Goal: Task Accomplishment & Management: Manage account settings

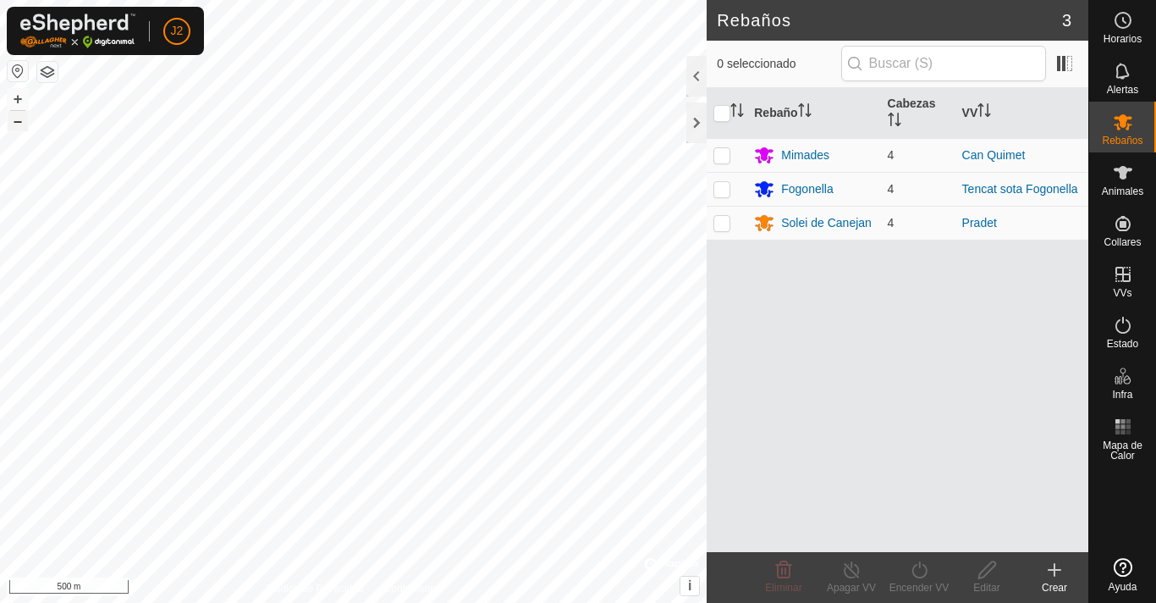
click at [18, 127] on button "–" at bounding box center [18, 121] width 20 height 20
click at [21, 97] on button "+" at bounding box center [18, 99] width 20 height 20
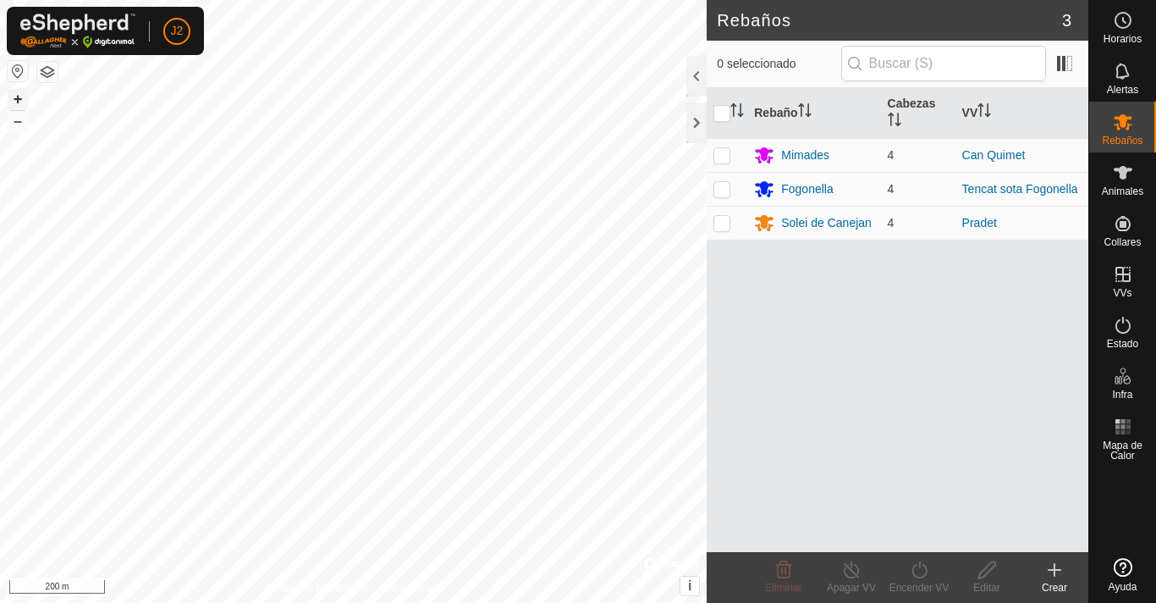
click at [21, 97] on button "+" at bounding box center [18, 99] width 20 height 20
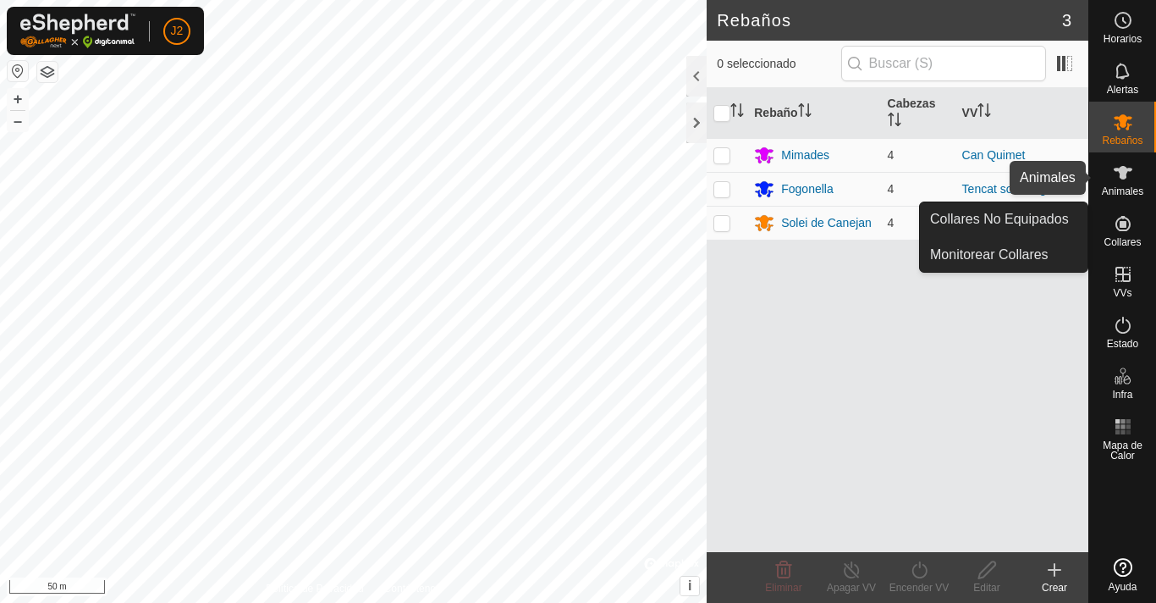
click at [1116, 199] on div "Animales" at bounding box center [1122, 177] width 67 height 51
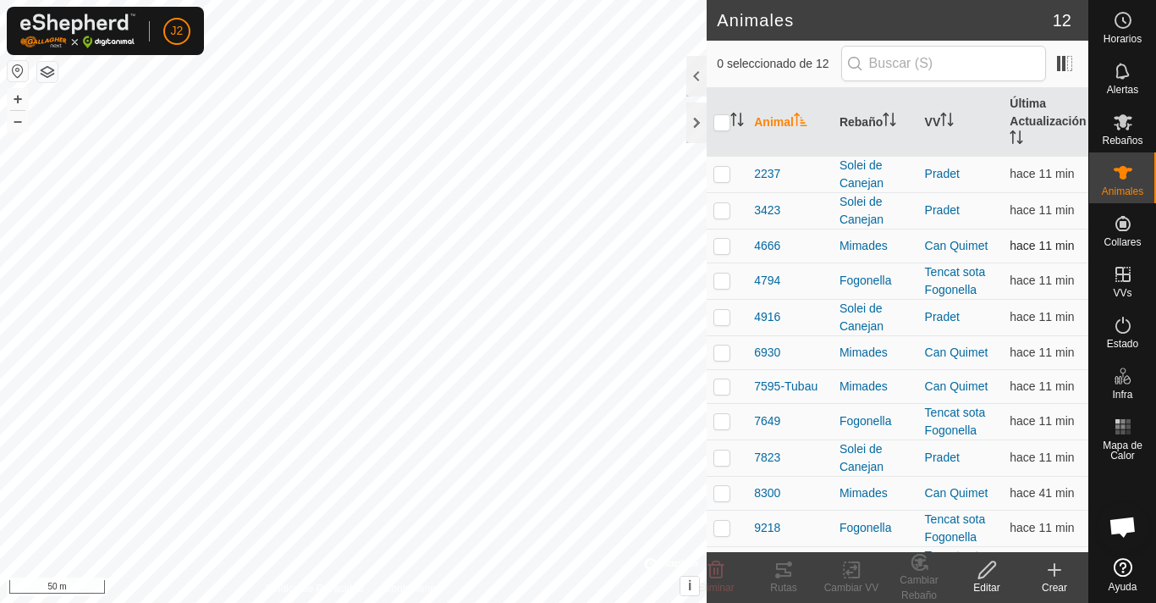
click at [714, 240] on p-checkbox at bounding box center [722, 246] width 17 height 14
checkbox input "true"
click at [857, 581] on div "Cambiar VV" at bounding box center [852, 587] width 68 height 15
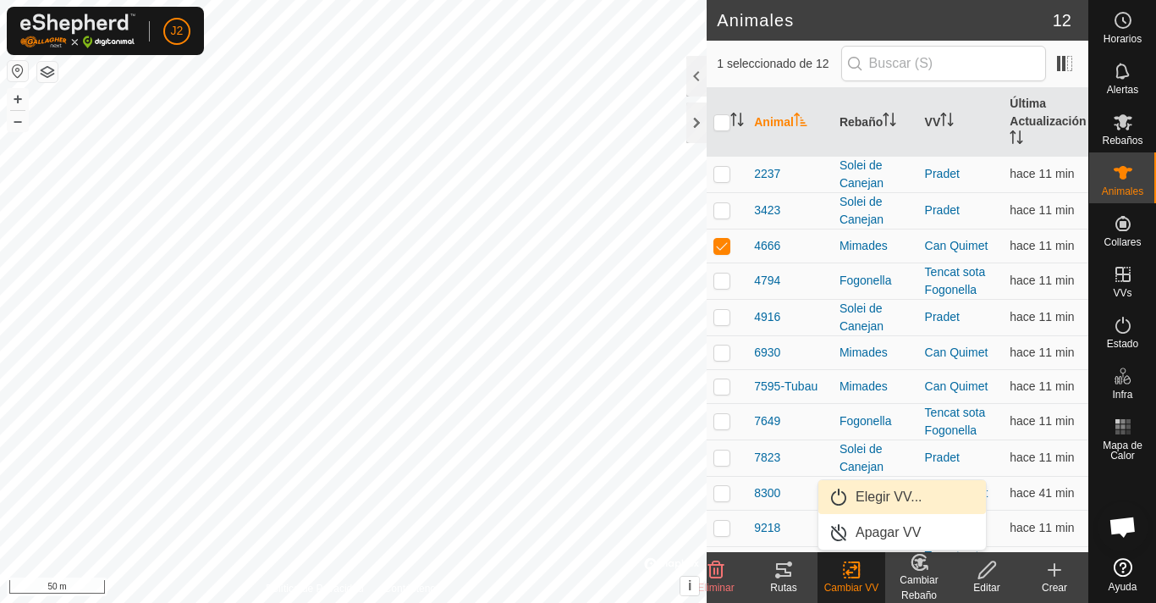
click at [874, 489] on link "Elegir VV..." at bounding box center [903, 497] width 168 height 34
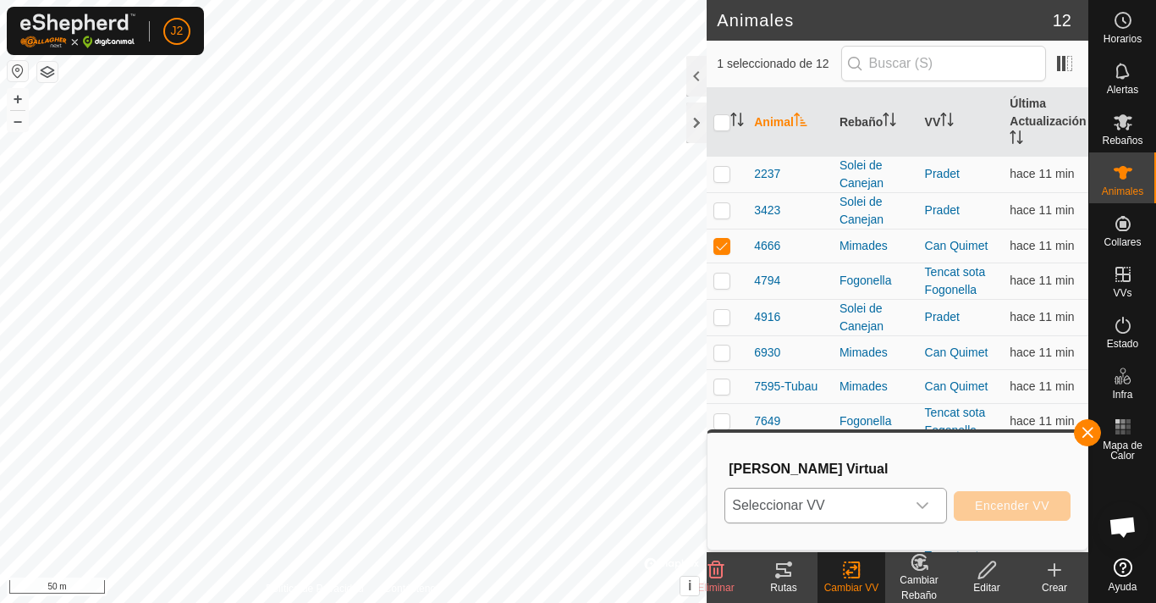
click at [828, 504] on span "Seleccionar VV" at bounding box center [815, 505] width 180 height 34
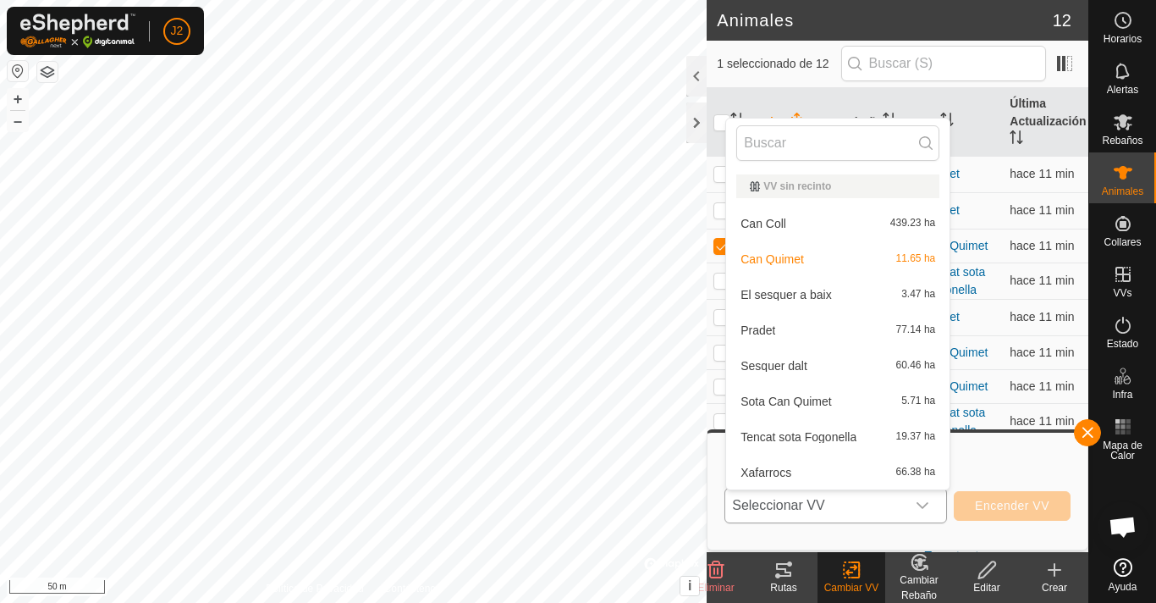
click at [856, 260] on li "Can Quimet 11.65 ha" at bounding box center [837, 259] width 223 height 34
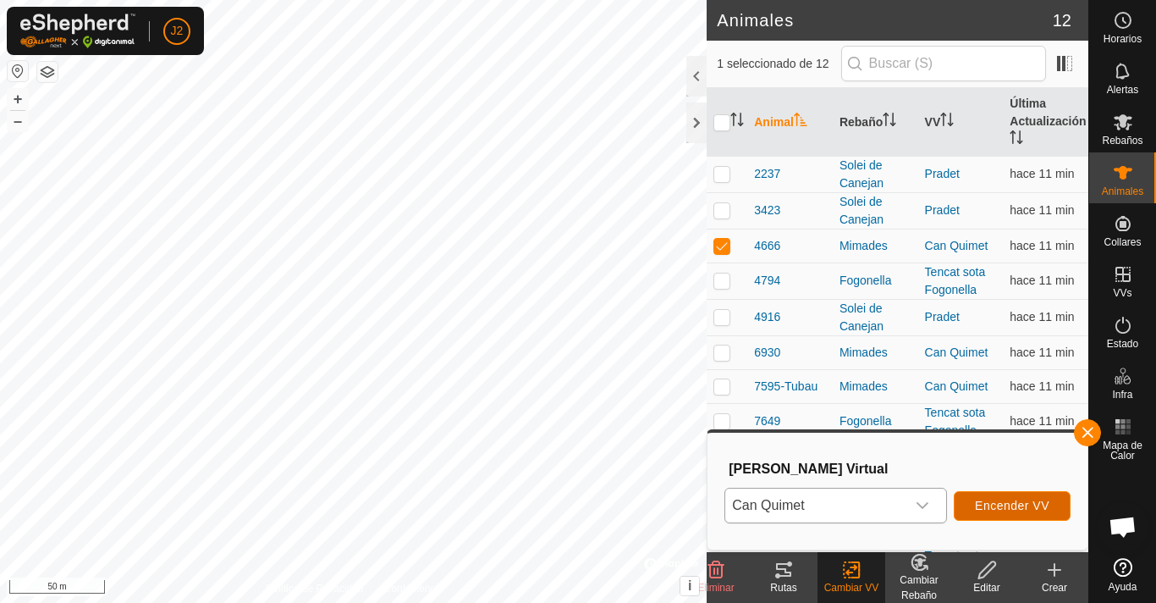
click at [1038, 510] on span "Encender VV" at bounding box center [1012, 506] width 74 height 14
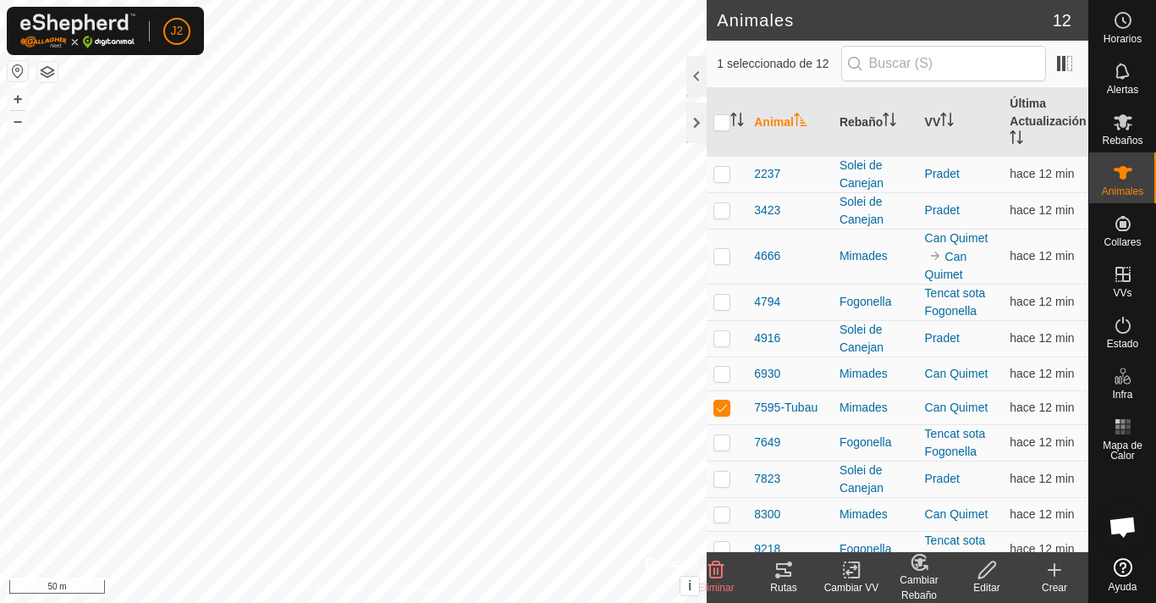
click at [859, 570] on icon at bounding box center [856, 569] width 8 height 15
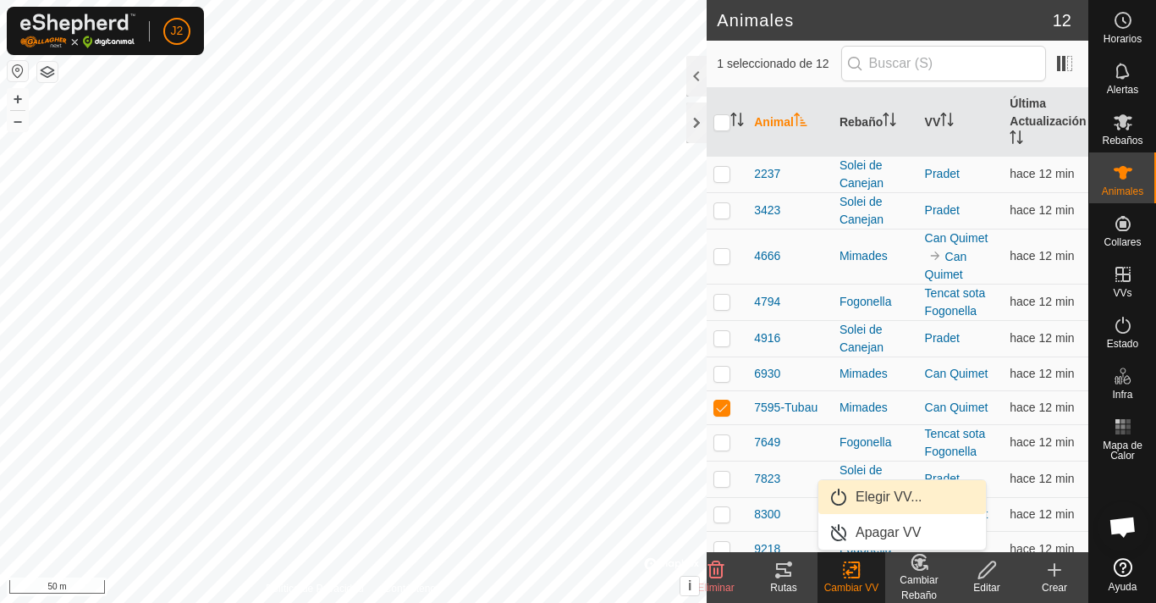
click at [868, 499] on link "Elegir VV..." at bounding box center [903, 497] width 168 height 34
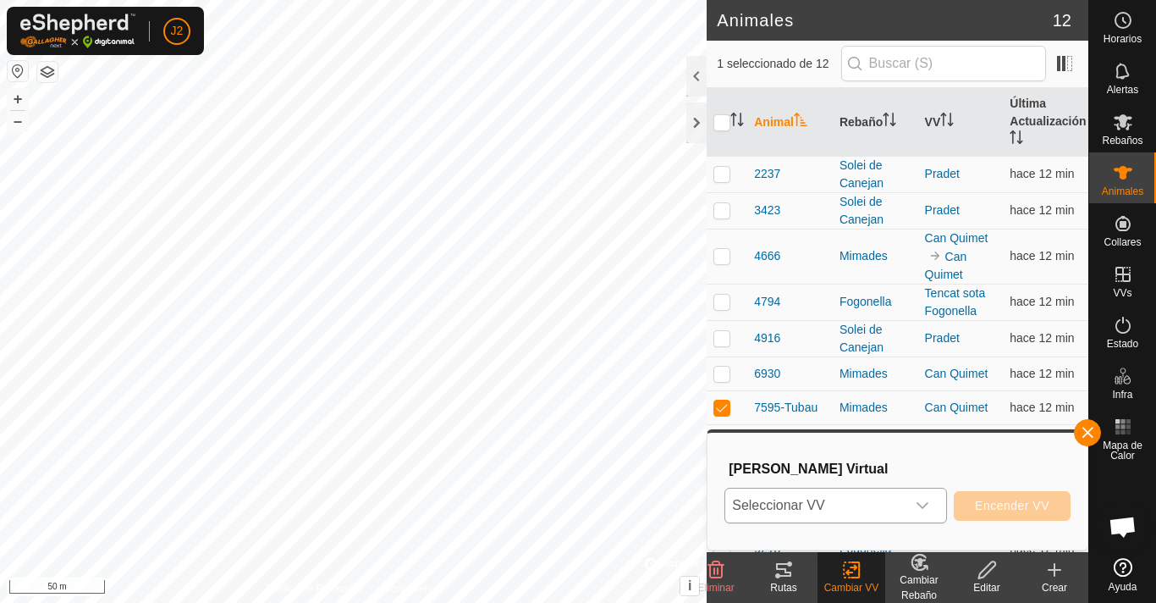
click at [929, 505] on icon "dropdown trigger" at bounding box center [923, 506] width 14 height 14
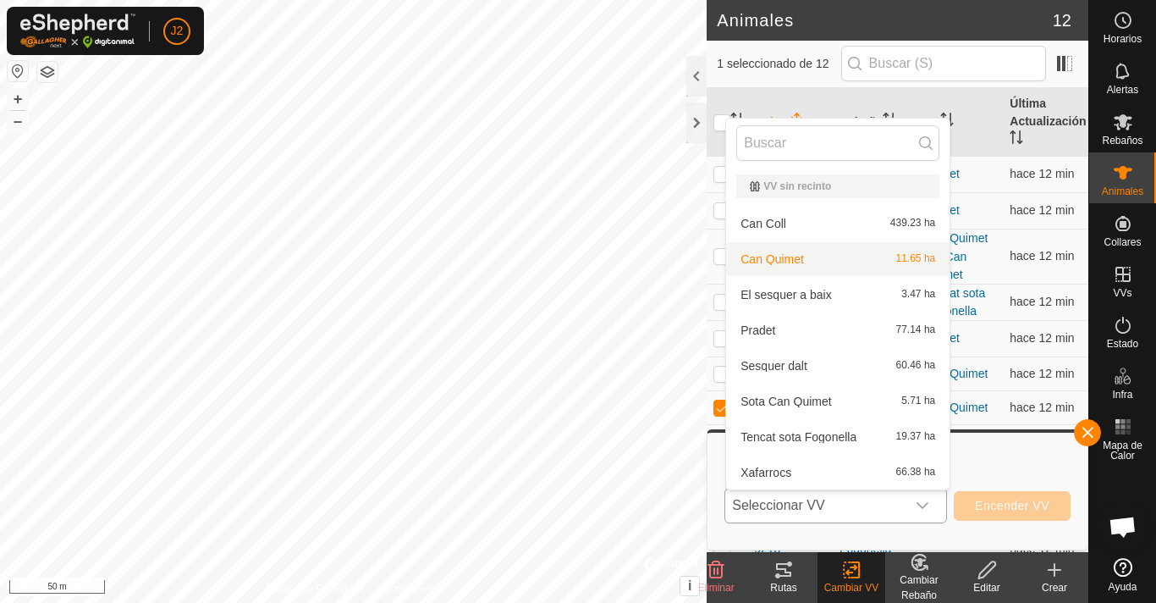
click at [834, 256] on li "Can Quimet 11.65 ha" at bounding box center [837, 259] width 223 height 34
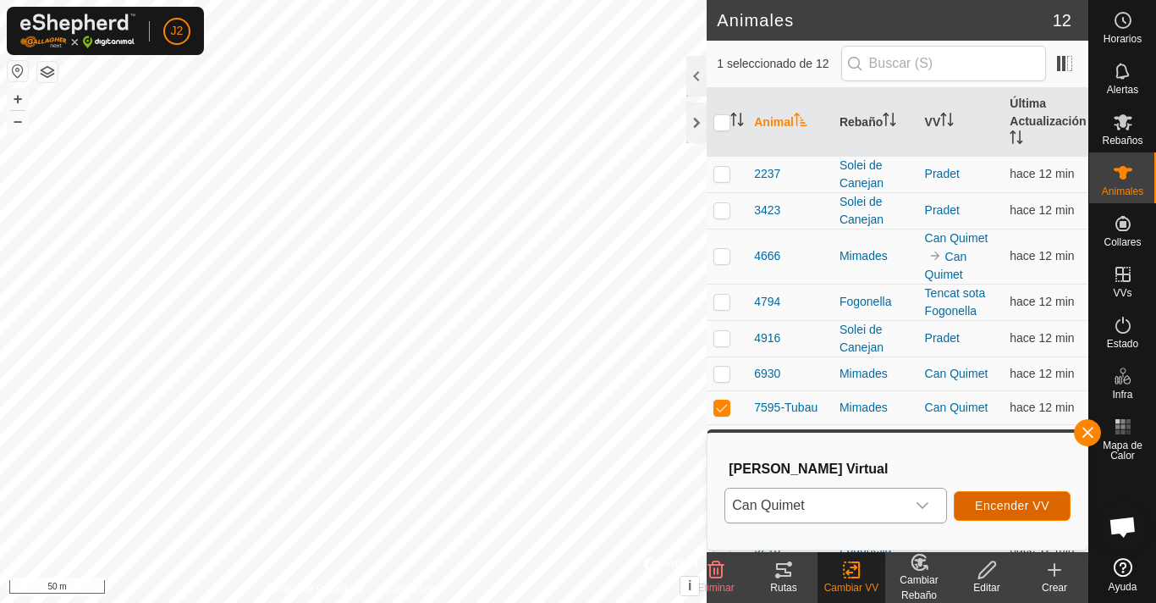
click at [1053, 499] on button "Encender VV" at bounding box center [1012, 506] width 117 height 30
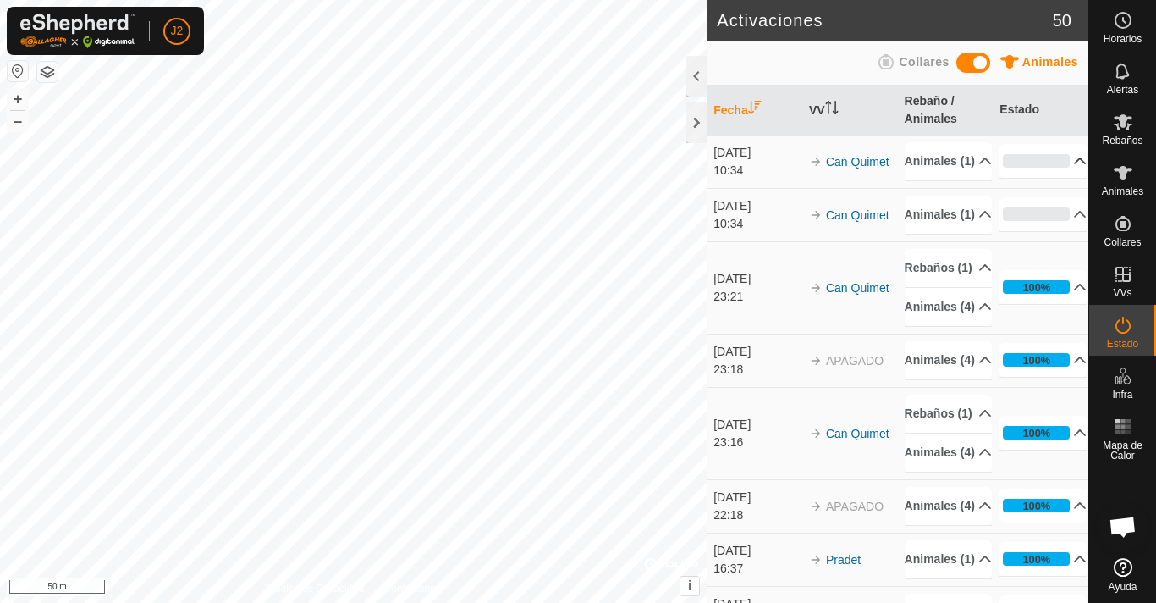
click at [1055, 165] on p-accordion-header "0%" at bounding box center [1043, 161] width 87 height 34
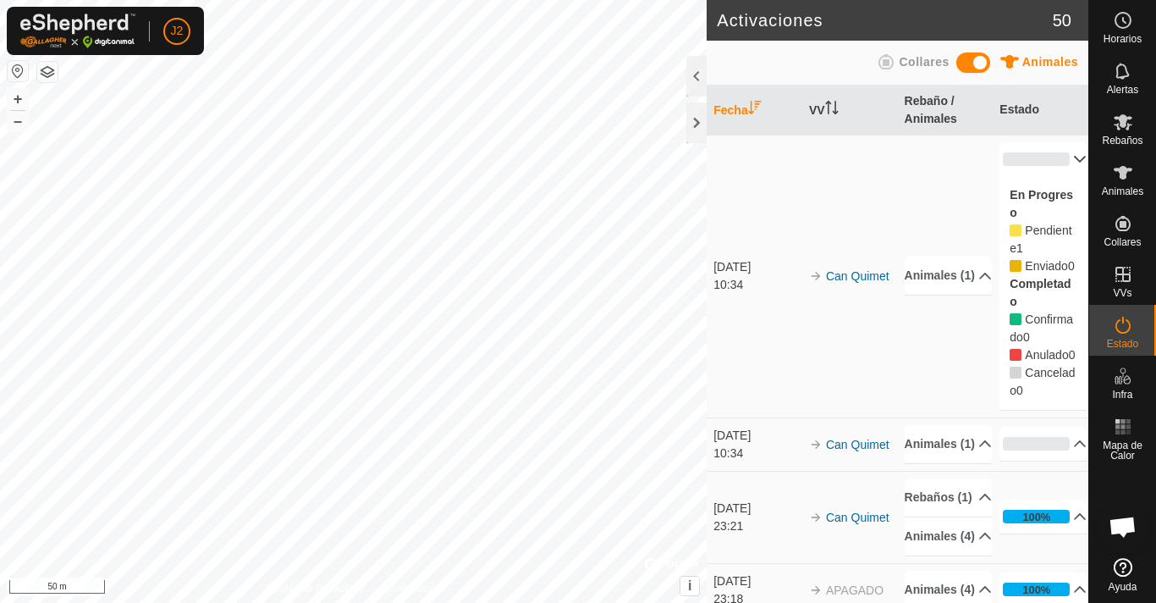
click at [1061, 161] on p-accordion-header "0%" at bounding box center [1043, 159] width 87 height 34
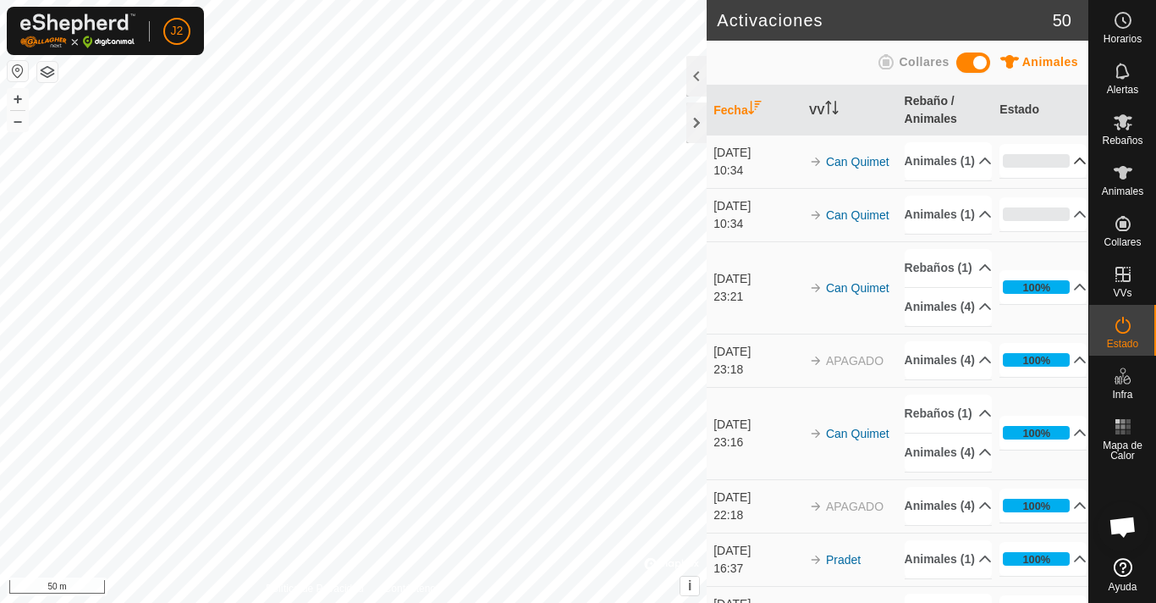
click at [834, 387] on td "APAGADO" at bounding box center [850, 360] width 96 height 53
click at [826, 111] on icon "Activar para ordenar" at bounding box center [832, 108] width 14 height 14
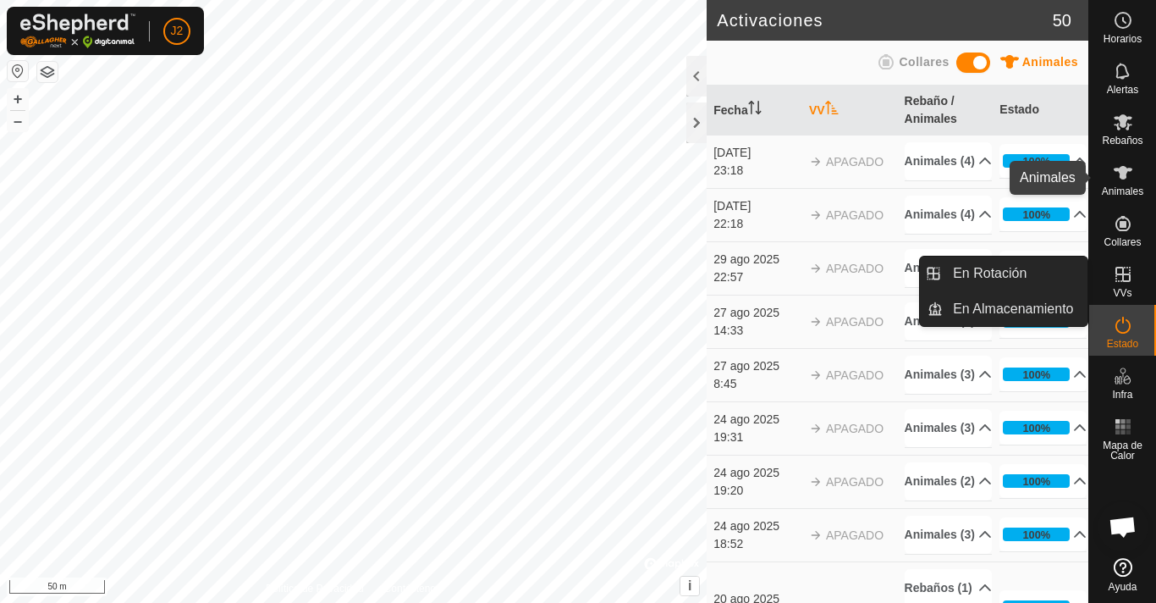
click at [1117, 168] on icon at bounding box center [1123, 173] width 20 height 20
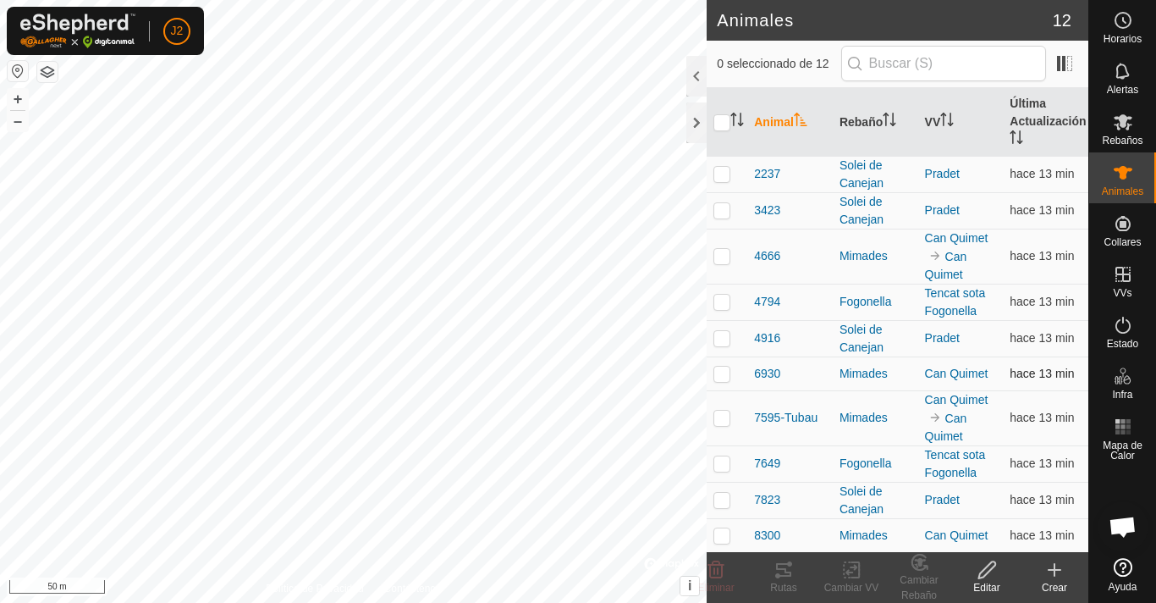
click at [720, 373] on p-checkbox at bounding box center [722, 374] width 17 height 14
checkbox input "true"
click at [842, 568] on icon at bounding box center [851, 570] width 21 height 20
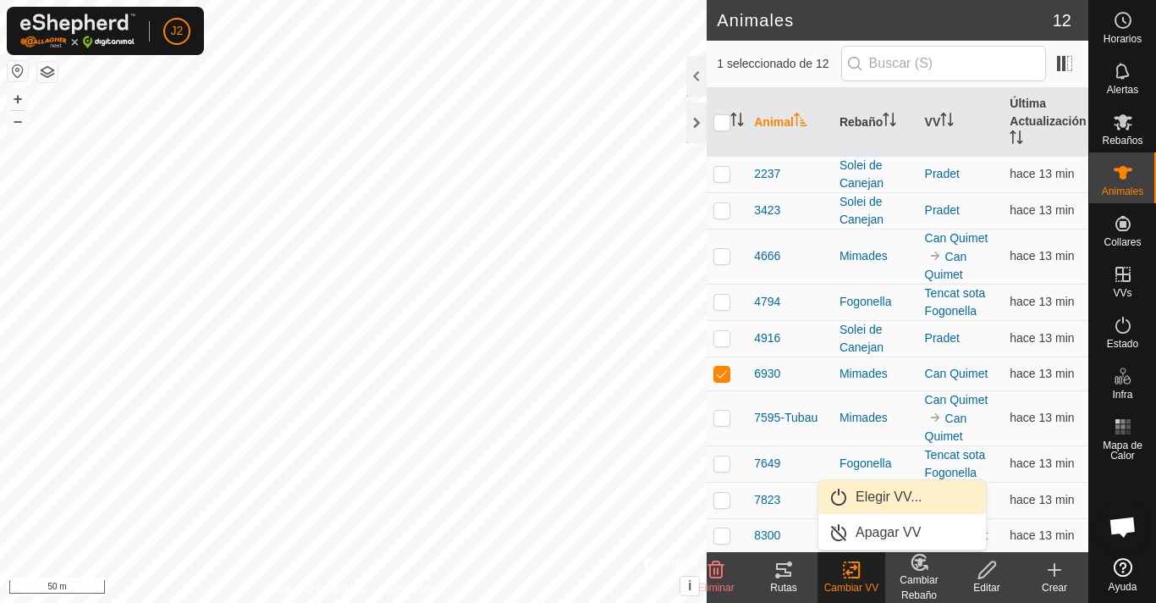
click at [905, 494] on link "Elegir VV..." at bounding box center [903, 497] width 168 height 34
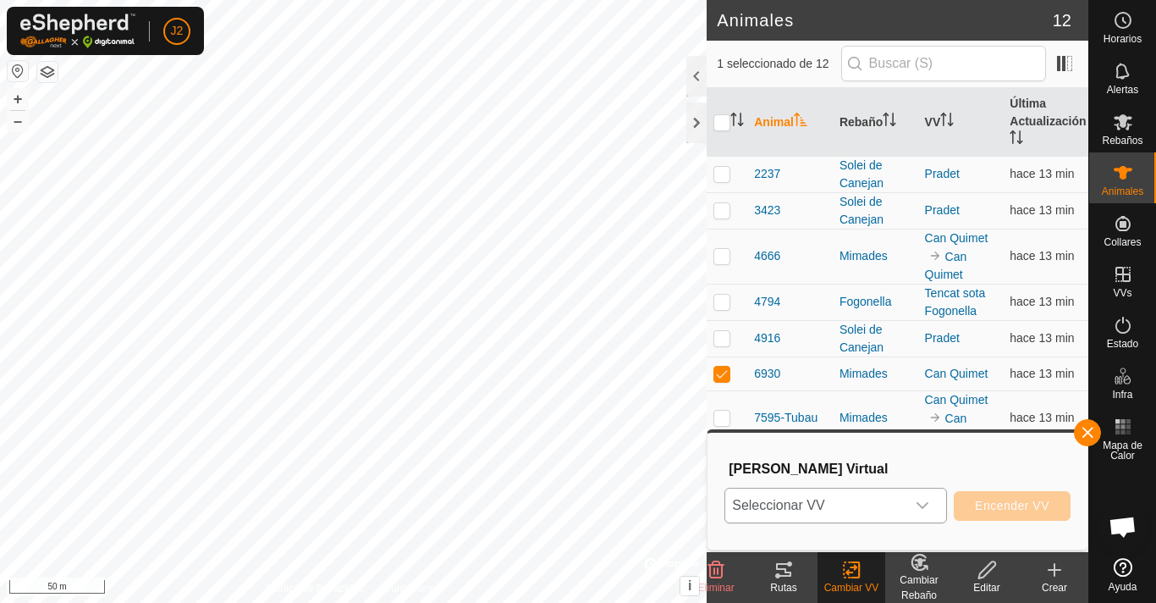
click at [883, 494] on span "Seleccionar VV" at bounding box center [815, 505] width 180 height 34
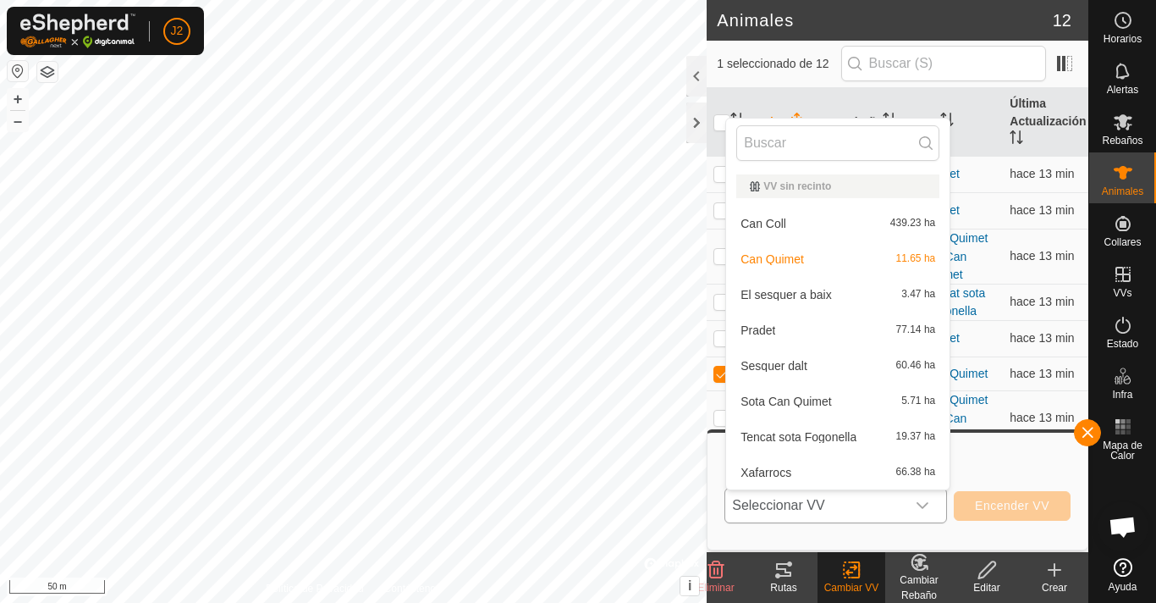
click at [815, 263] on li "Can Quimet 11.65 ha" at bounding box center [837, 259] width 223 height 34
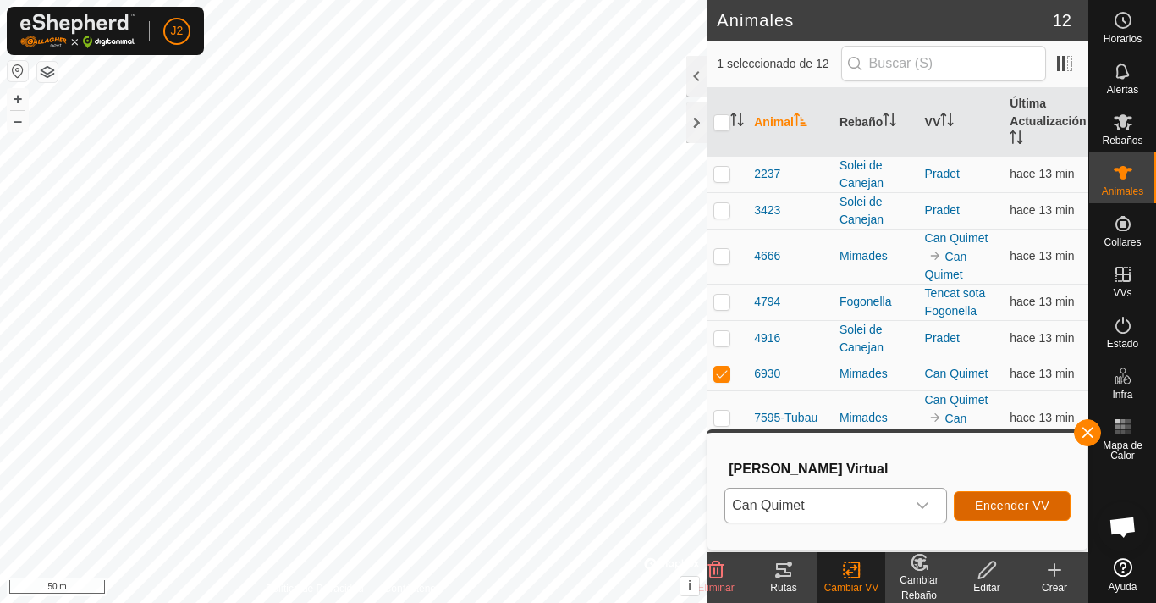
click at [1022, 499] on span "Encender VV" at bounding box center [1012, 506] width 74 height 14
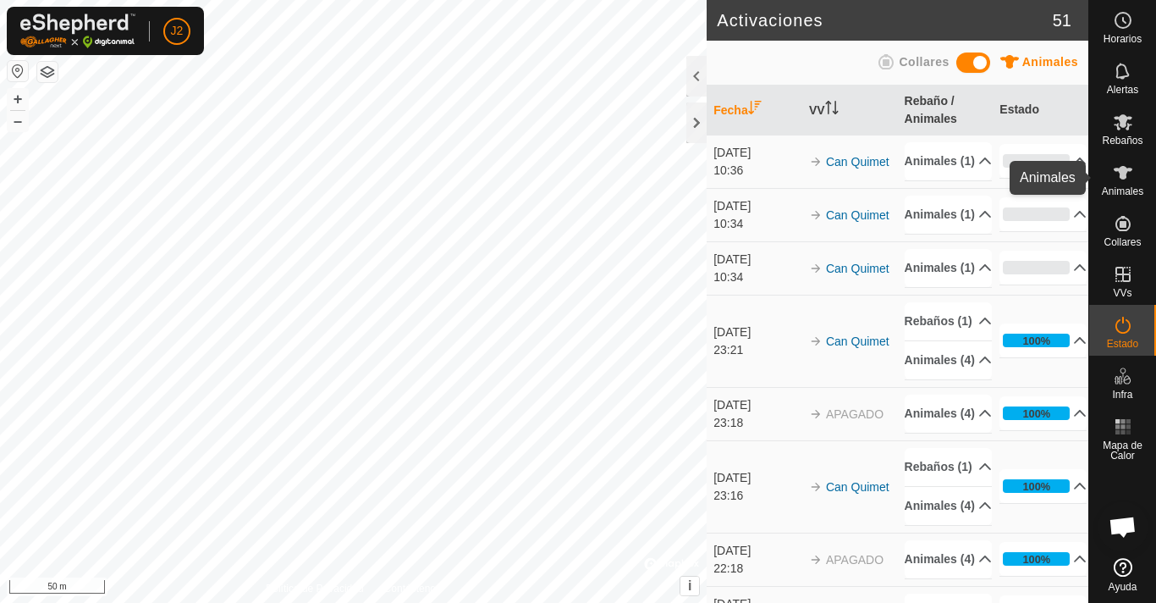
click at [1113, 182] on icon at bounding box center [1123, 173] width 20 height 20
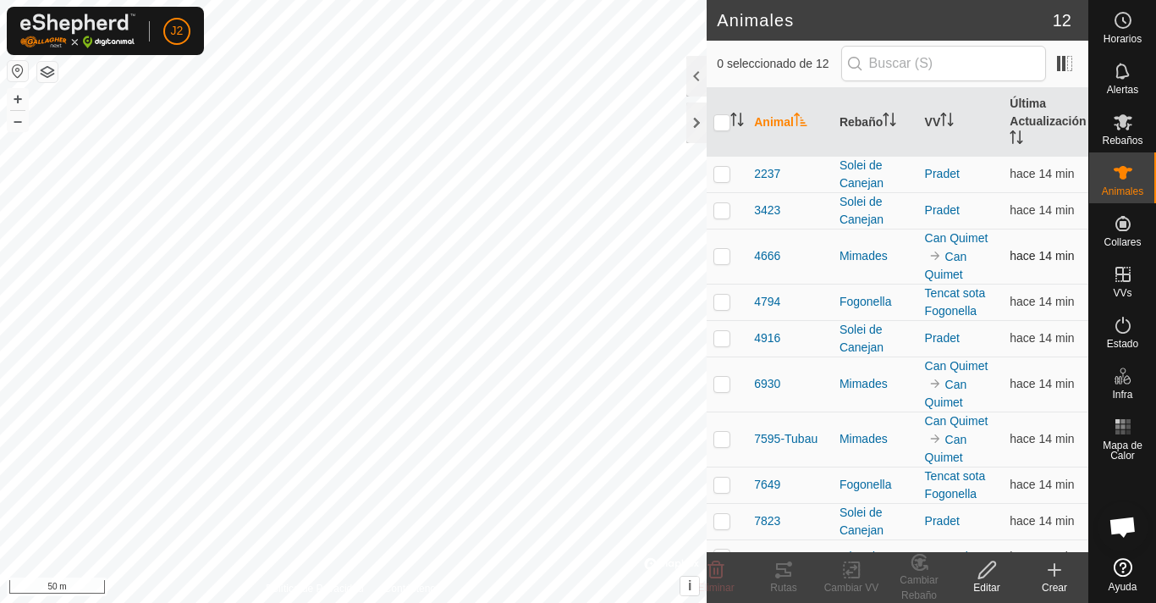
click at [726, 251] on p-checkbox at bounding box center [722, 256] width 17 height 14
checkbox input "true"
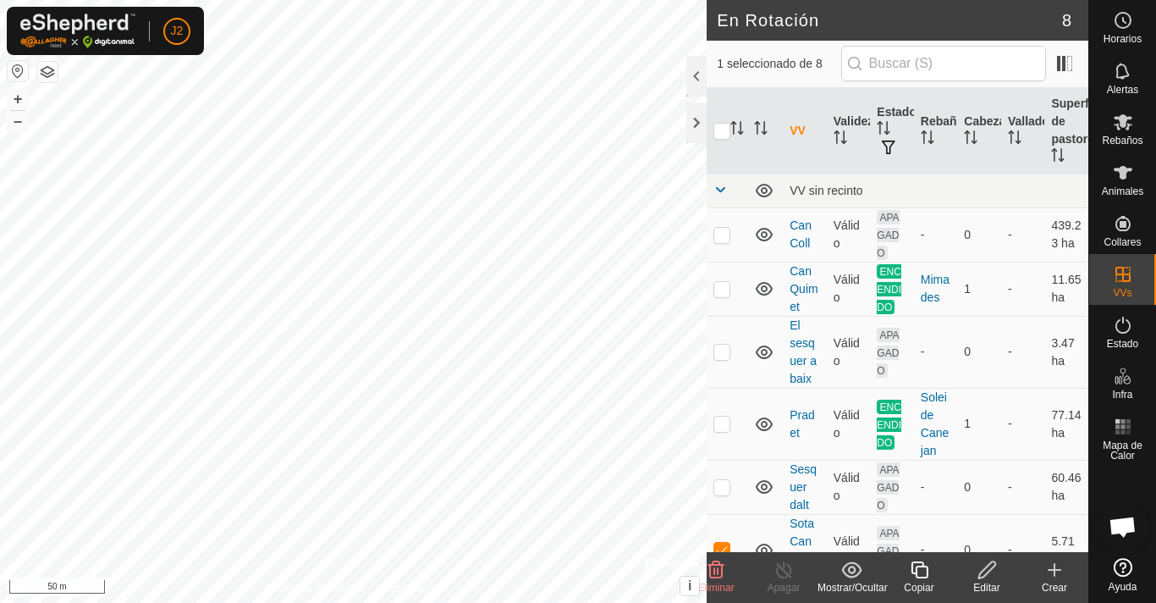
checkbox input "true"
checkbox input "false"
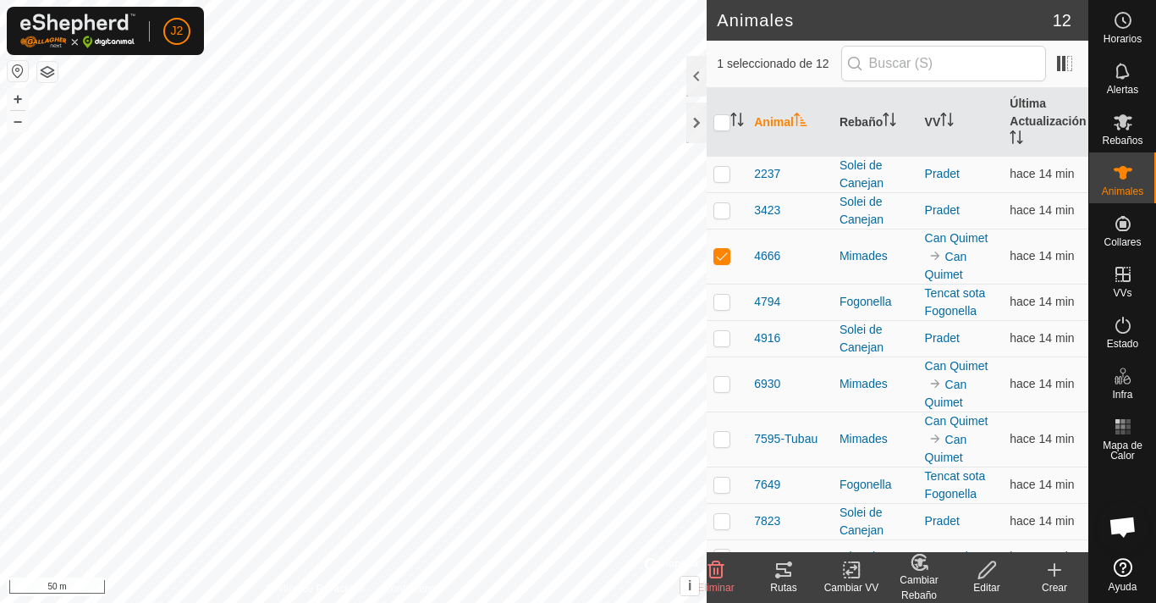
click at [851, 569] on icon at bounding box center [851, 570] width 21 height 20
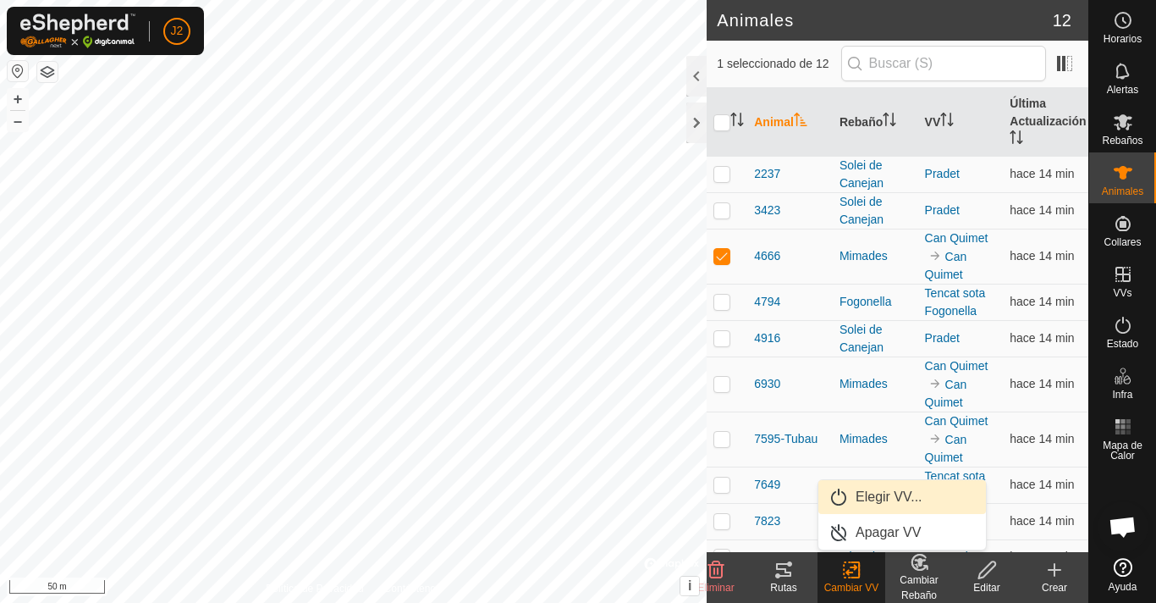
click at [887, 490] on link "Elegir VV..." at bounding box center [903, 497] width 168 height 34
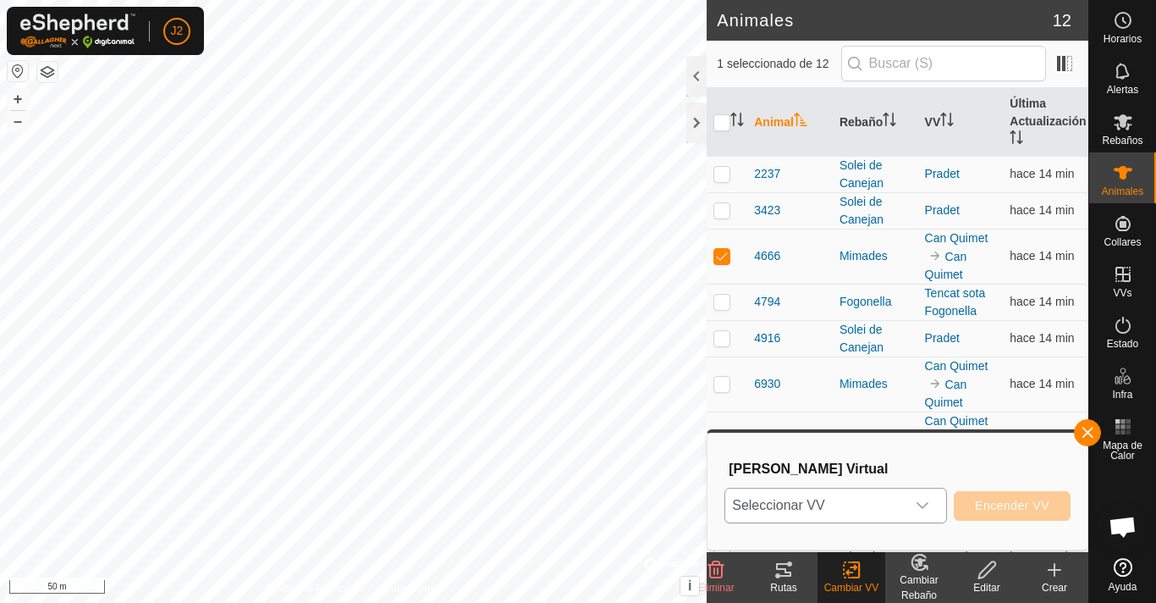
click at [896, 498] on span "Seleccionar VV" at bounding box center [815, 505] width 180 height 34
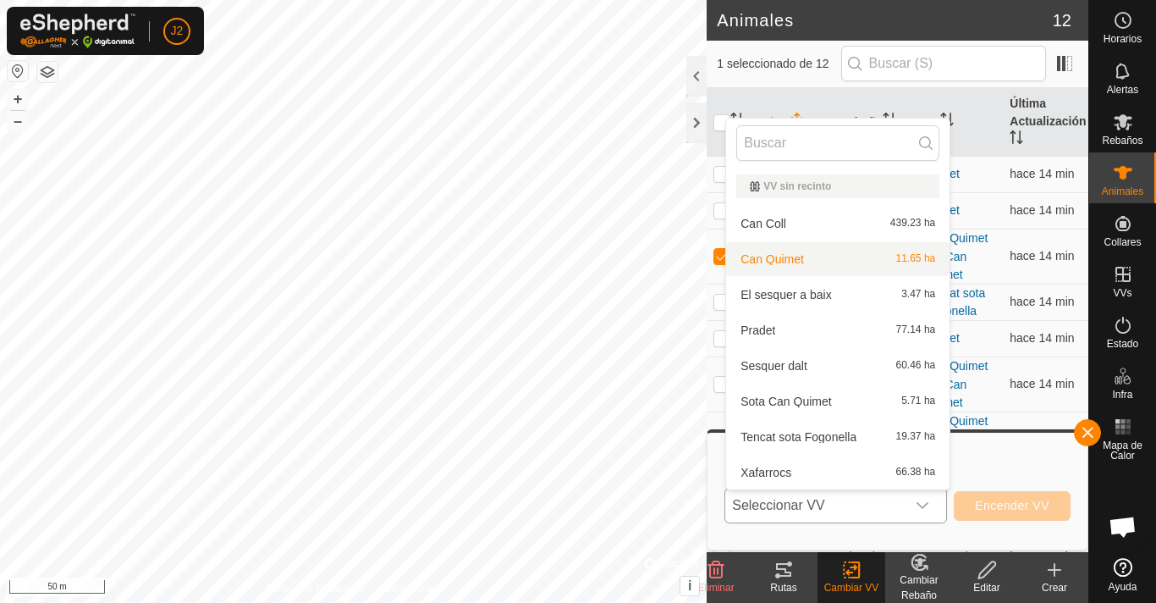
click at [841, 258] on li "Can Quimet 11.65 ha" at bounding box center [837, 259] width 223 height 34
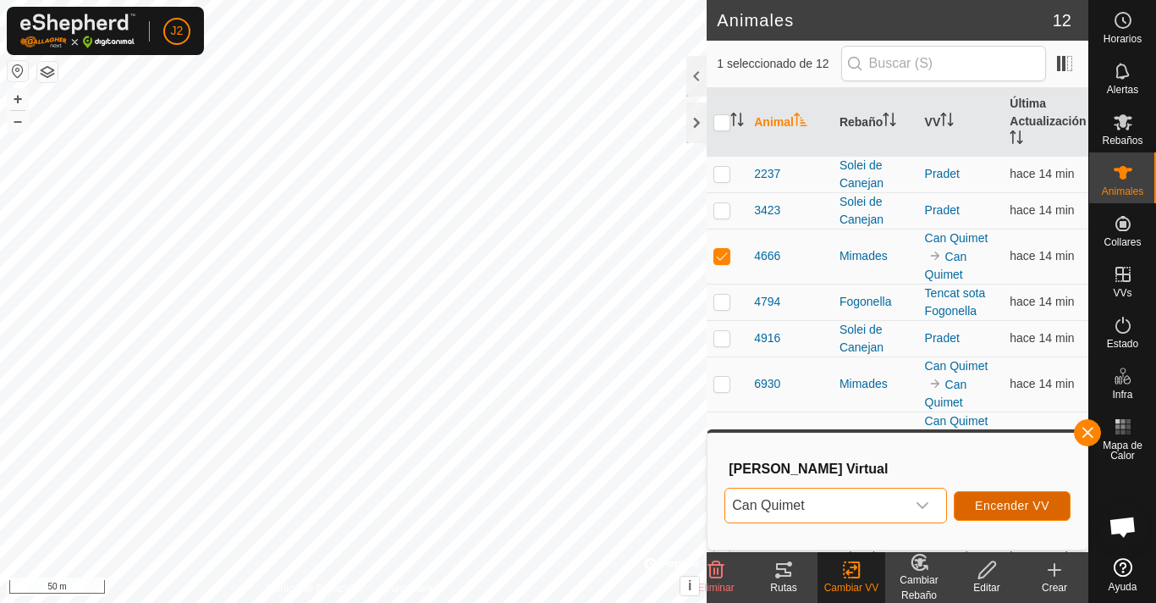
click at [1012, 499] on span "Encender VV" at bounding box center [1012, 506] width 74 height 14
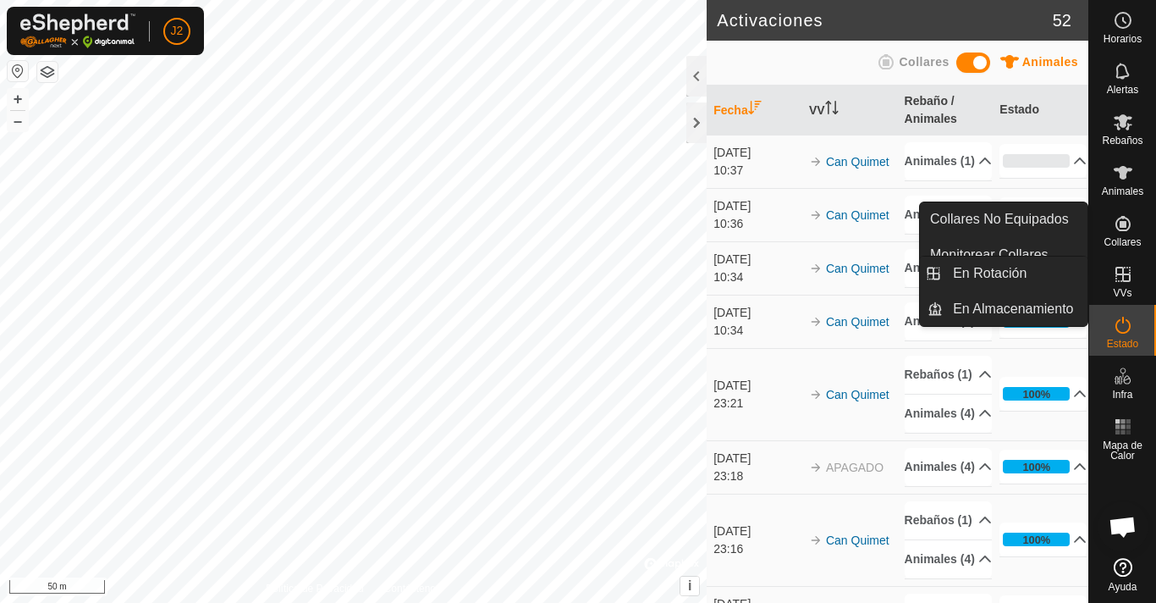
click at [1120, 262] on es-virtualpaddocks-svg-icon at bounding box center [1123, 274] width 30 height 27
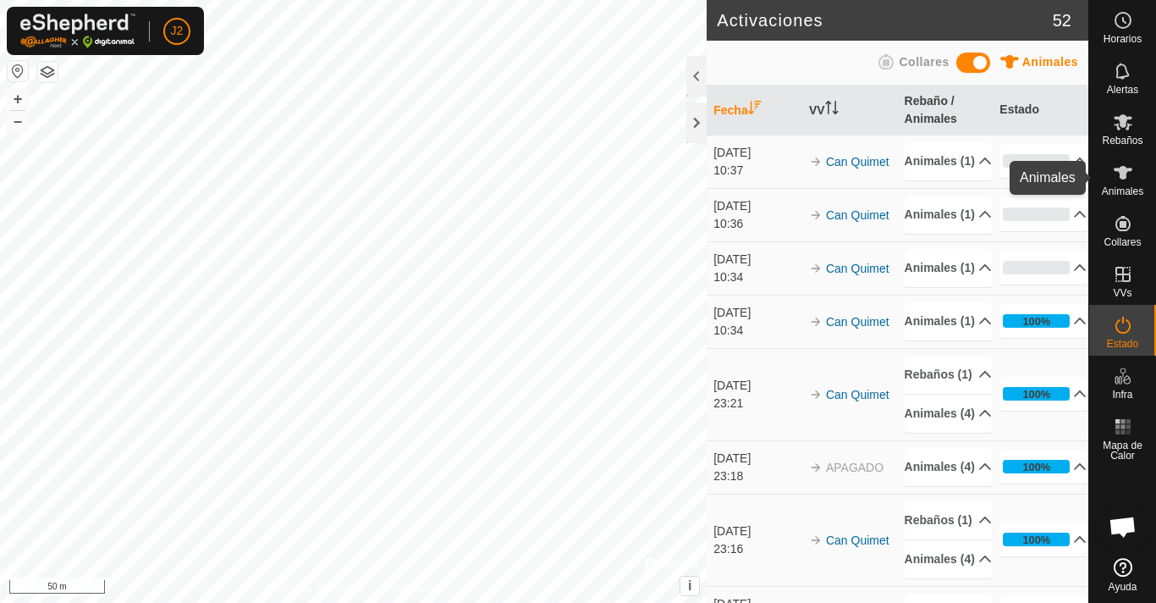
click at [1122, 176] on icon at bounding box center [1123, 173] width 19 height 14
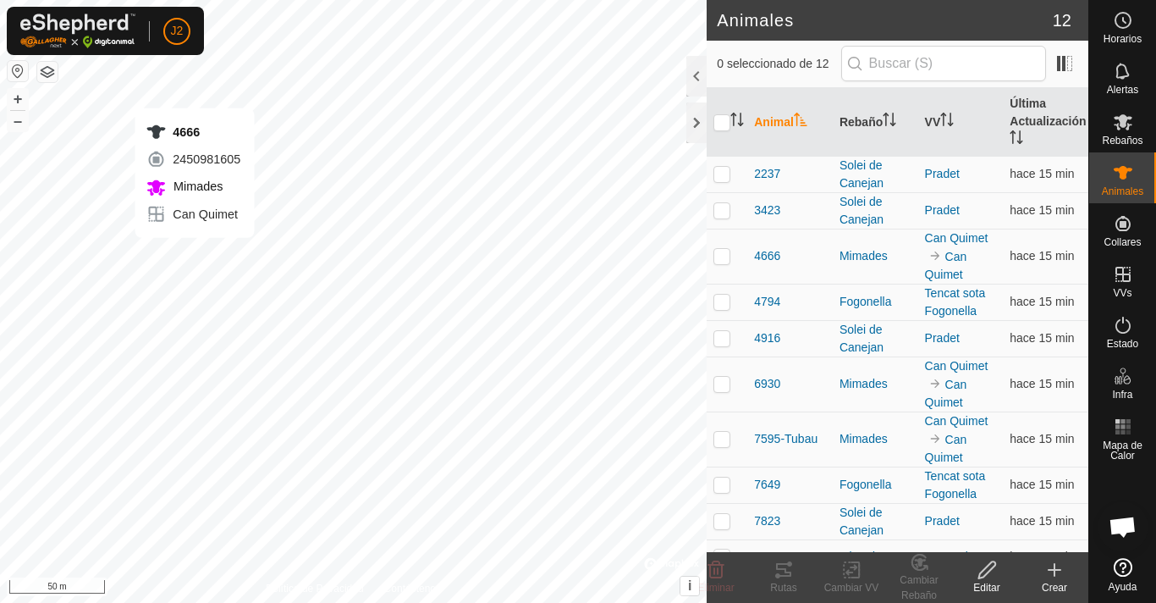
checkbox input "true"
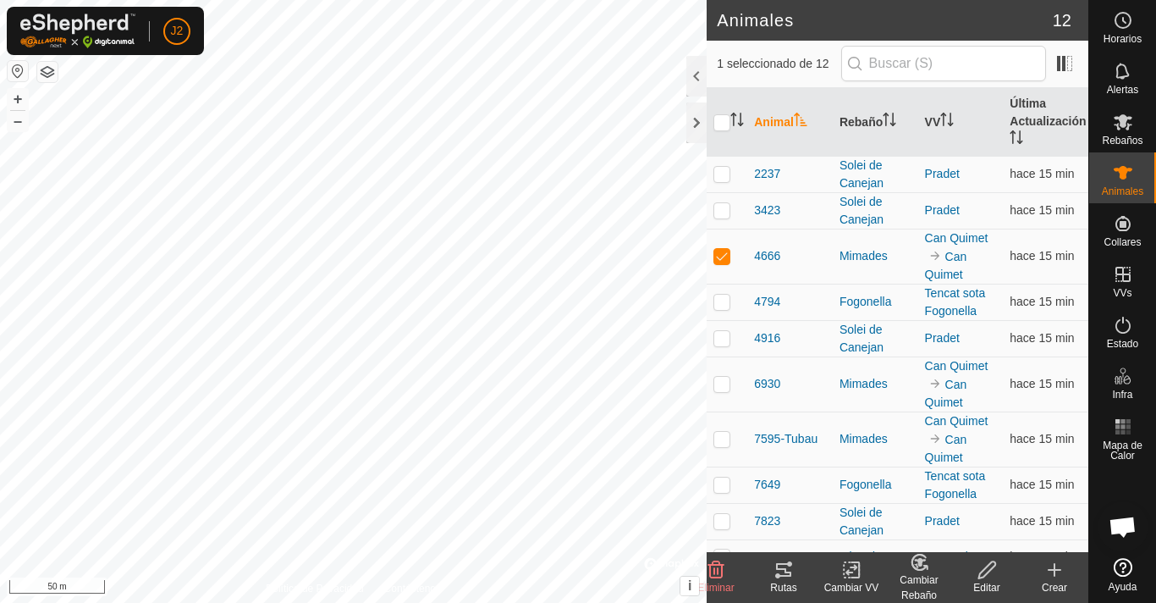
click at [788, 576] on icon at bounding box center [783, 570] width 15 height 14
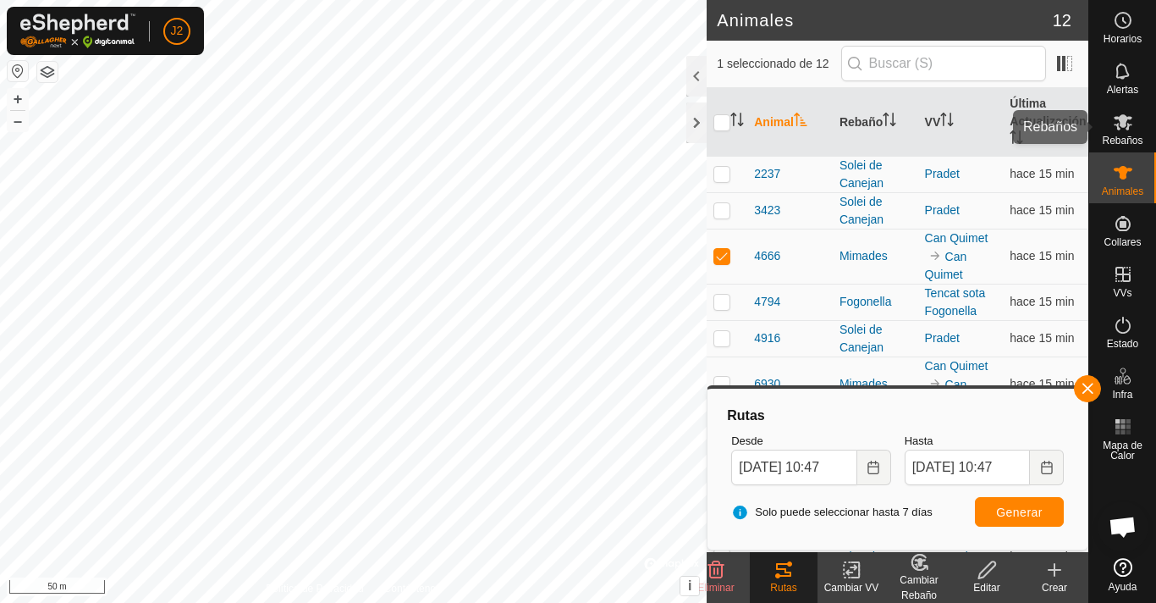
click at [1133, 121] on icon at bounding box center [1123, 122] width 20 height 20
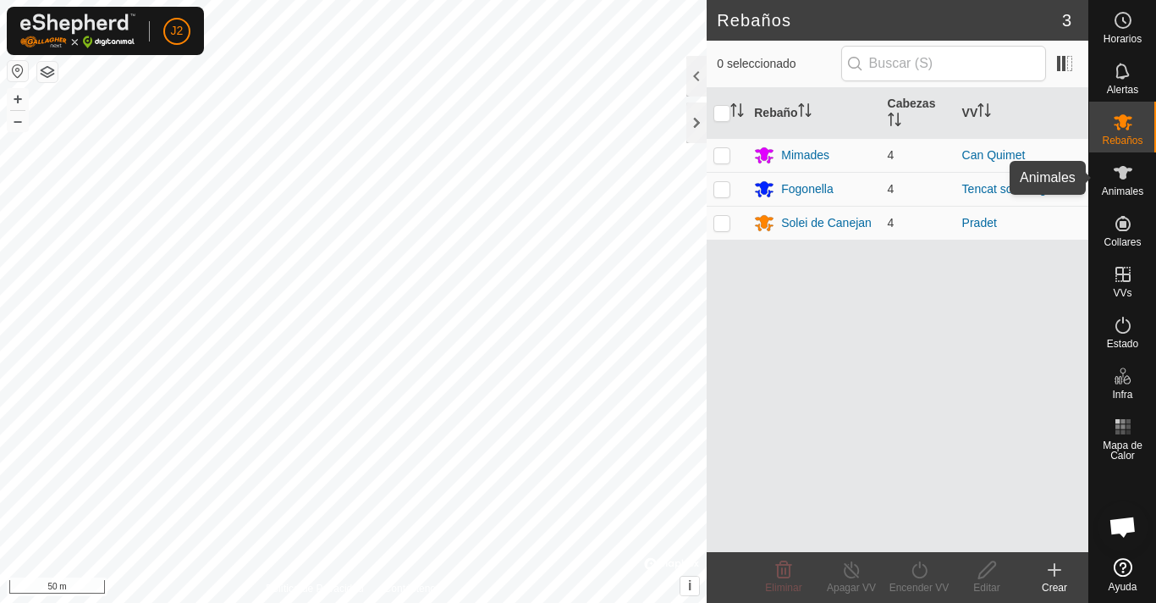
click at [1122, 169] on icon at bounding box center [1123, 173] width 19 height 14
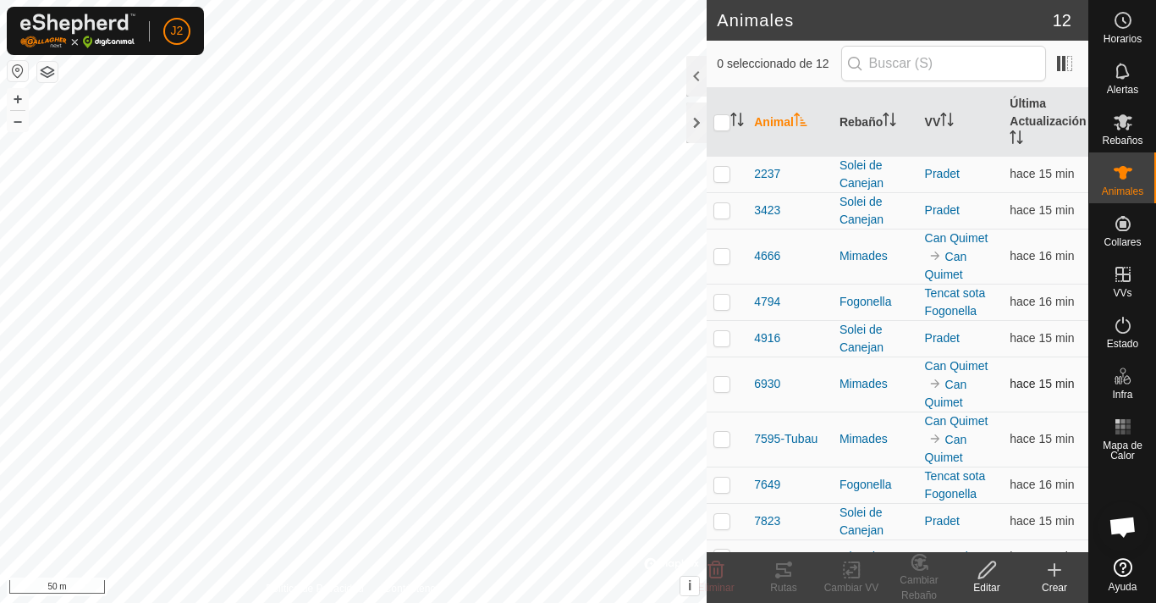
click at [720, 386] on p-checkbox at bounding box center [722, 384] width 17 height 14
click at [786, 568] on icon at bounding box center [783, 570] width 15 height 14
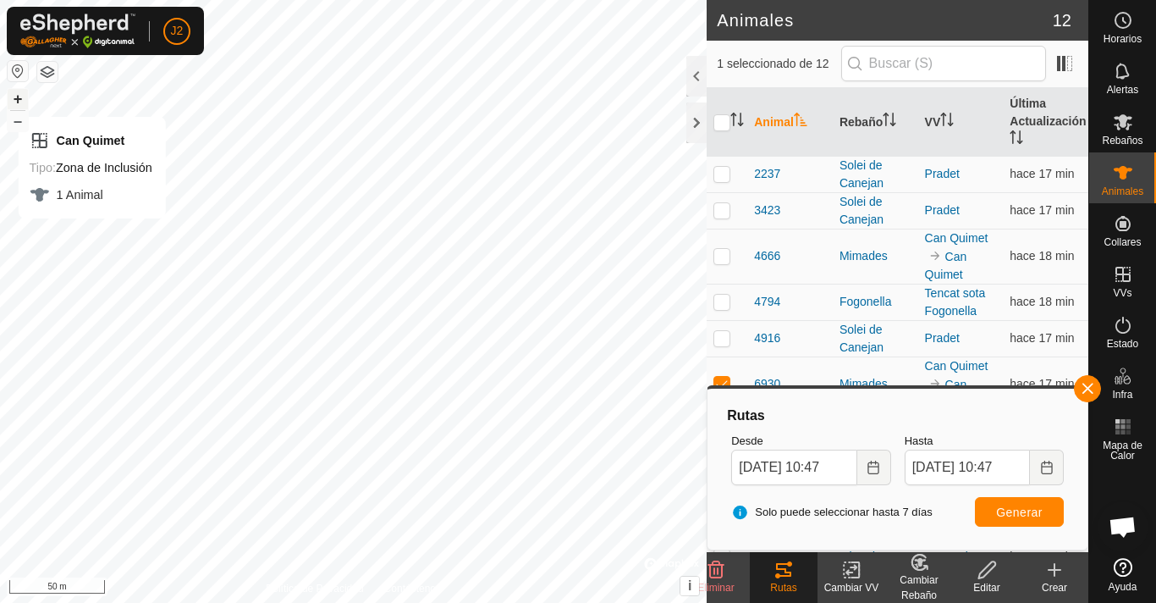
click at [14, 99] on button "+" at bounding box center [18, 99] width 20 height 20
click at [19, 97] on button "+" at bounding box center [18, 99] width 20 height 20
click at [19, 124] on button "–" at bounding box center [18, 121] width 20 height 20
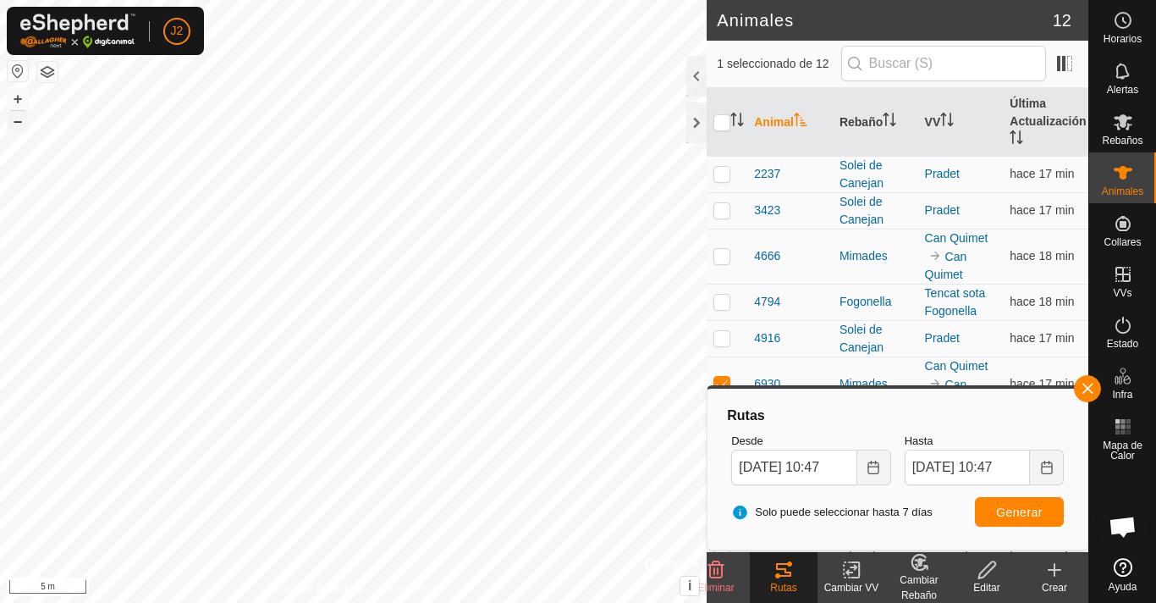
click at [19, 124] on button "–" at bounding box center [18, 121] width 20 height 20
checkbox input "false"
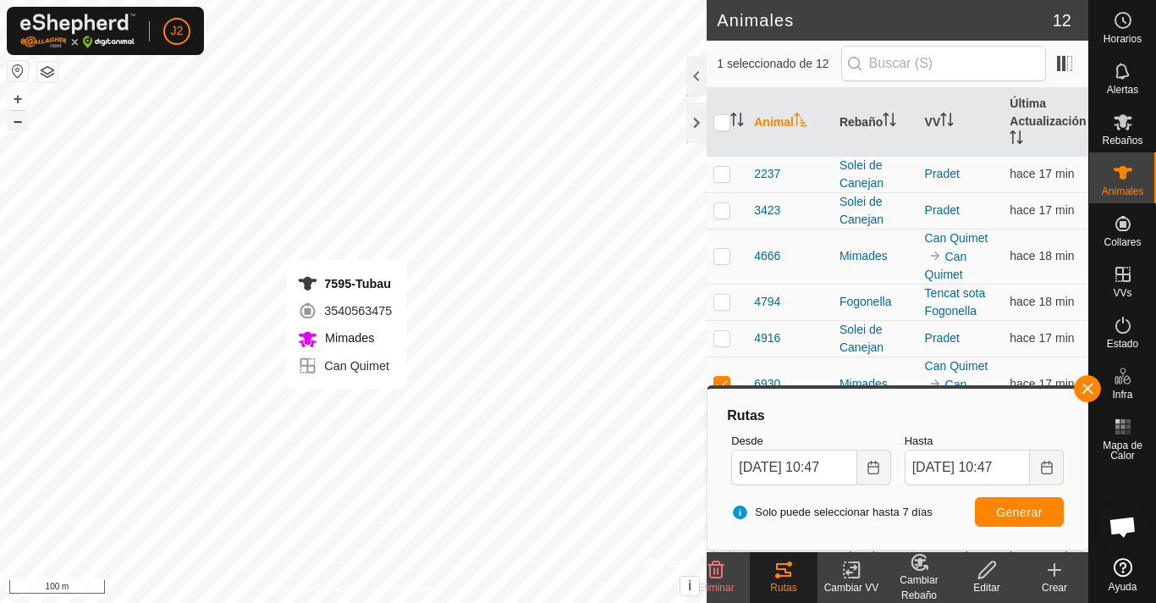
checkbox input "true"
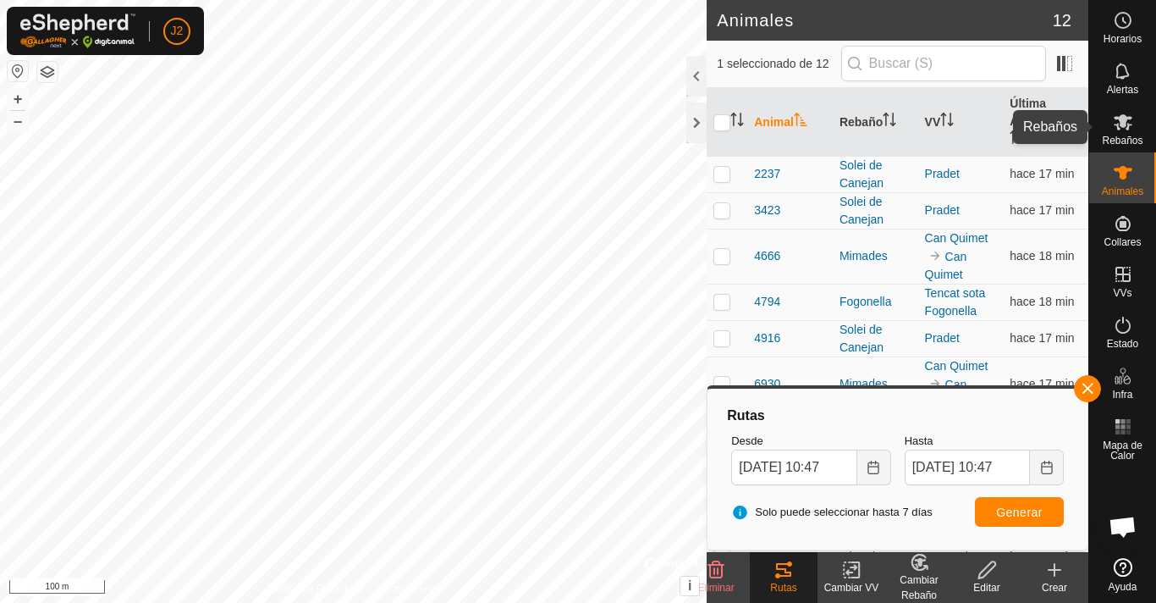
click at [1111, 125] on es-mob-svg-icon at bounding box center [1123, 121] width 30 height 27
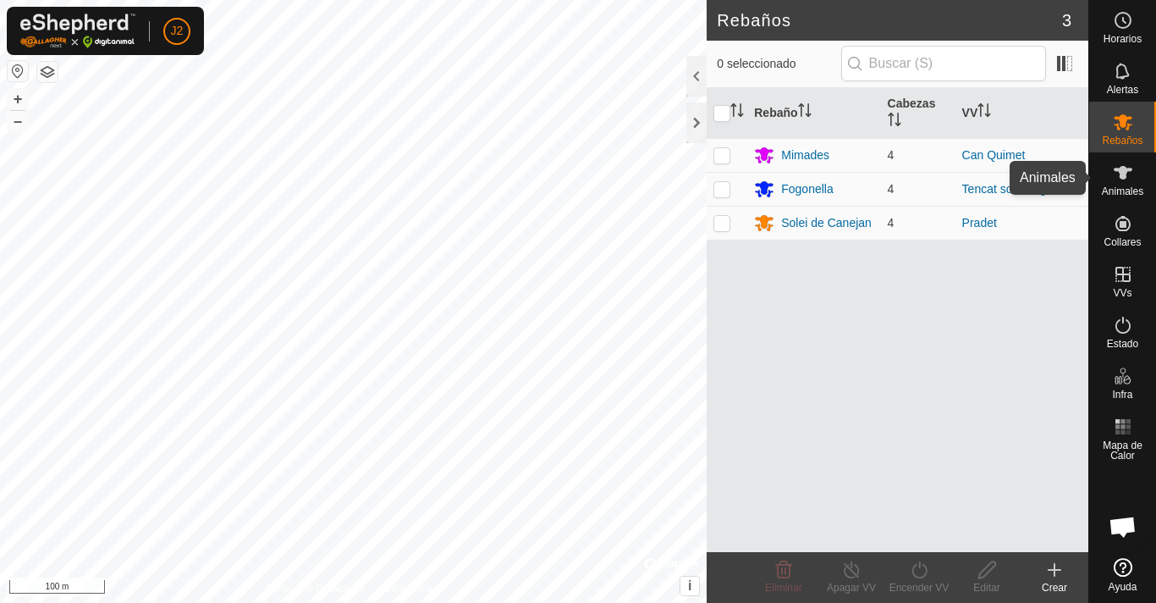
click at [1130, 178] on icon at bounding box center [1123, 173] width 20 height 20
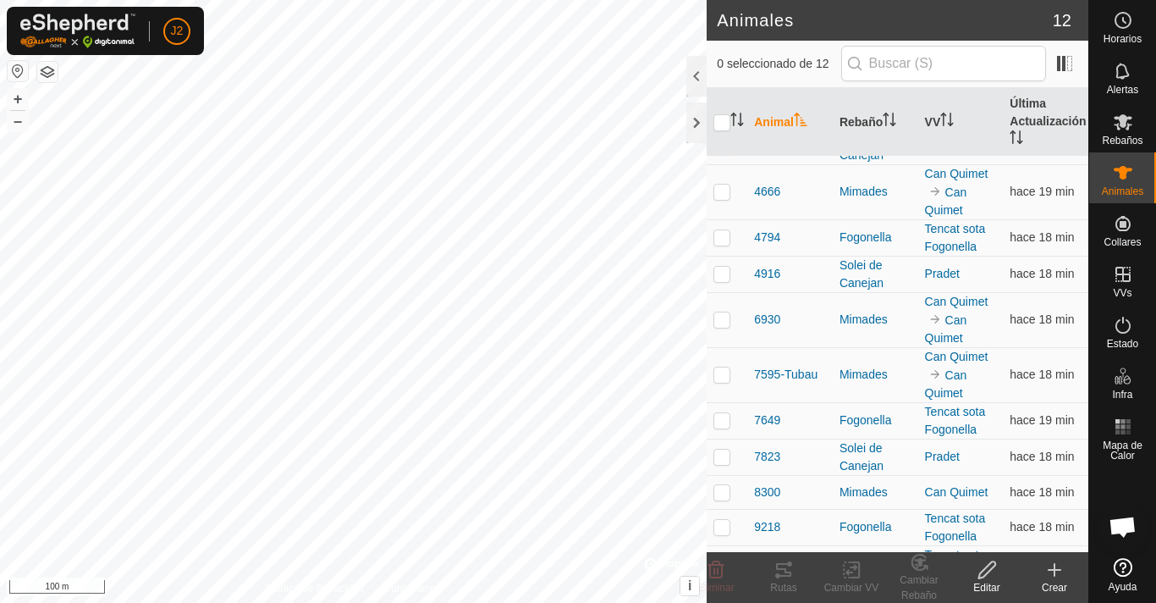
scroll to position [65, 0]
checkbox input "true"
click at [794, 570] on tracks-svg-icon at bounding box center [784, 570] width 68 height 20
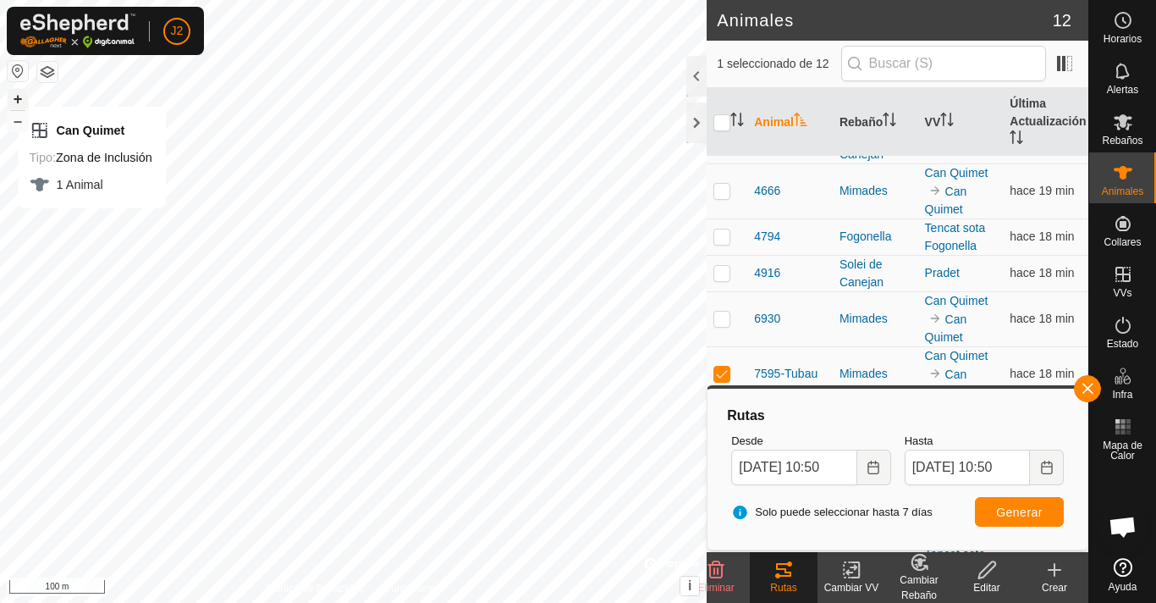
click at [20, 90] on button "+" at bounding box center [18, 99] width 20 height 20
click at [20, 93] on button "+" at bounding box center [18, 99] width 20 height 20
click at [20, 91] on button "+" at bounding box center [18, 99] width 20 height 20
click at [10, 103] on button "+" at bounding box center [18, 99] width 20 height 20
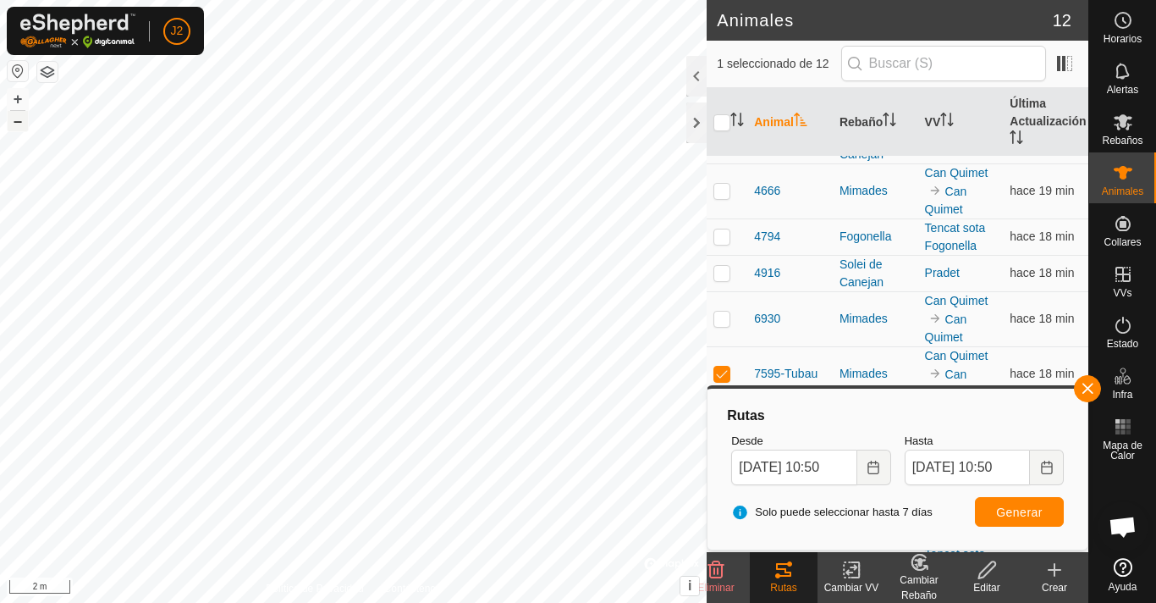
click at [21, 121] on button "–" at bounding box center [18, 121] width 20 height 20
click at [16, 98] on button "+" at bounding box center [18, 99] width 20 height 20
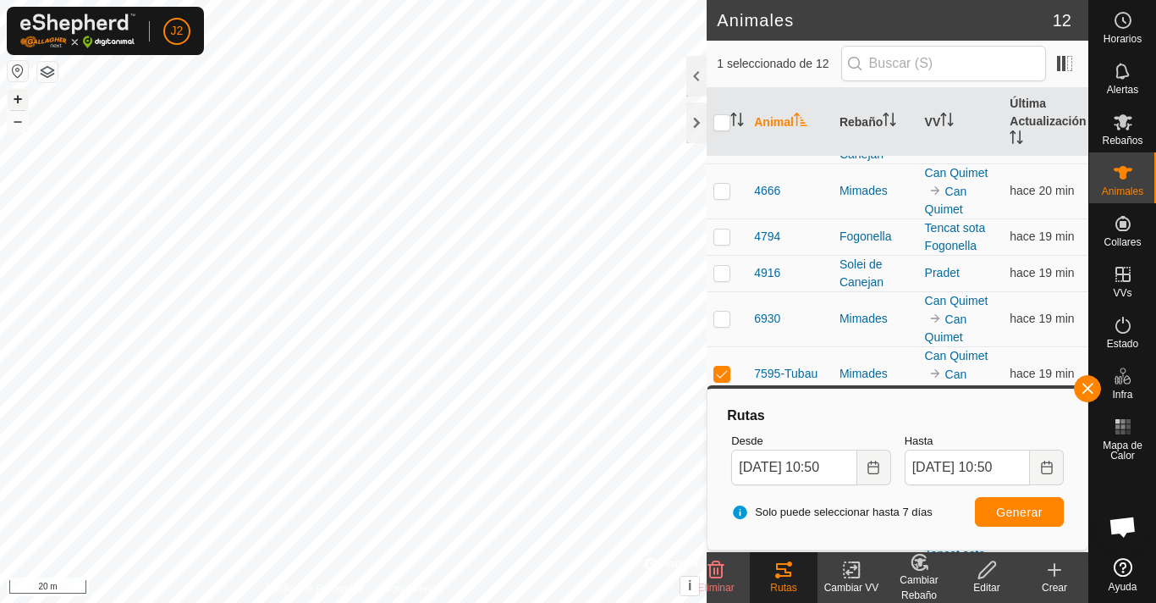
click at [16, 98] on button "+" at bounding box center [18, 99] width 20 height 20
click at [20, 126] on button "–" at bounding box center [18, 121] width 20 height 20
click at [985, 572] on icon at bounding box center [987, 570] width 21 height 20
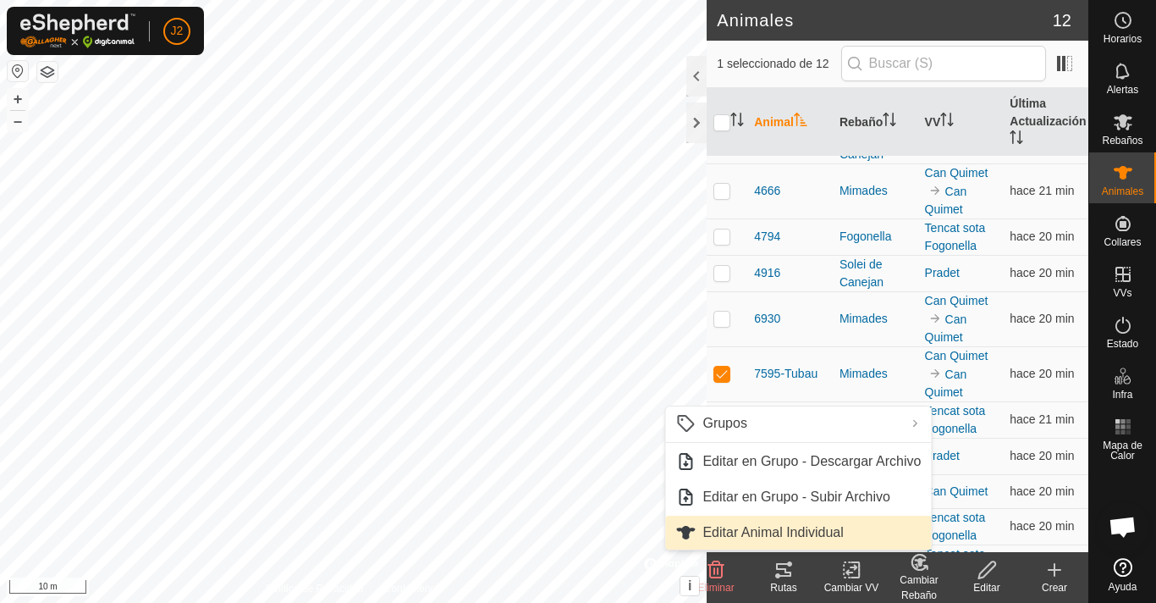
click at [797, 527] on link "Editar Animal Individual" at bounding box center [798, 533] width 266 height 34
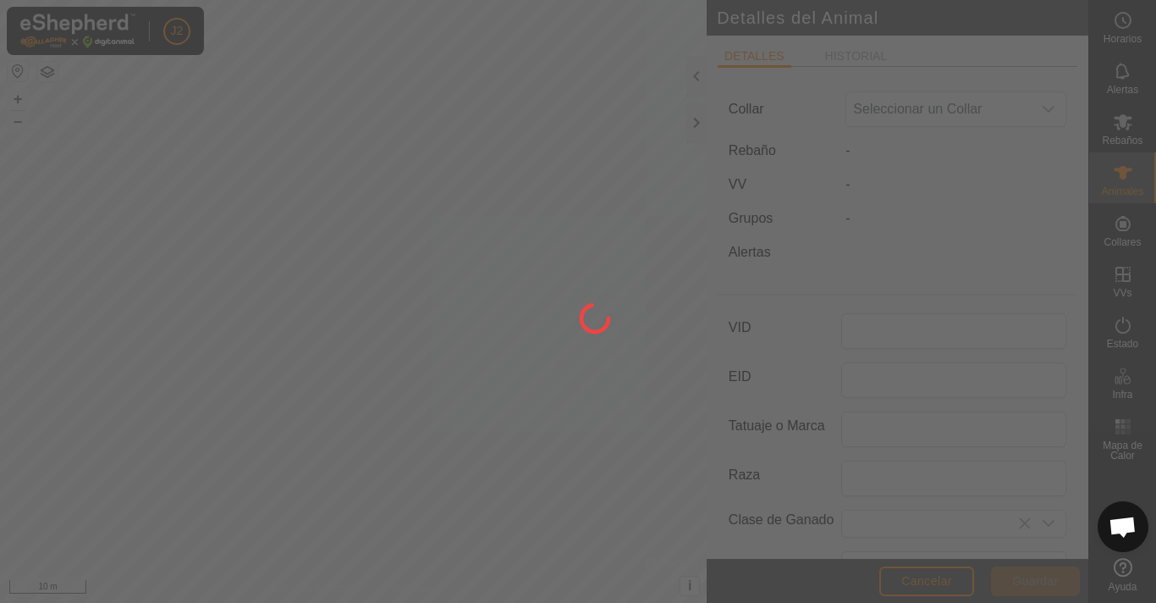
type input "7595-Tubau"
type input "Bruna dels Pirineus"
type input "0"
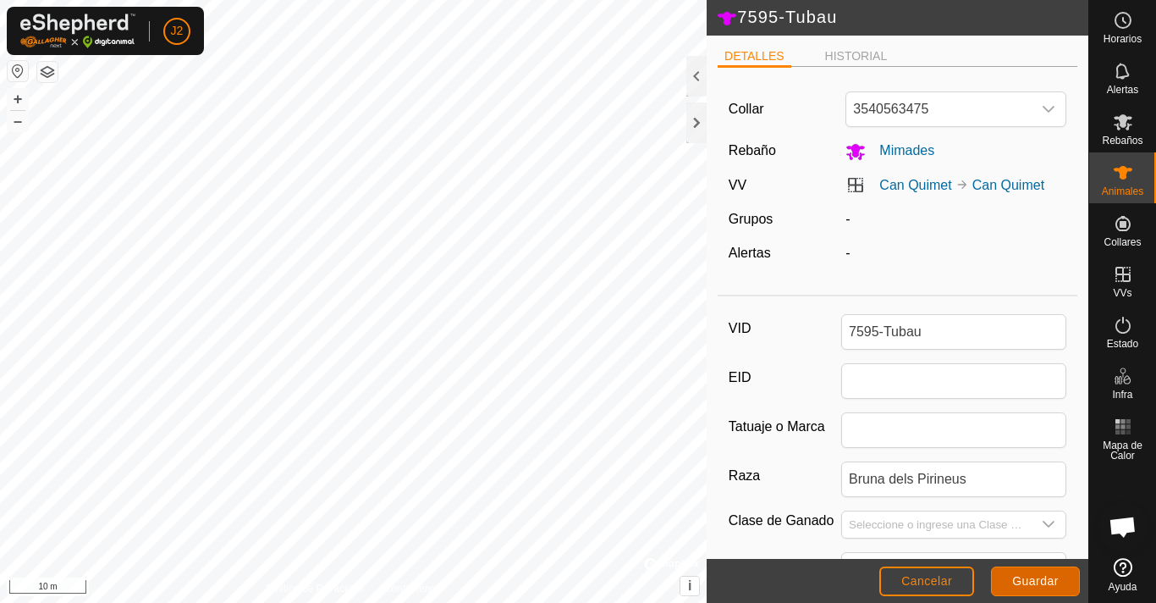
click at [1045, 587] on span "Guardar" at bounding box center [1035, 581] width 47 height 14
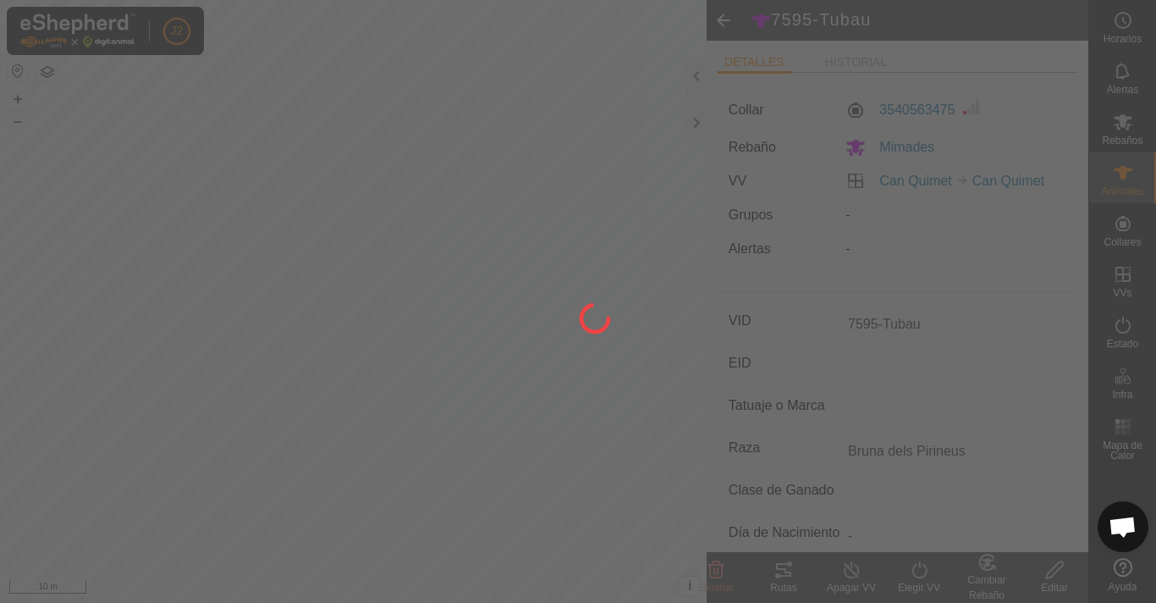
type input "-"
type input "0 kg"
type input "-"
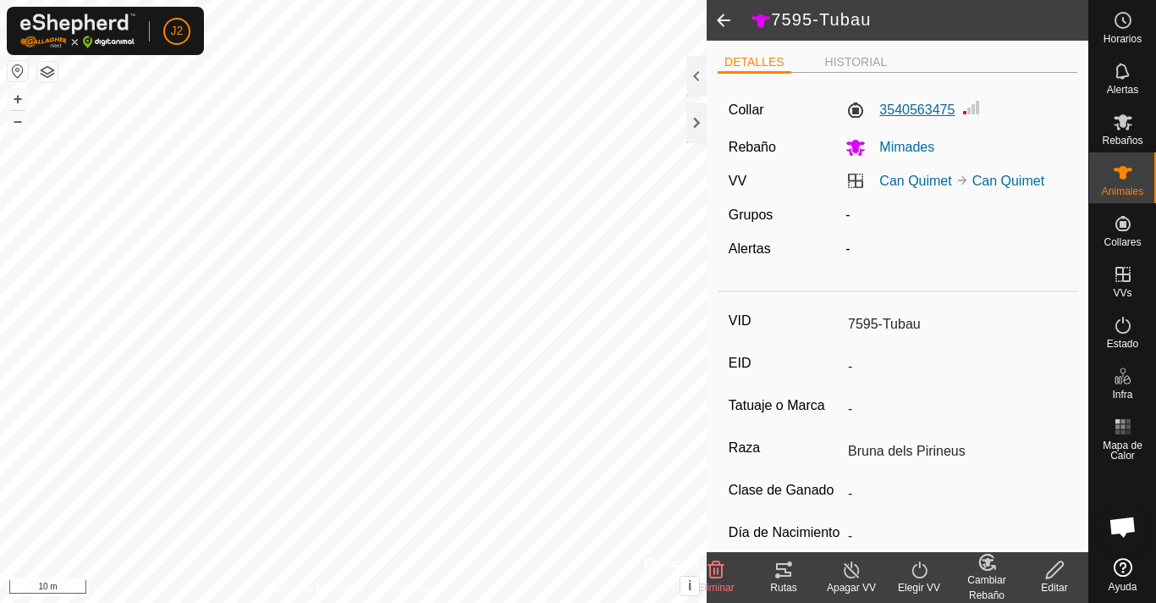
click at [913, 106] on label "3540563475" at bounding box center [900, 110] width 109 height 20
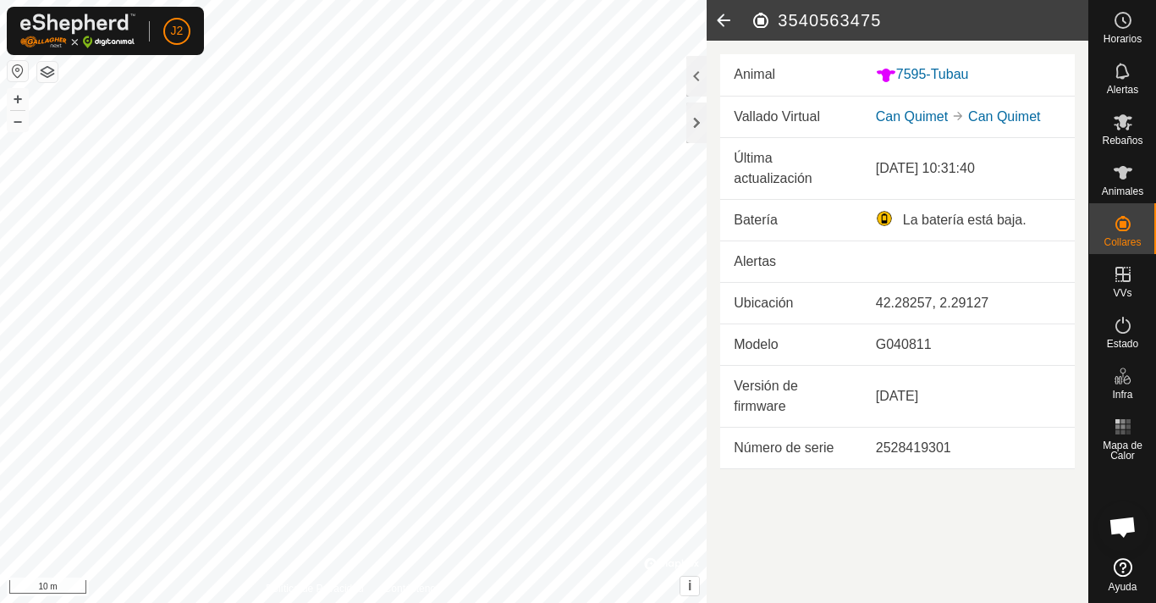
drag, startPoint x: 798, startPoint y: 265, endPoint x: 796, endPoint y: 239, distance: 26.4
click at [796, 239] on td "Batería" at bounding box center [791, 219] width 142 height 41
click at [840, 262] on td "Alertas" at bounding box center [791, 260] width 142 height 41
click at [1135, 172] on es-animals-svg-icon at bounding box center [1123, 172] width 30 height 27
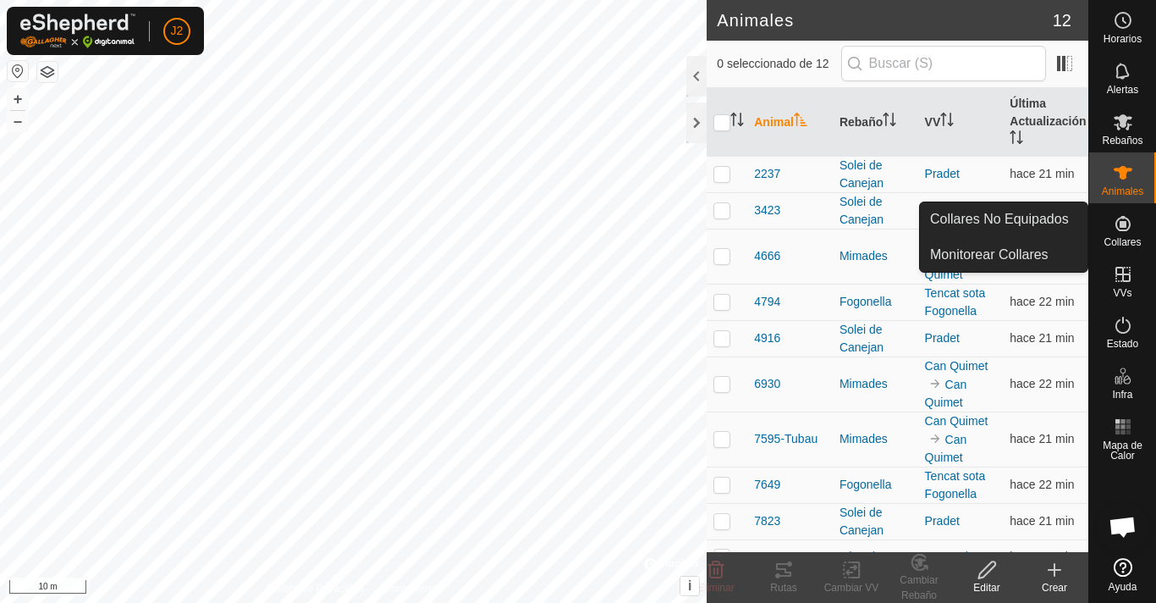
click at [1136, 239] on span "Collares" at bounding box center [1122, 242] width 37 height 10
click at [1122, 227] on icon at bounding box center [1123, 223] width 15 height 15
click at [1130, 231] on icon at bounding box center [1123, 223] width 20 height 20
click at [1133, 235] on es-neckbands-svg-icon at bounding box center [1123, 223] width 30 height 27
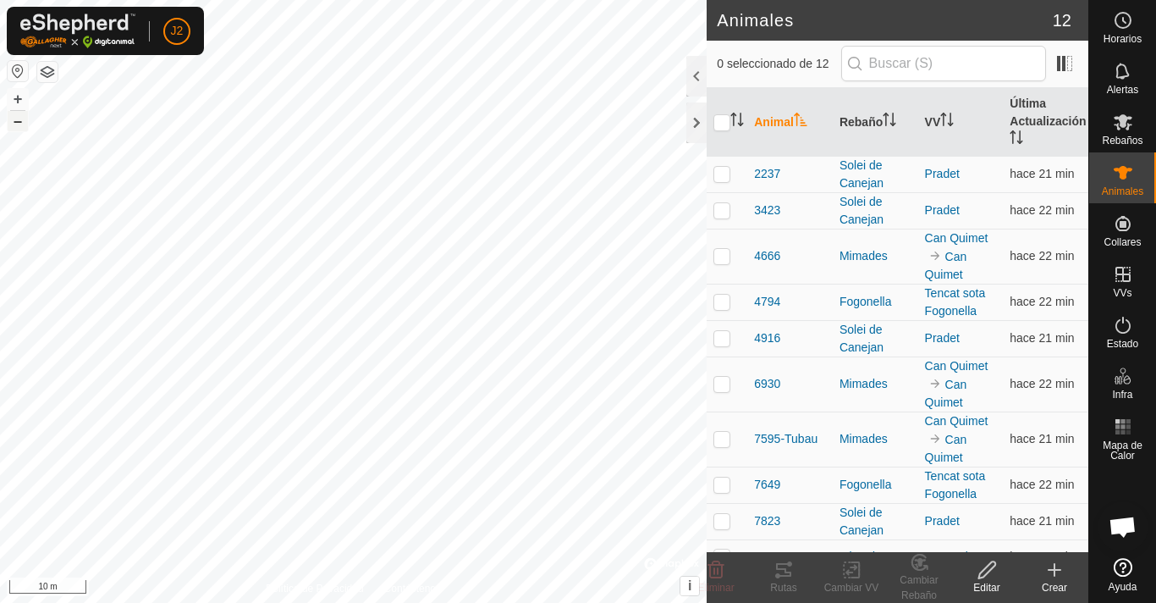
click at [19, 126] on button "–" at bounding box center [18, 121] width 20 height 20
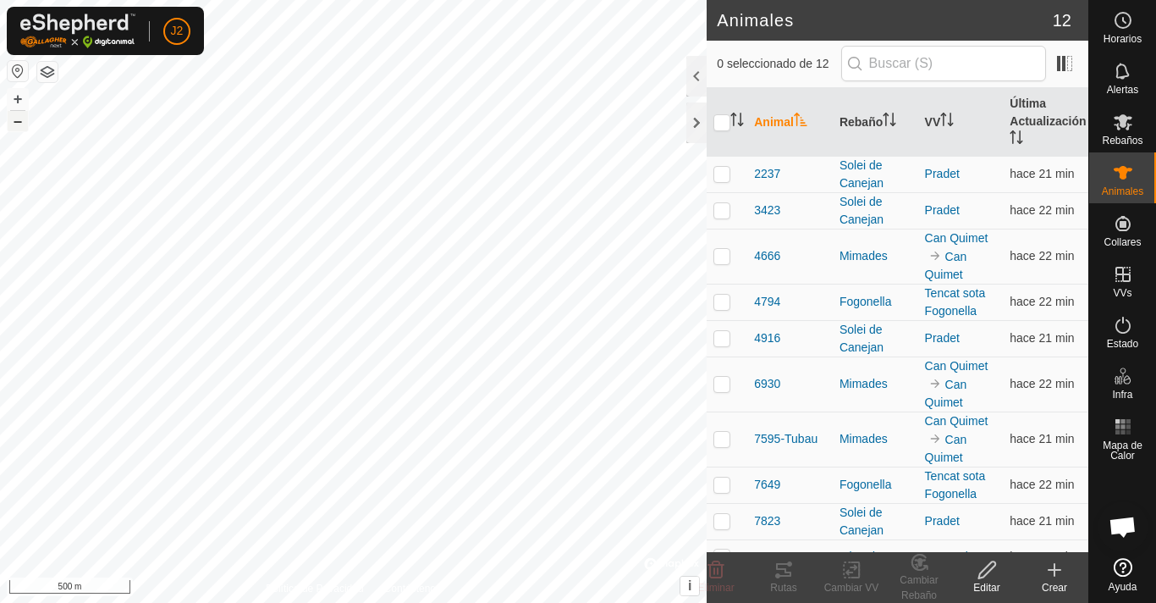
click at [19, 126] on button "–" at bounding box center [18, 121] width 20 height 20
click at [19, 121] on button "–" at bounding box center [18, 121] width 20 height 20
click at [15, 123] on button "–" at bounding box center [18, 121] width 20 height 20
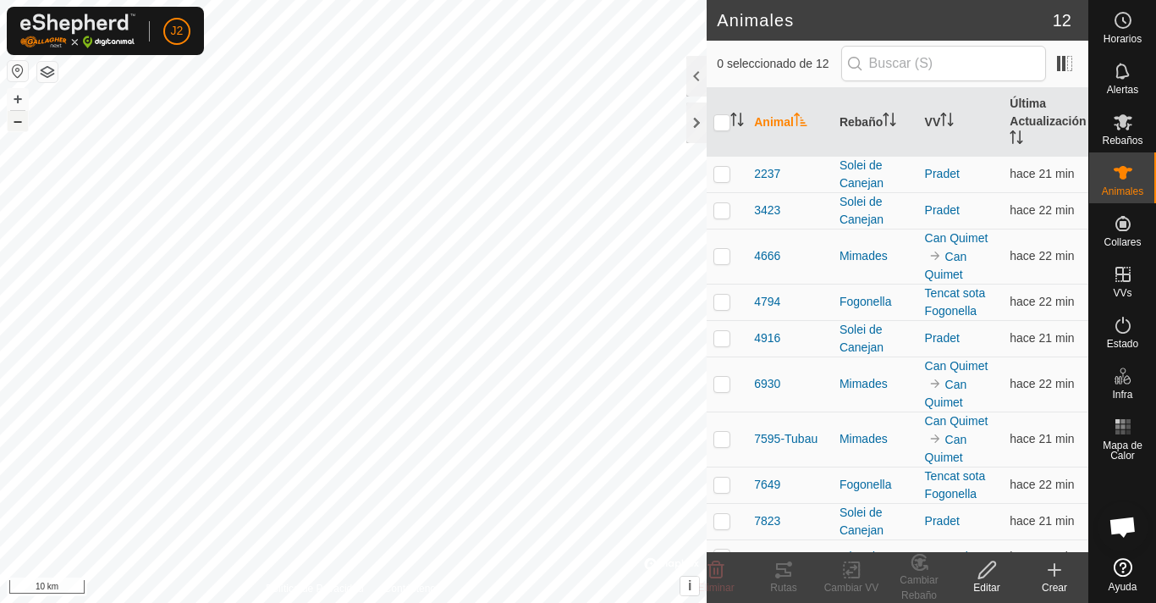
click at [17, 122] on button "–" at bounding box center [18, 121] width 20 height 20
click at [19, 101] on button "+" at bounding box center [18, 99] width 20 height 20
click at [7, 93] on div "7595-Tubau + – ⇧ i © Mapbox , © OpenStreetMap , Improve this map 10 km" at bounding box center [353, 301] width 707 height 603
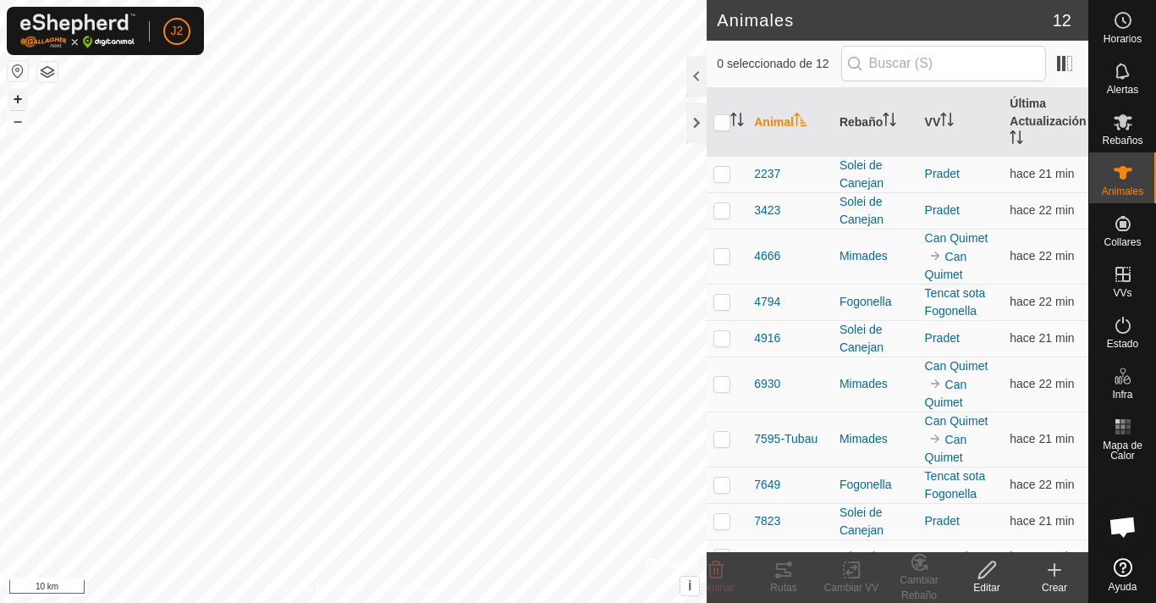
click at [20, 94] on button "+" at bounding box center [18, 99] width 20 height 20
click at [21, 94] on button "+" at bounding box center [18, 99] width 20 height 20
click at [22, 94] on button "+" at bounding box center [18, 99] width 20 height 20
click at [18, 106] on button "+" at bounding box center [18, 99] width 20 height 20
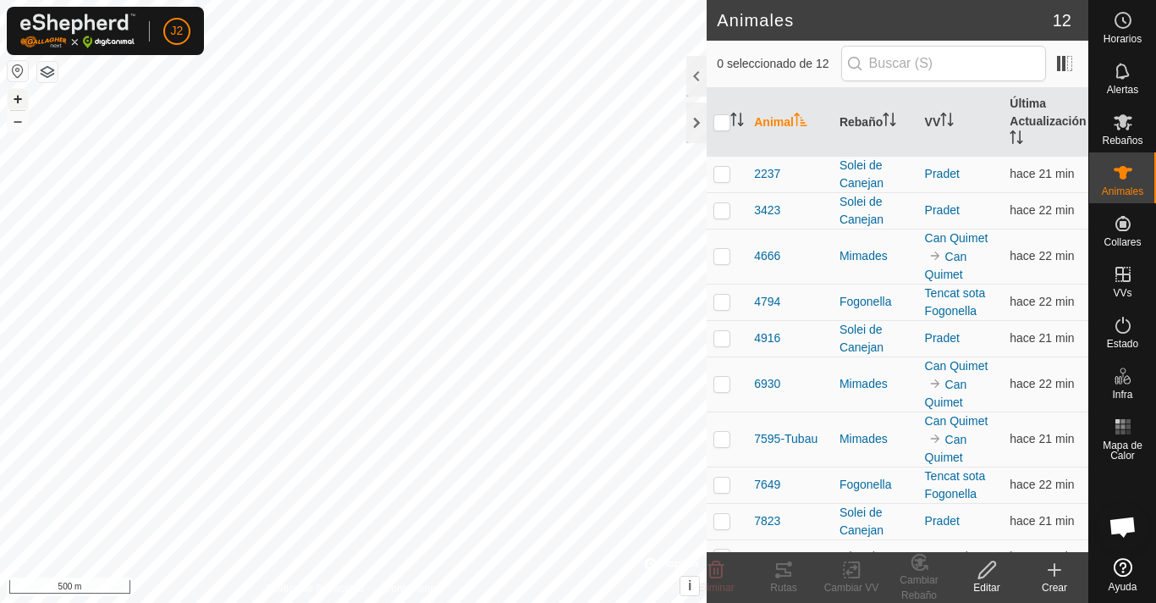
click at [18, 106] on button "+" at bounding box center [18, 99] width 20 height 20
click at [13, 97] on button "+" at bounding box center [18, 99] width 20 height 20
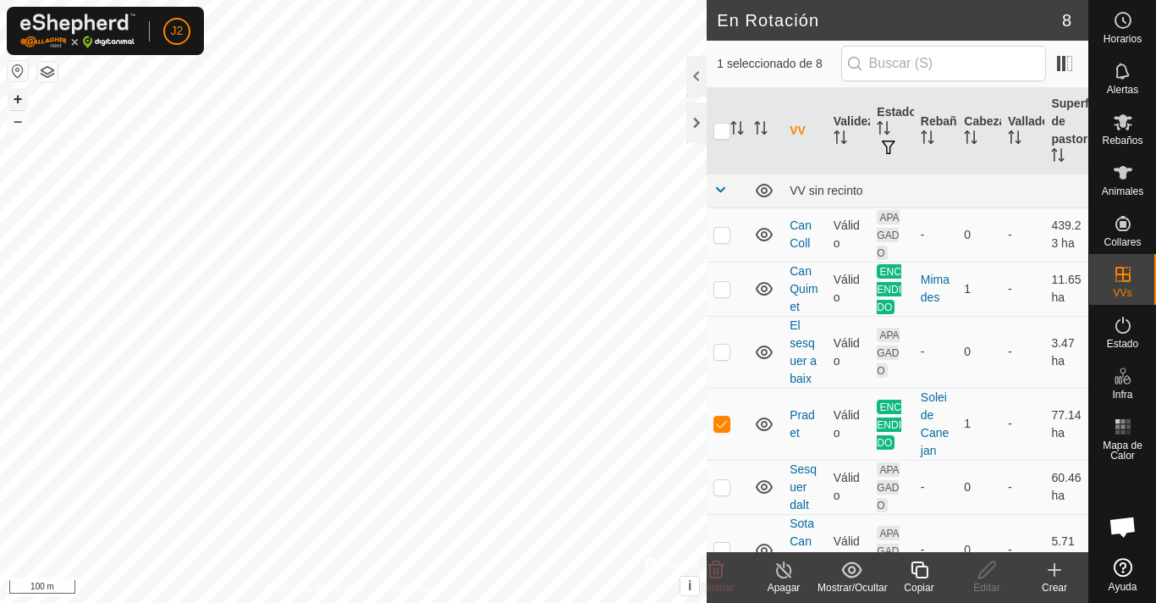
checkbox input "false"
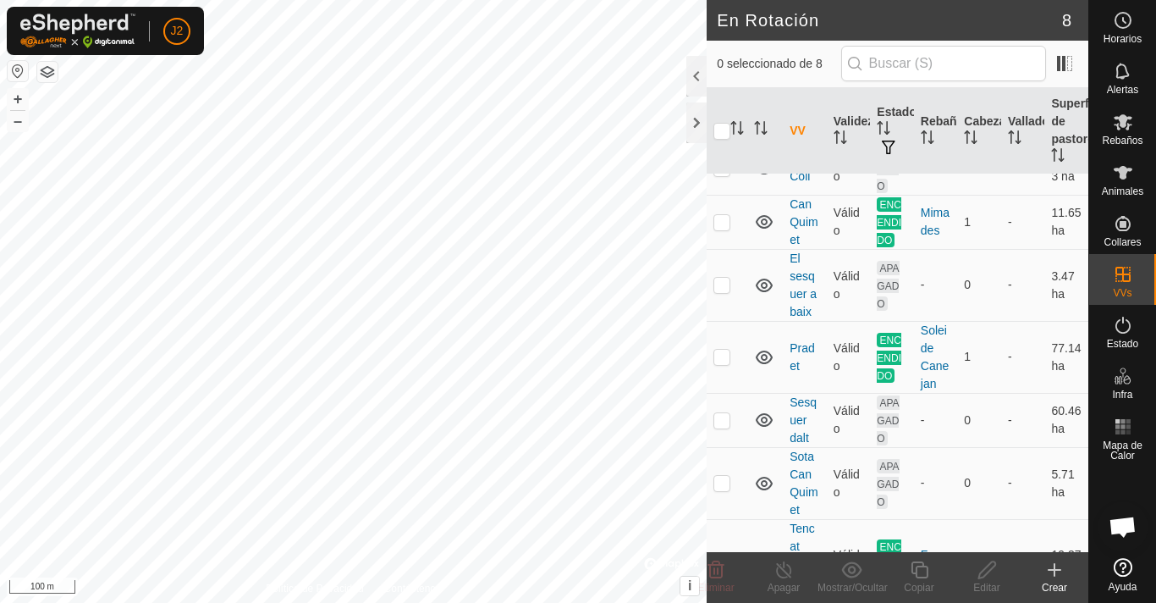
scroll to position [39, 0]
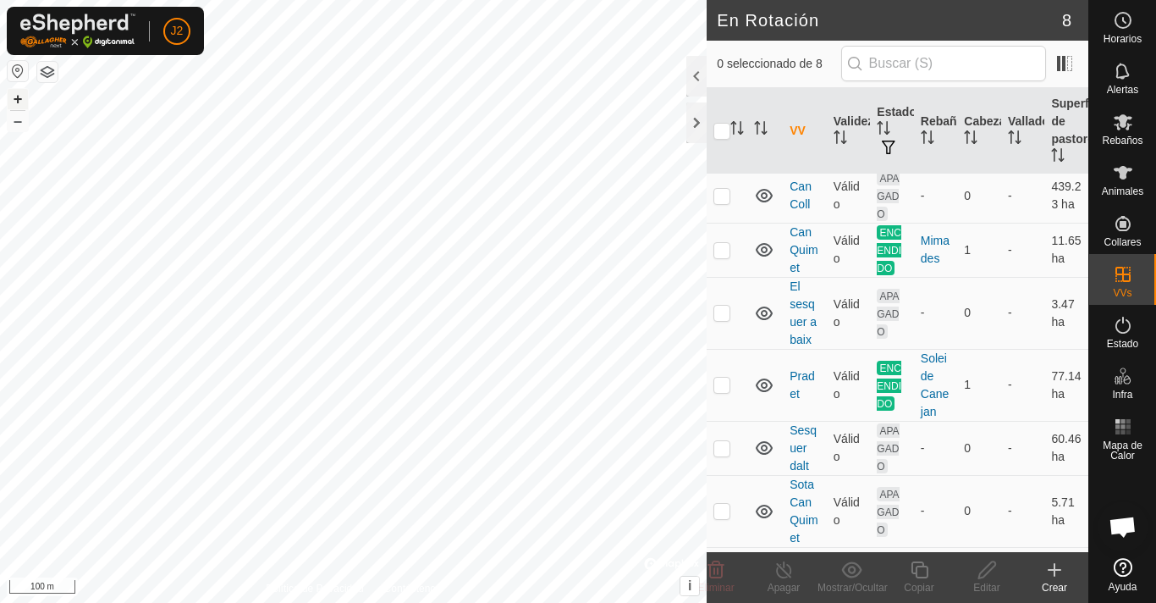
click at [20, 90] on button "+" at bounding box center [18, 99] width 20 height 20
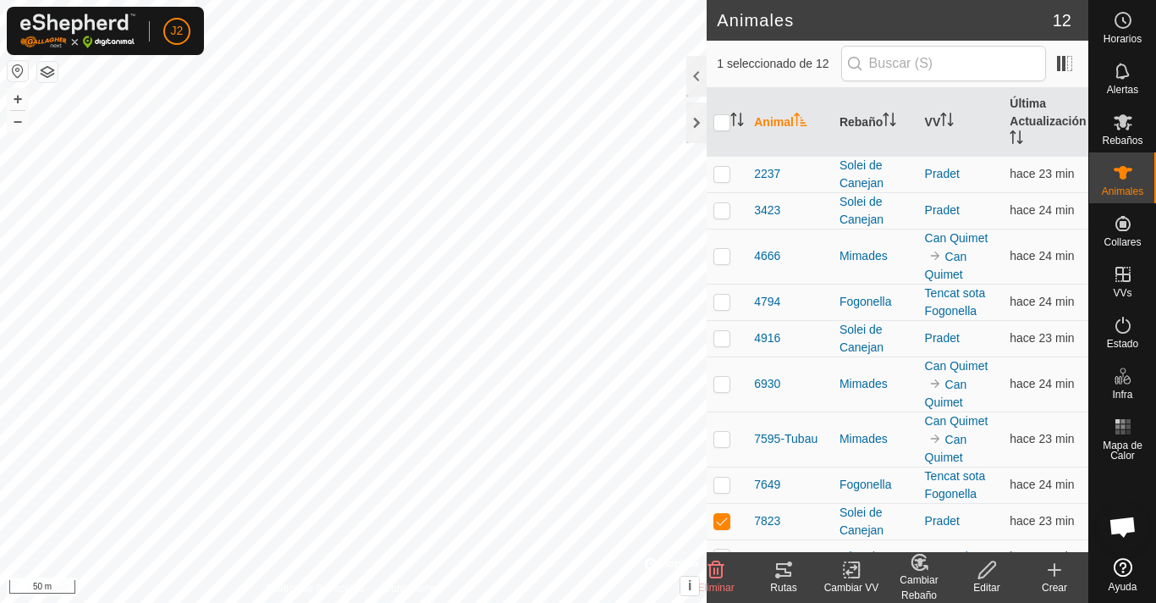
click at [784, 575] on icon at bounding box center [783, 570] width 15 height 14
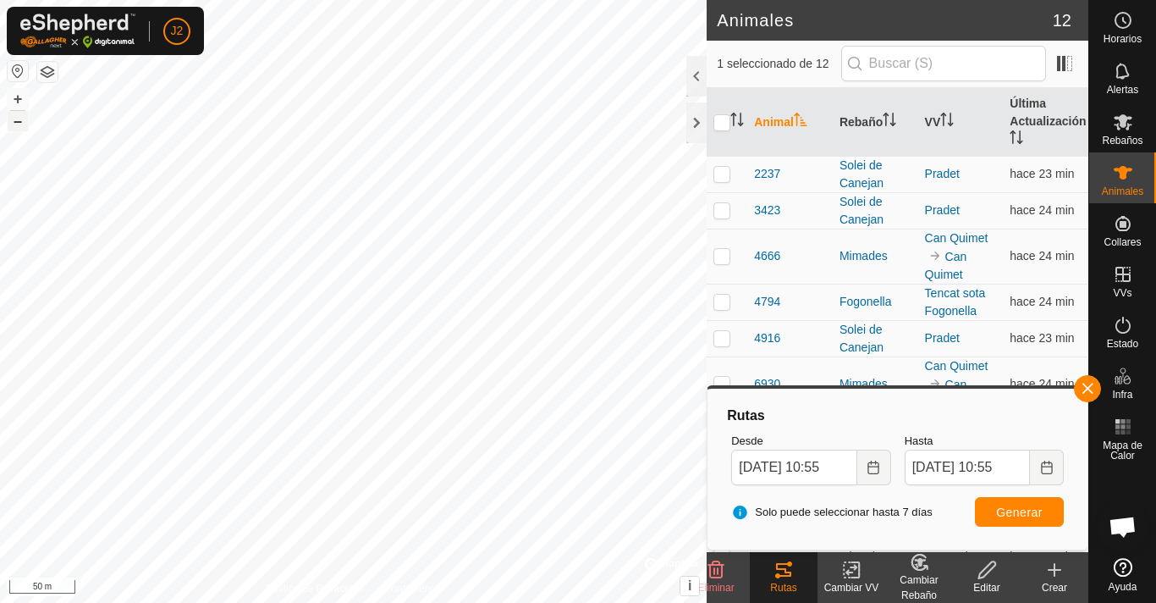
click at [13, 120] on button "–" at bounding box center [18, 121] width 20 height 20
click at [14, 97] on button "+" at bounding box center [18, 99] width 20 height 20
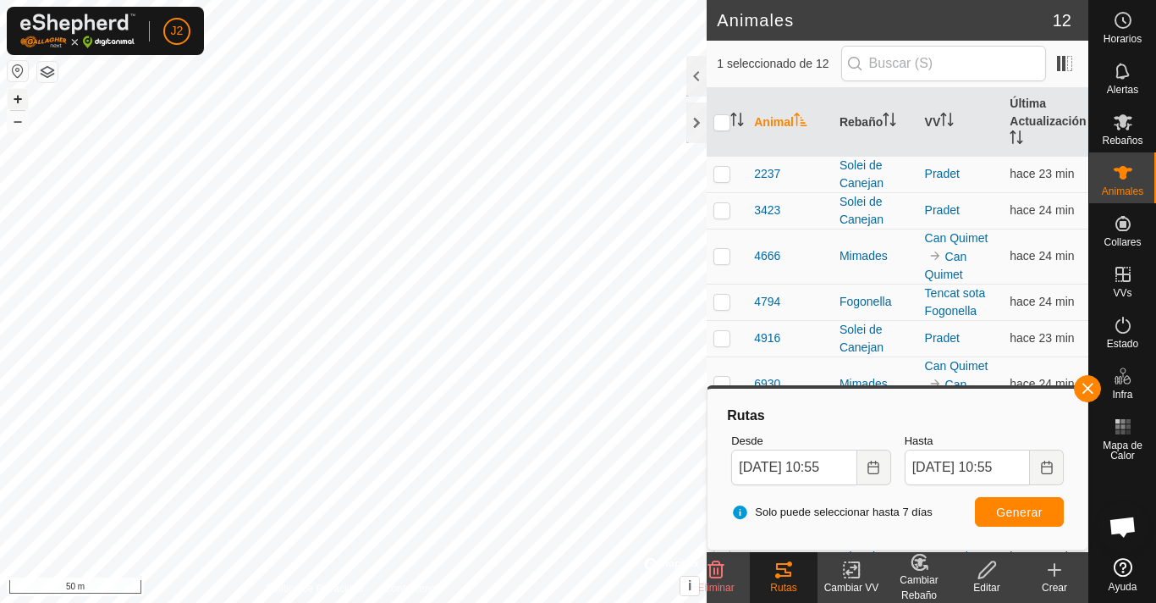
click at [19, 107] on button "+" at bounding box center [18, 99] width 20 height 20
click at [697, 120] on div at bounding box center [697, 122] width 20 height 41
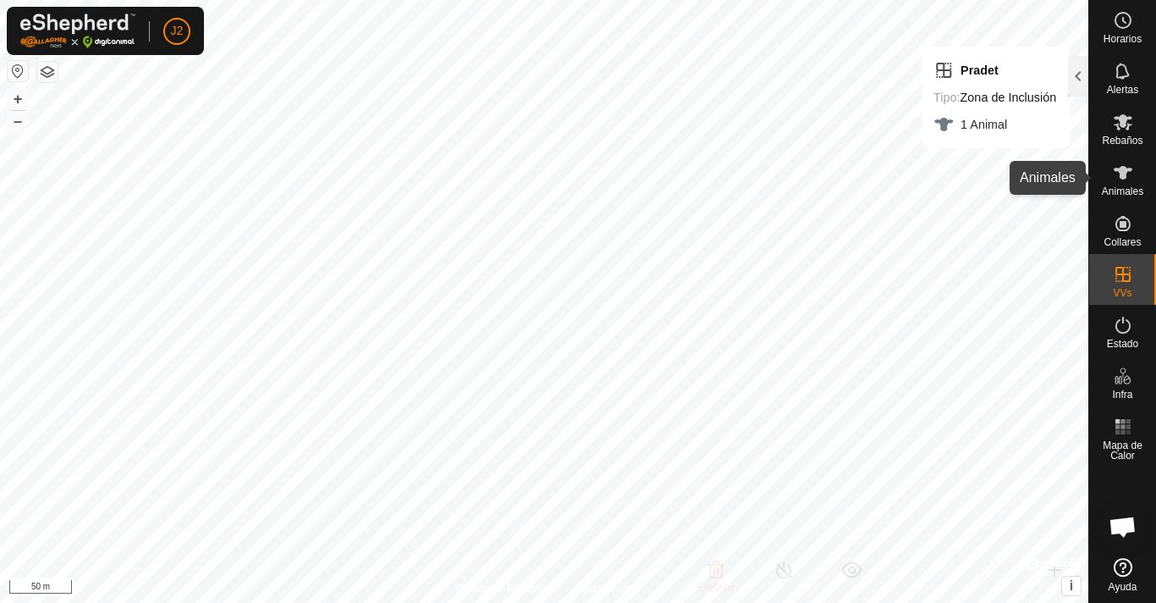
click at [1135, 178] on es-animals-svg-icon at bounding box center [1123, 172] width 30 height 27
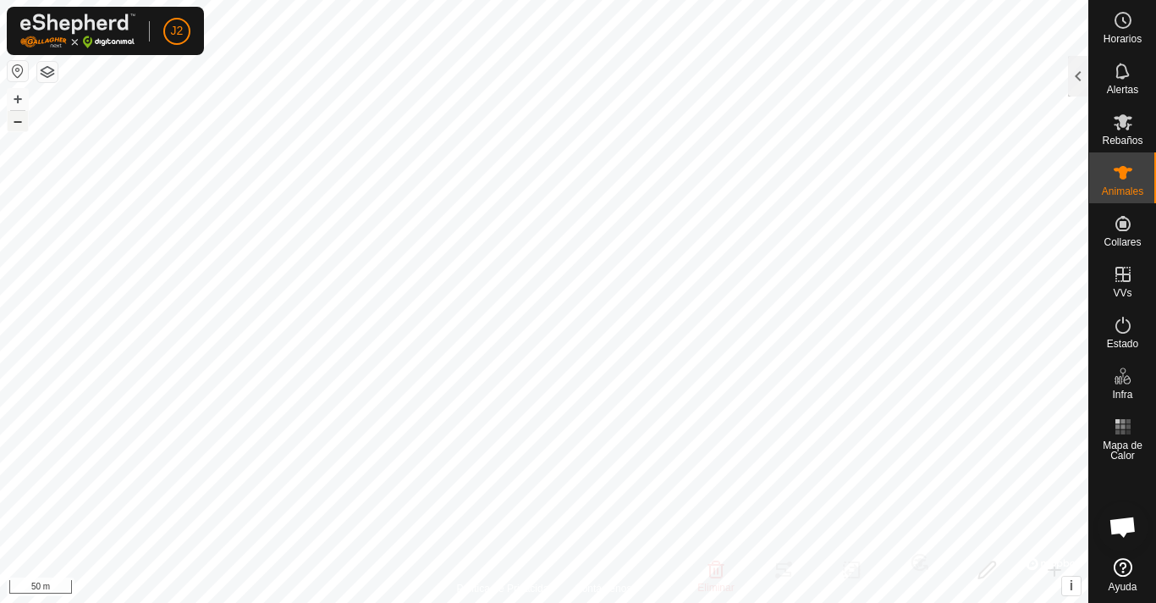
click at [20, 119] on button "–" at bounding box center [18, 121] width 20 height 20
click at [1082, 69] on div at bounding box center [1078, 76] width 20 height 41
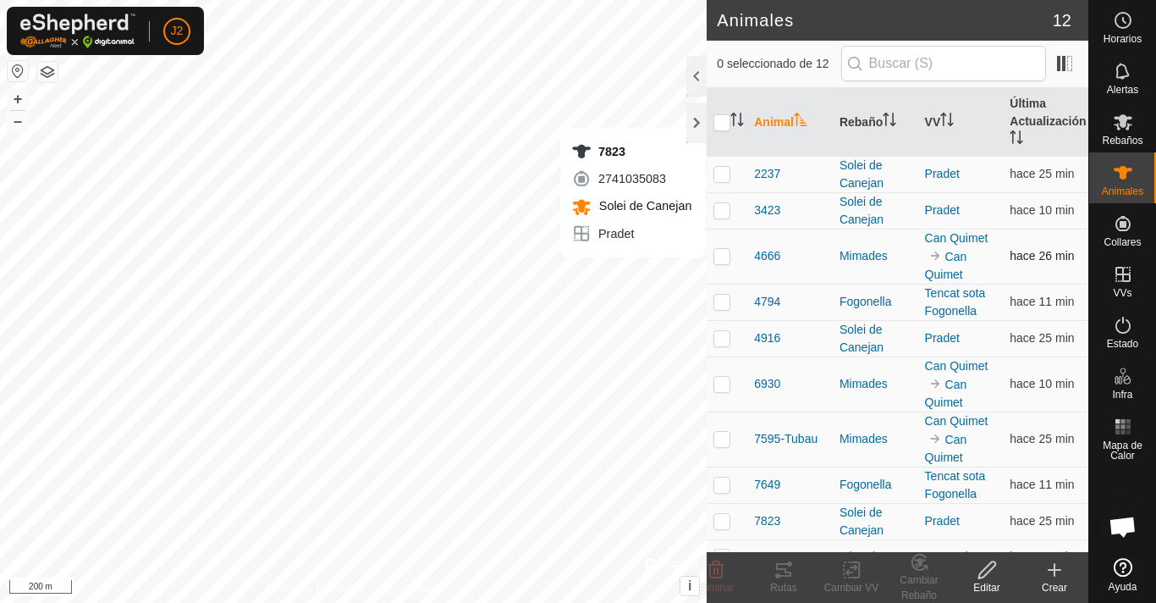
checkbox input "true"
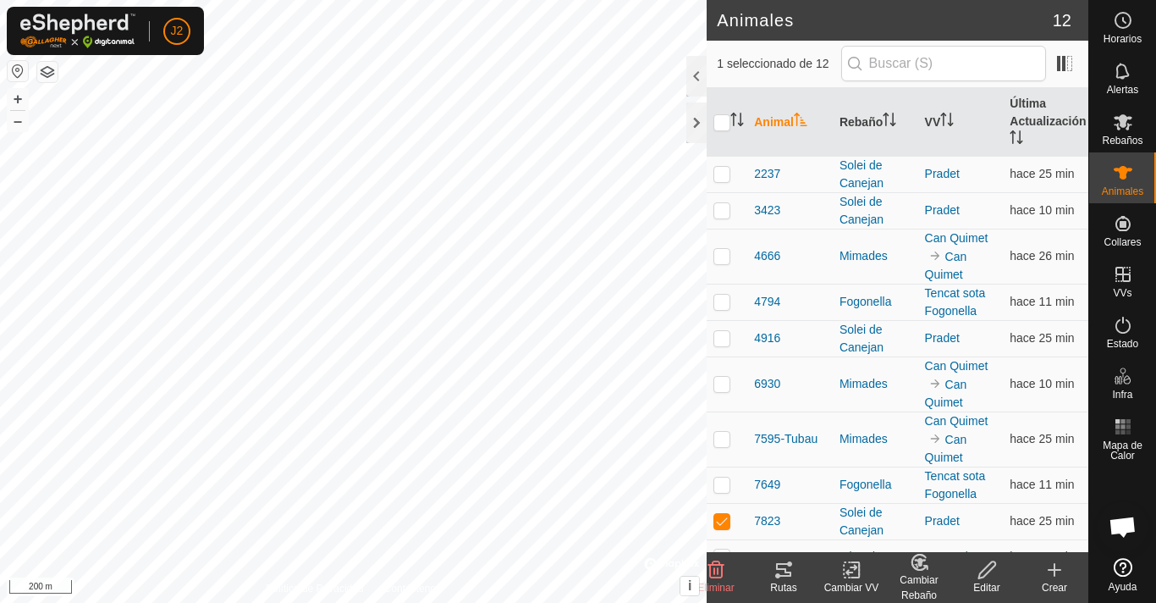
click at [790, 568] on icon at bounding box center [784, 570] width 20 height 20
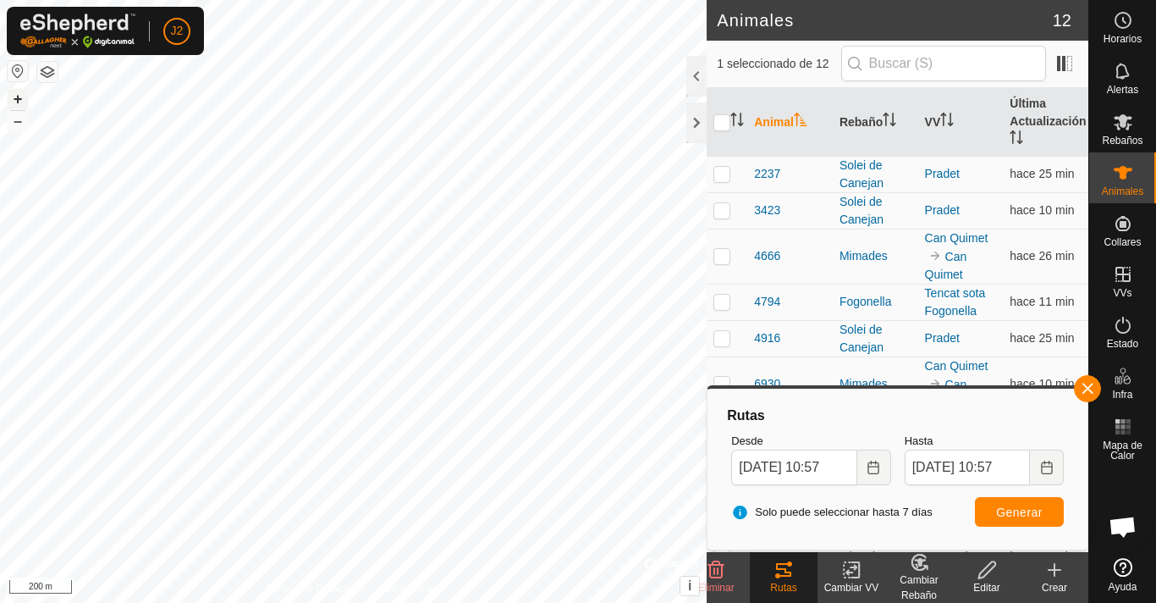
click at [11, 96] on button "+" at bounding box center [18, 99] width 20 height 20
click at [19, 104] on button "+" at bounding box center [18, 99] width 20 height 20
click at [19, 124] on button "–" at bounding box center [18, 121] width 20 height 20
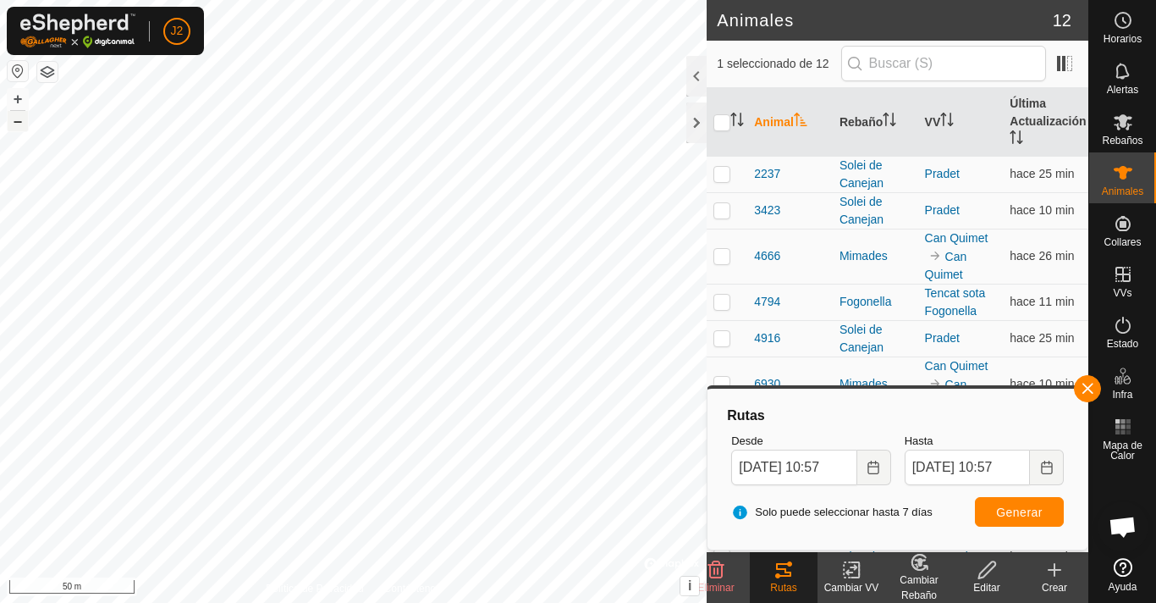
click at [19, 122] on button "–" at bounding box center [18, 121] width 20 height 20
click at [1155, 110] on div "Rebaños" at bounding box center [1122, 127] width 67 height 51
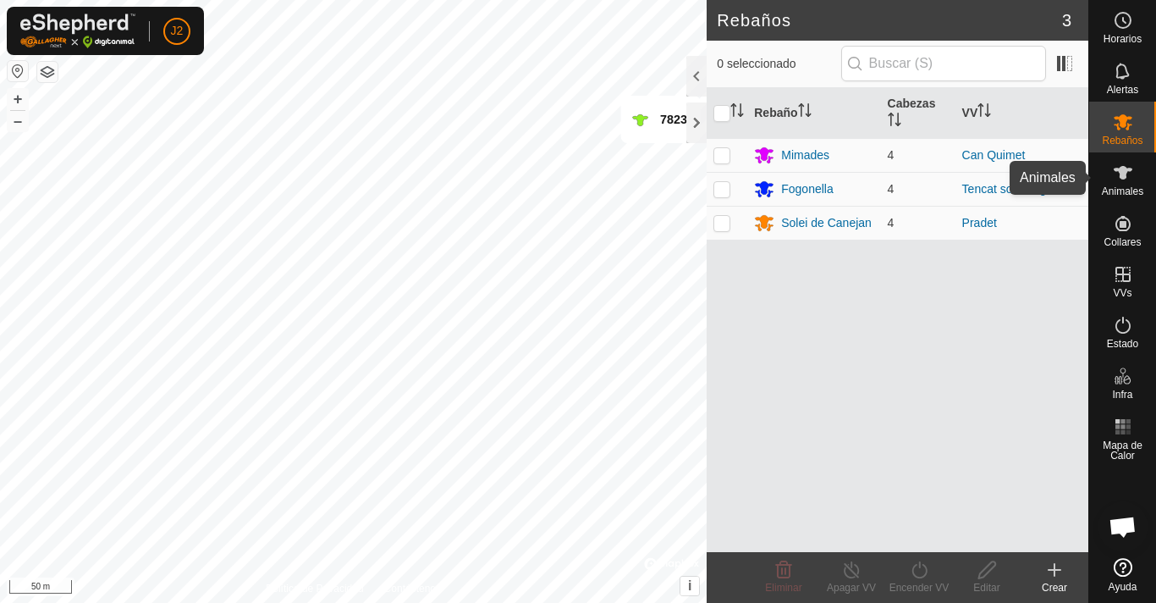
click at [1106, 176] on div "Animales" at bounding box center [1122, 177] width 67 height 51
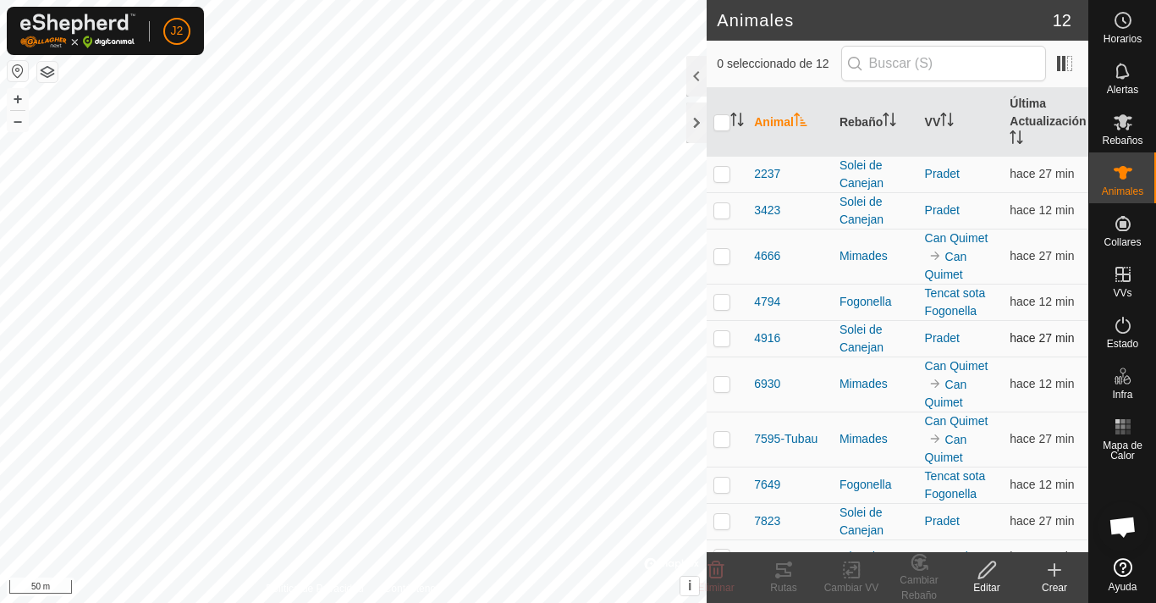
click at [719, 334] on p-checkbox at bounding box center [722, 338] width 17 height 14
drag, startPoint x: 786, startPoint y: 565, endPoint x: 779, endPoint y: 576, distance: 13.4
click at [775, 573] on icon at bounding box center [784, 570] width 20 height 20
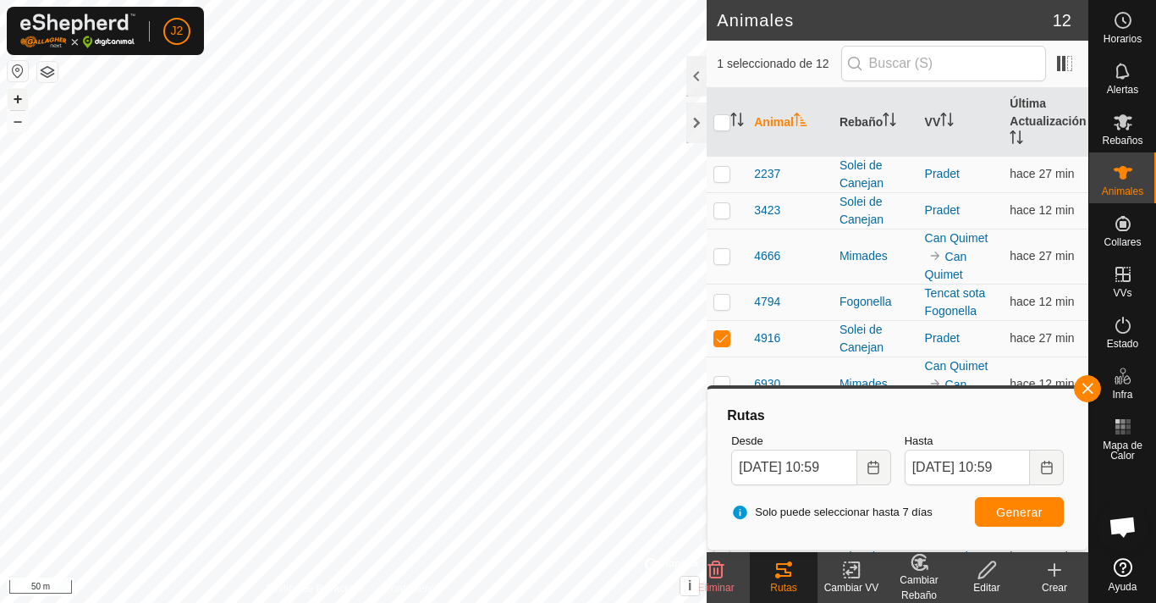
click at [19, 98] on button "+" at bounding box center [18, 99] width 20 height 20
click at [17, 123] on button "–" at bounding box center [18, 121] width 20 height 20
click at [721, 335] on p-checkbox at bounding box center [722, 338] width 17 height 14
checkbox input "false"
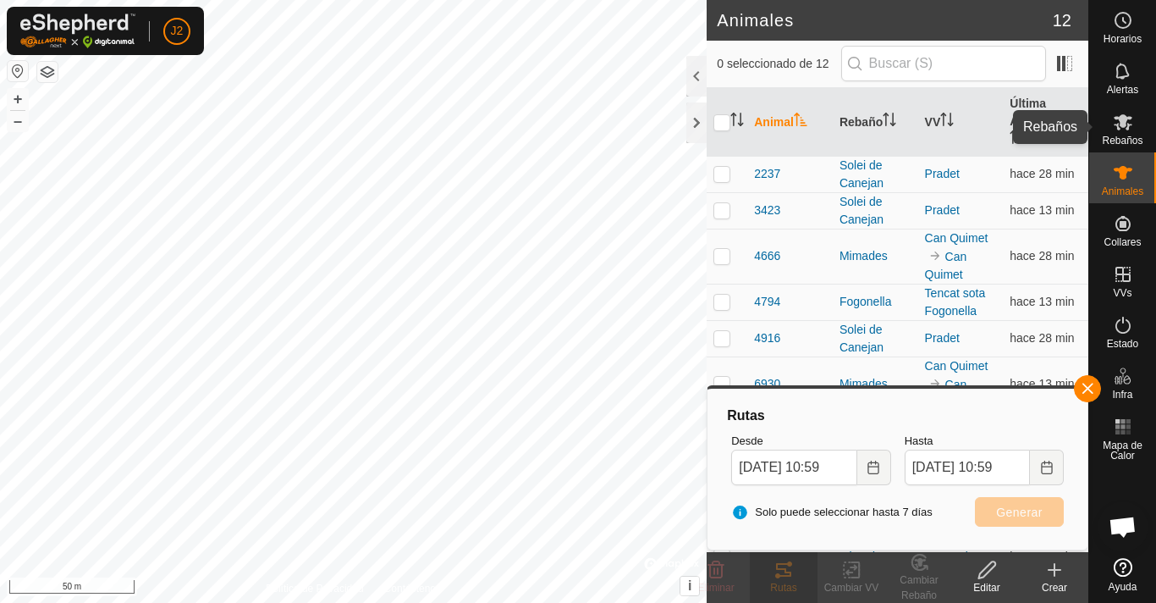
click at [1127, 116] on icon at bounding box center [1123, 122] width 20 height 20
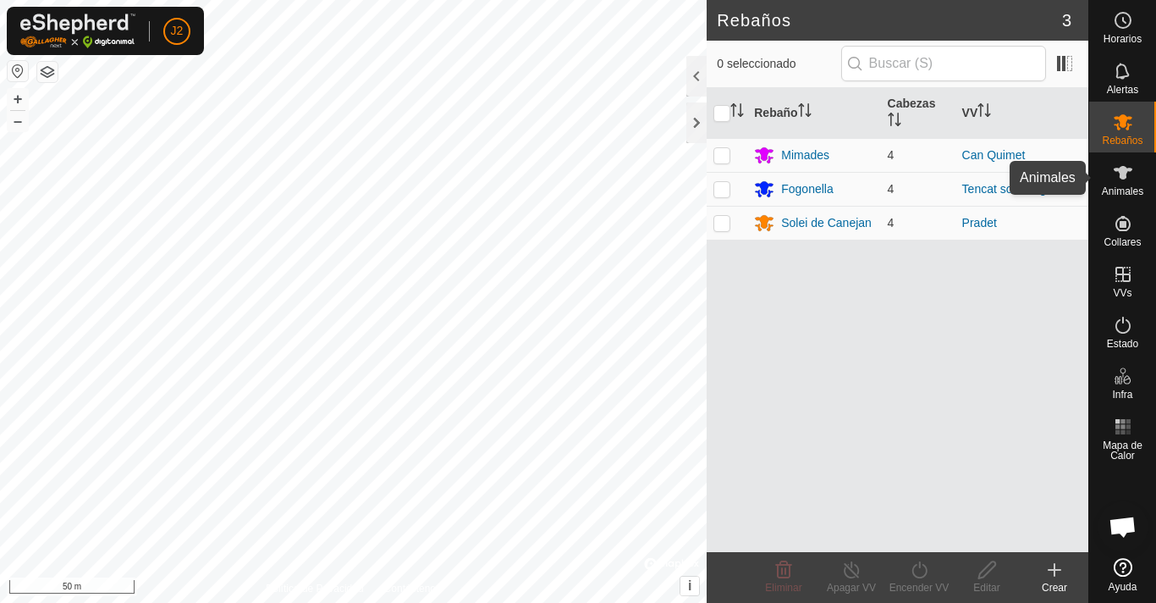
click at [1128, 176] on icon at bounding box center [1123, 173] width 20 height 20
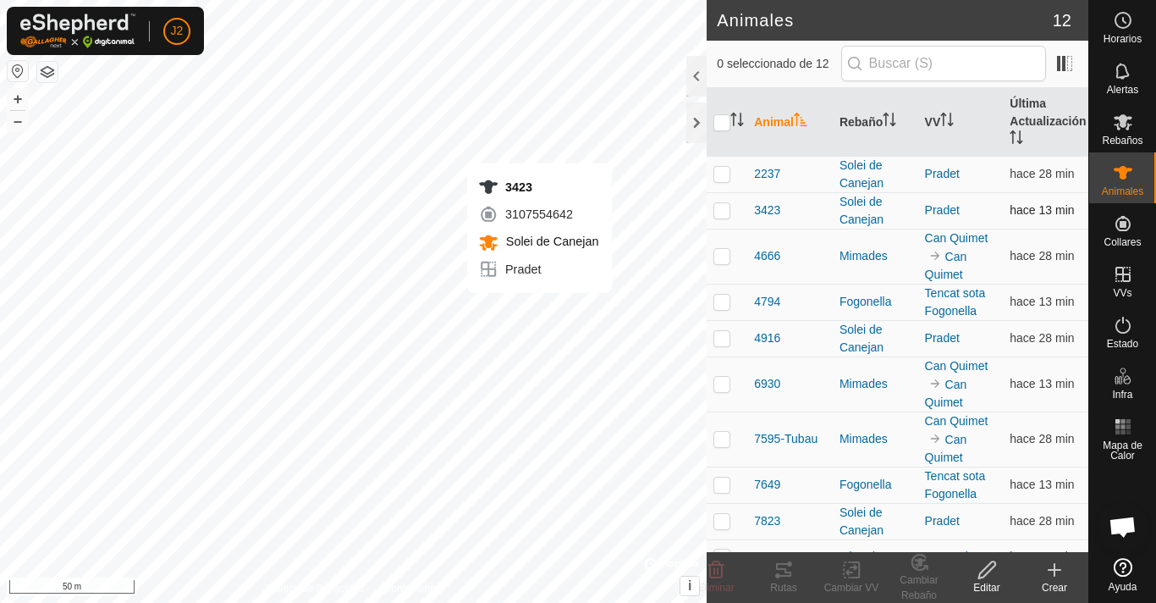
checkbox input "true"
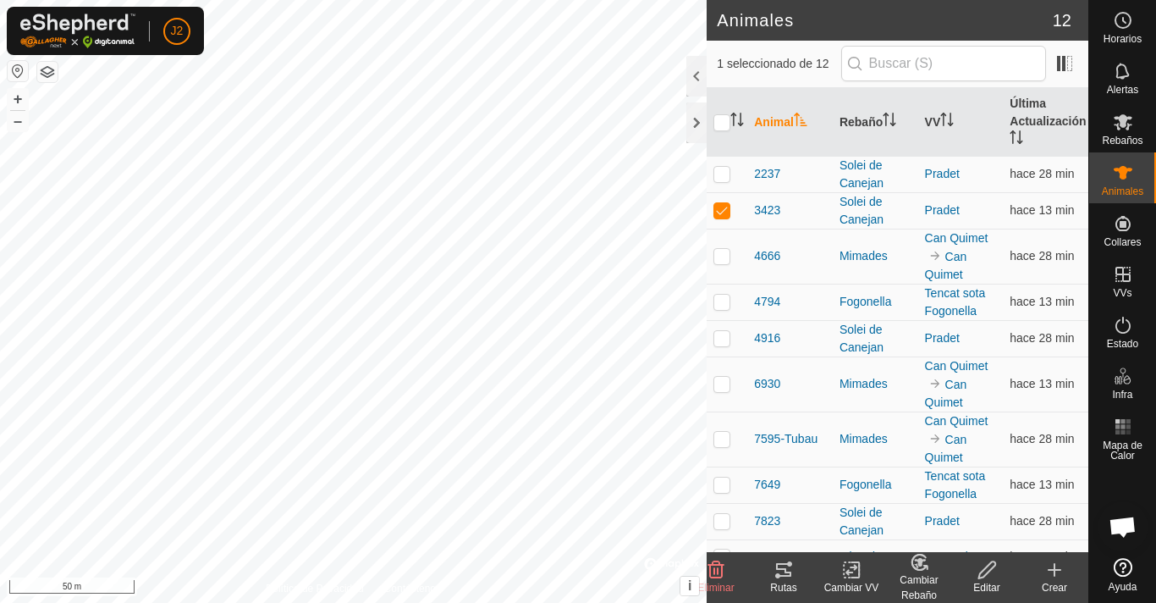
click at [781, 575] on icon at bounding box center [783, 570] width 15 height 14
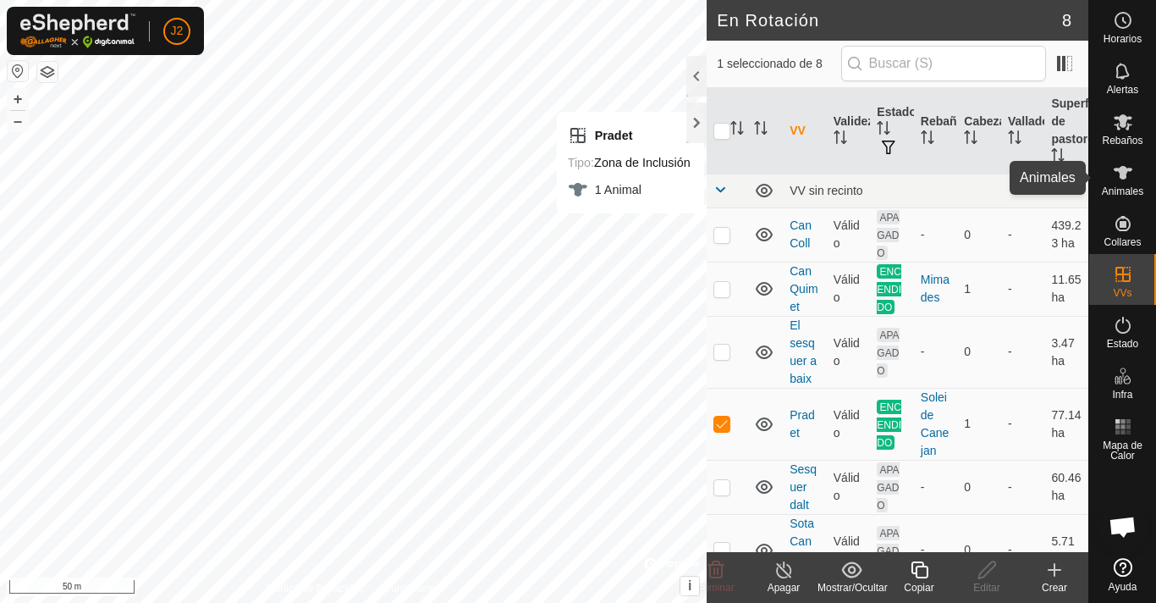
click at [1125, 179] on icon at bounding box center [1123, 173] width 20 height 20
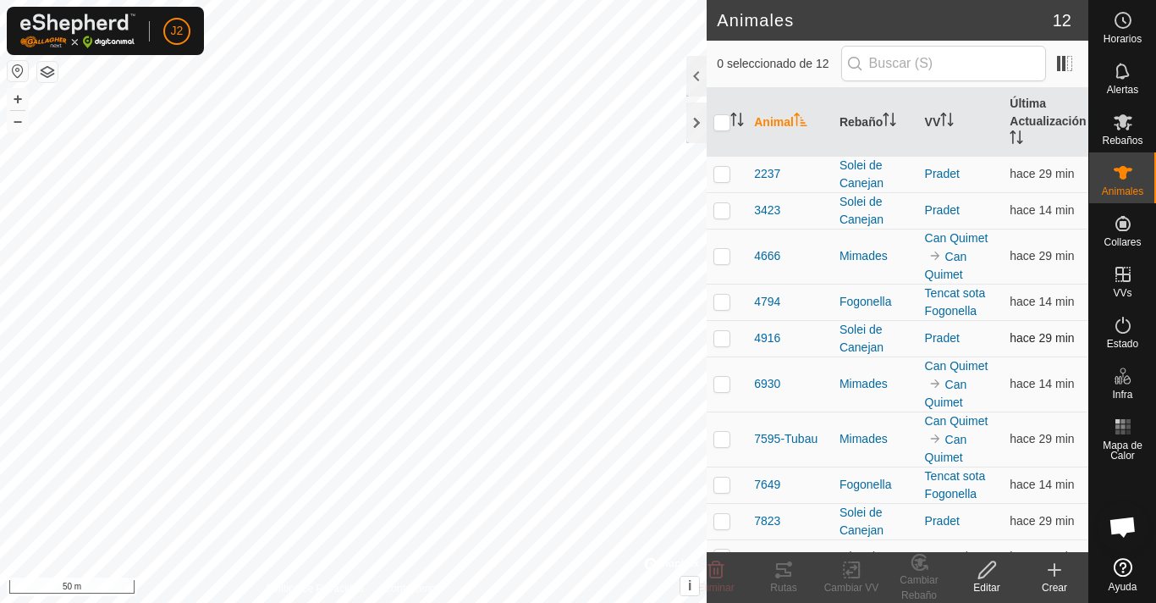
checkbox input "true"
click at [786, 564] on icon at bounding box center [783, 570] width 15 height 14
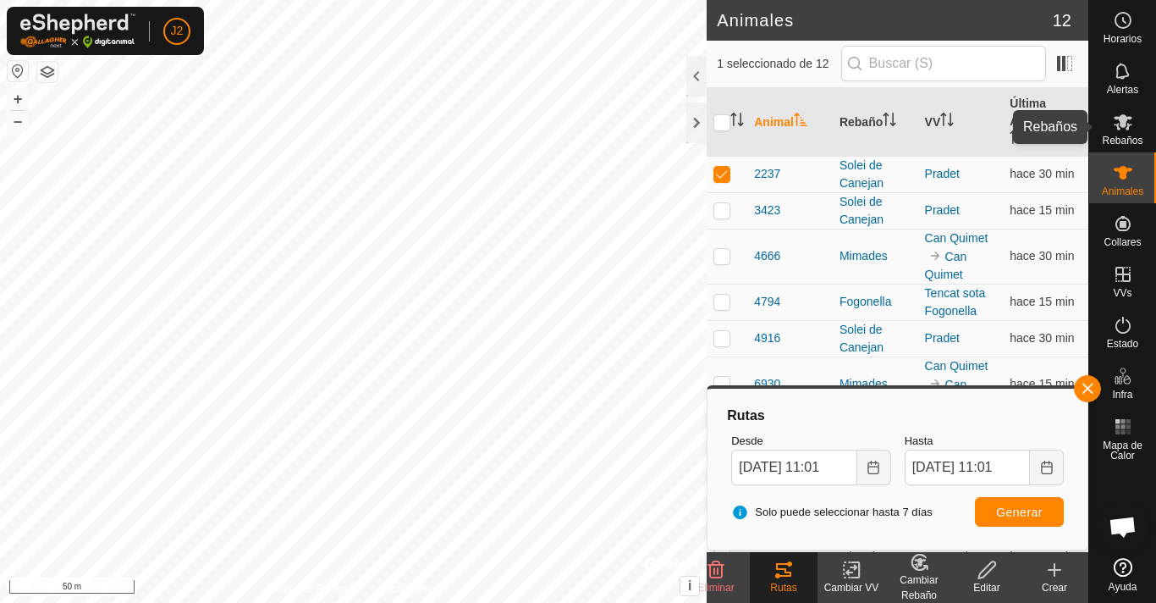
click at [1110, 124] on es-mob-svg-icon at bounding box center [1123, 121] width 30 height 27
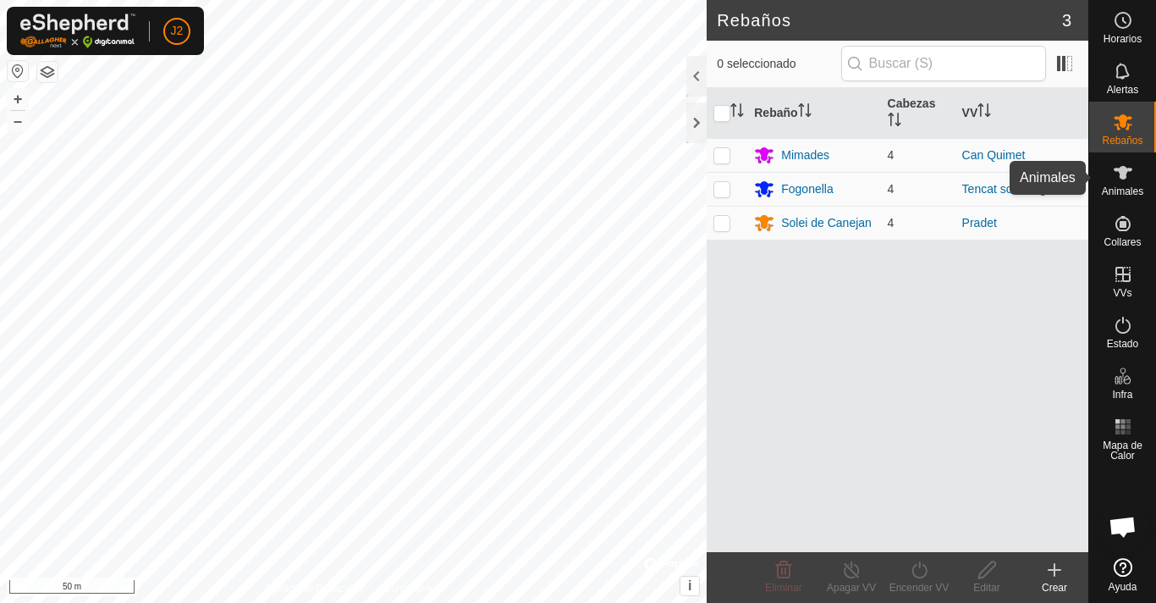
click at [1127, 170] on icon at bounding box center [1123, 173] width 19 height 14
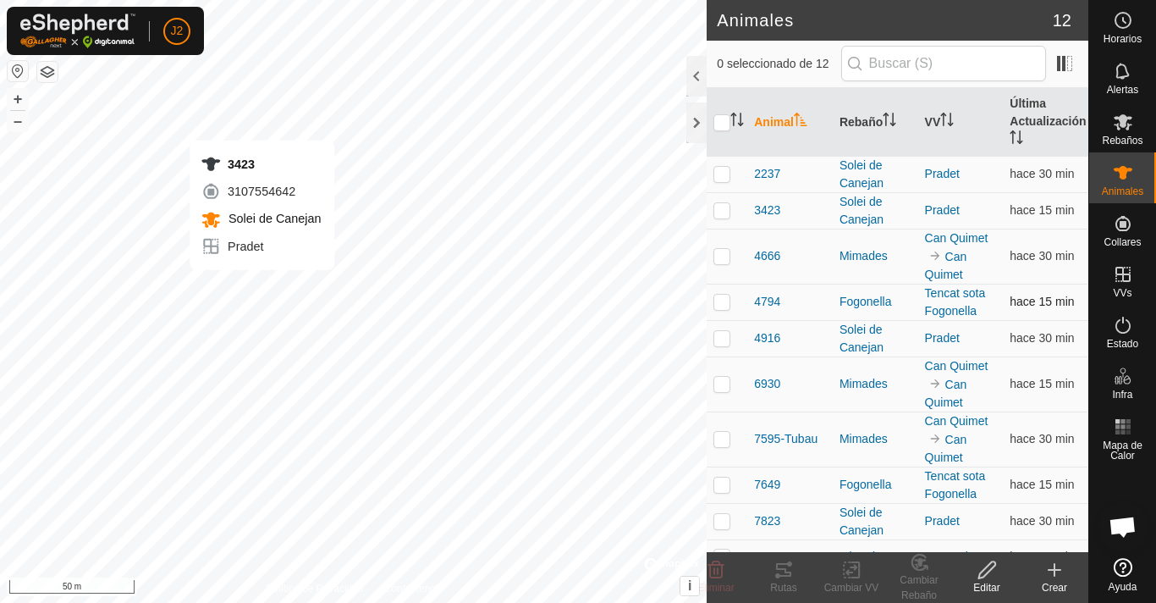
checkbox input "true"
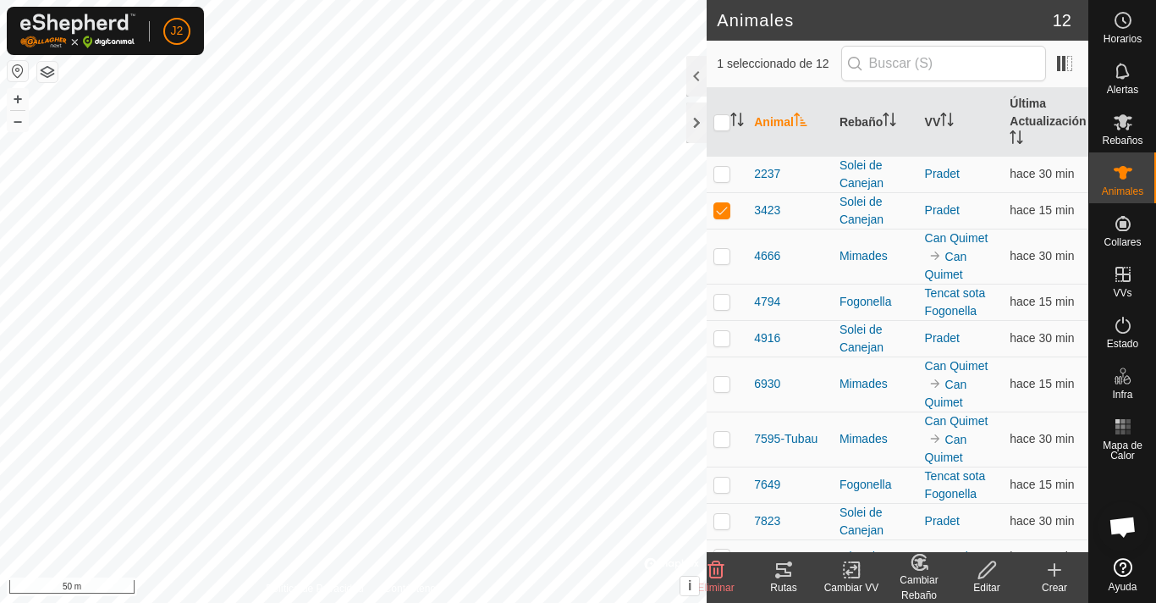
drag, startPoint x: 791, startPoint y: 577, endPoint x: 775, endPoint y: 570, distance: 18.6
click at [775, 570] on icon at bounding box center [784, 570] width 20 height 20
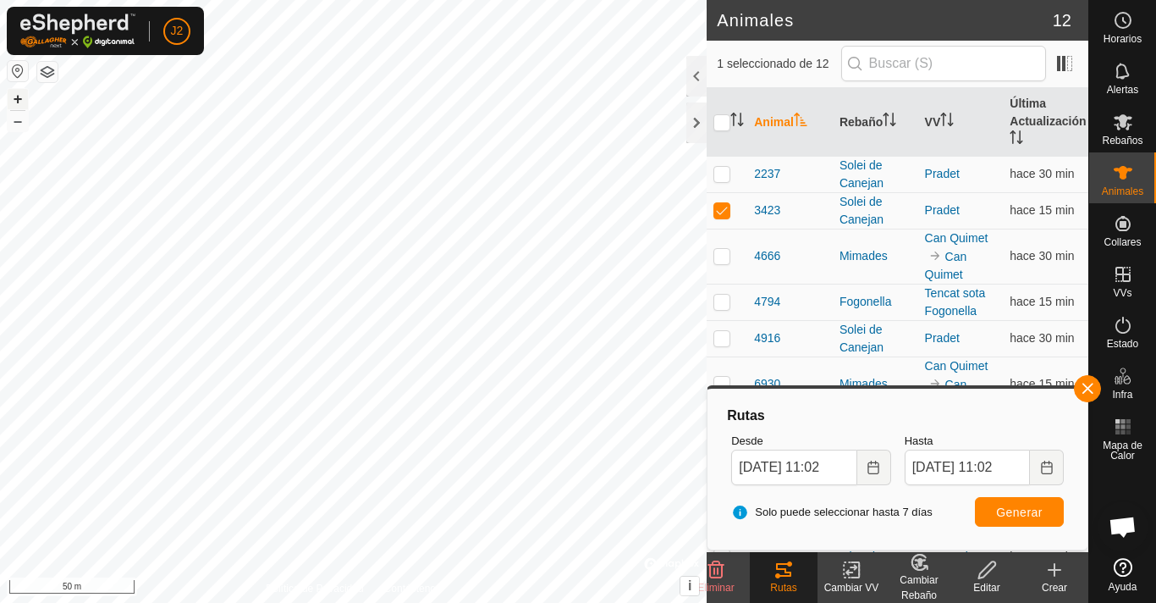
click at [19, 93] on button "+" at bounding box center [18, 99] width 20 height 20
click at [20, 100] on button "+" at bounding box center [18, 99] width 20 height 20
click at [25, 122] on button "–" at bounding box center [18, 121] width 20 height 20
drag, startPoint x: 1112, startPoint y: 128, endPoint x: 1113, endPoint y: 155, distance: 27.1
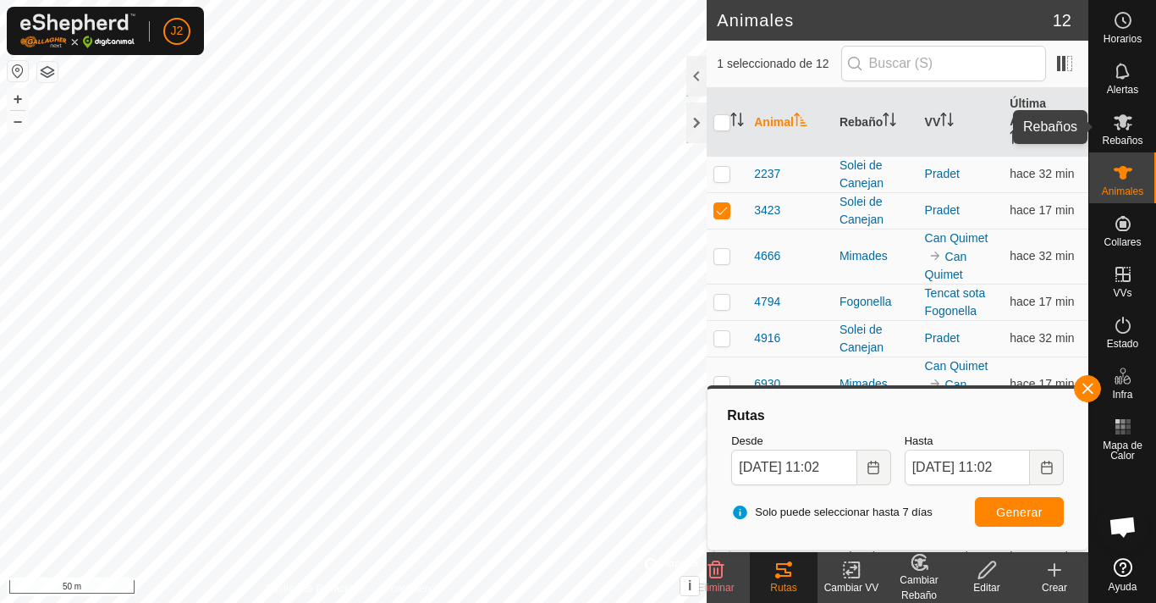
click at [1111, 128] on es-mob-svg-icon at bounding box center [1123, 121] width 30 height 27
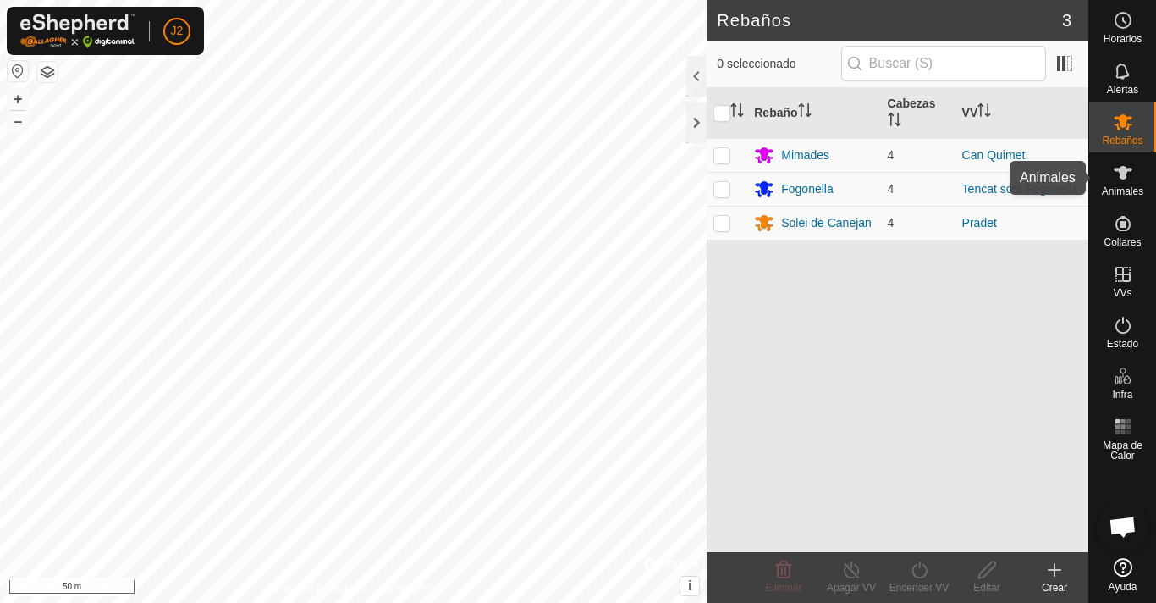
drag, startPoint x: 1111, startPoint y: 173, endPoint x: 1089, endPoint y: 178, distance: 22.6
click at [1111, 173] on es-animals-svg-icon at bounding box center [1123, 172] width 30 height 27
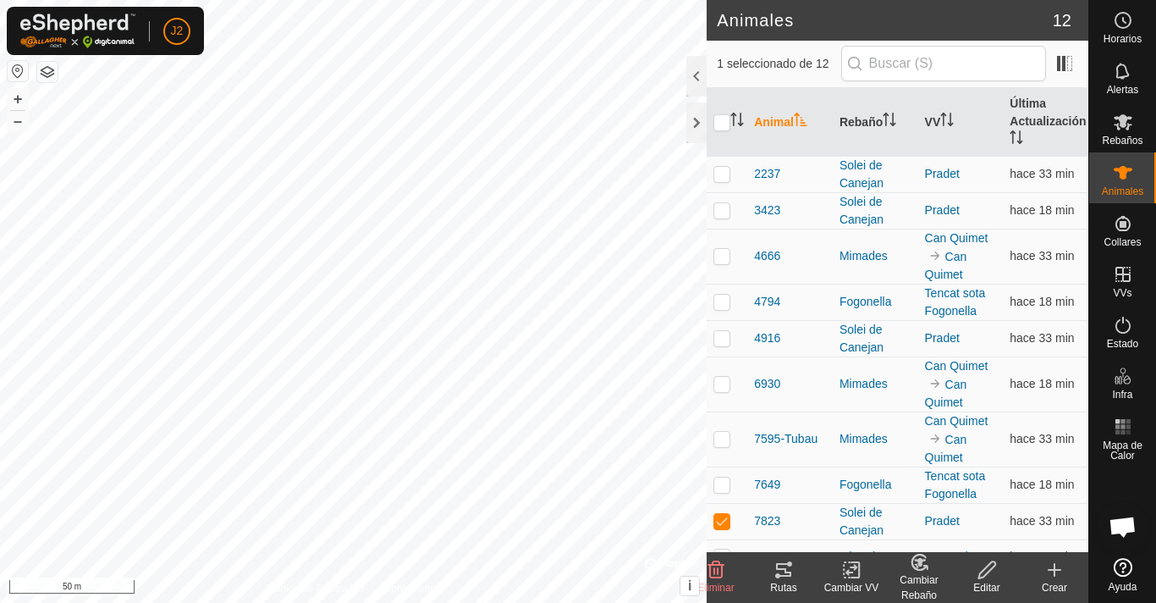
click at [785, 572] on icon at bounding box center [783, 570] width 15 height 14
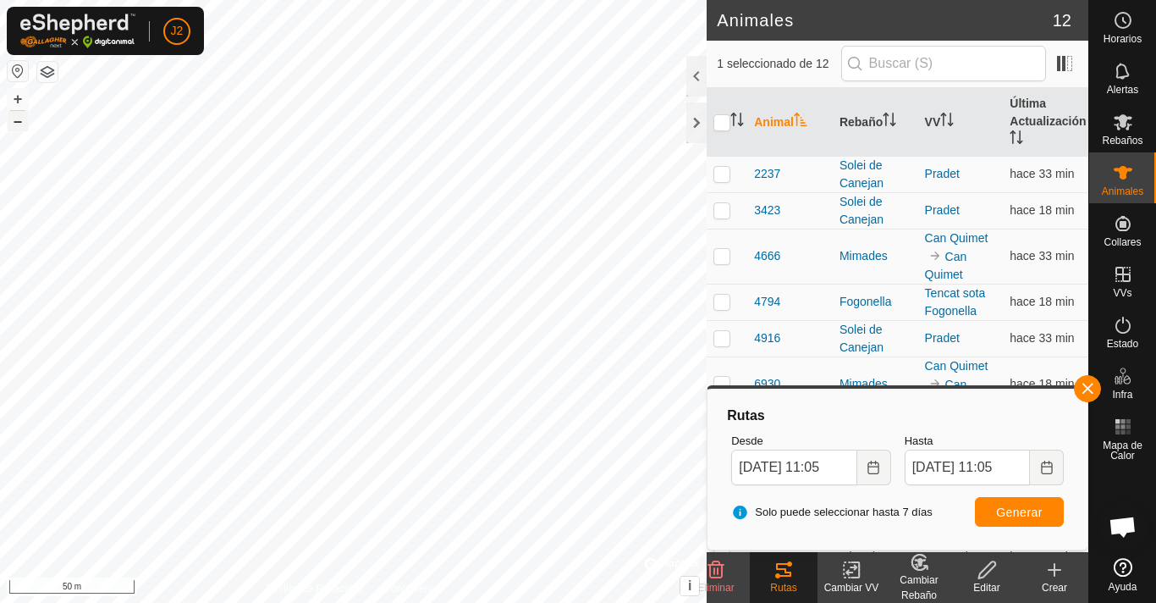
click at [18, 119] on button "–" at bounding box center [18, 121] width 20 height 20
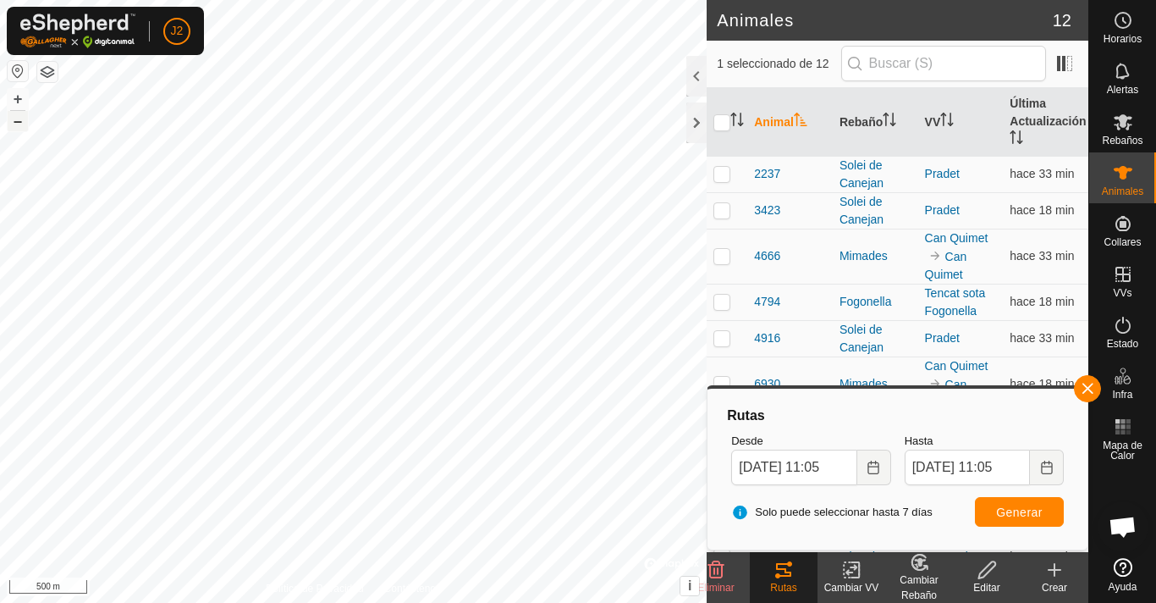
click at [18, 119] on button "–" at bounding box center [18, 121] width 20 height 20
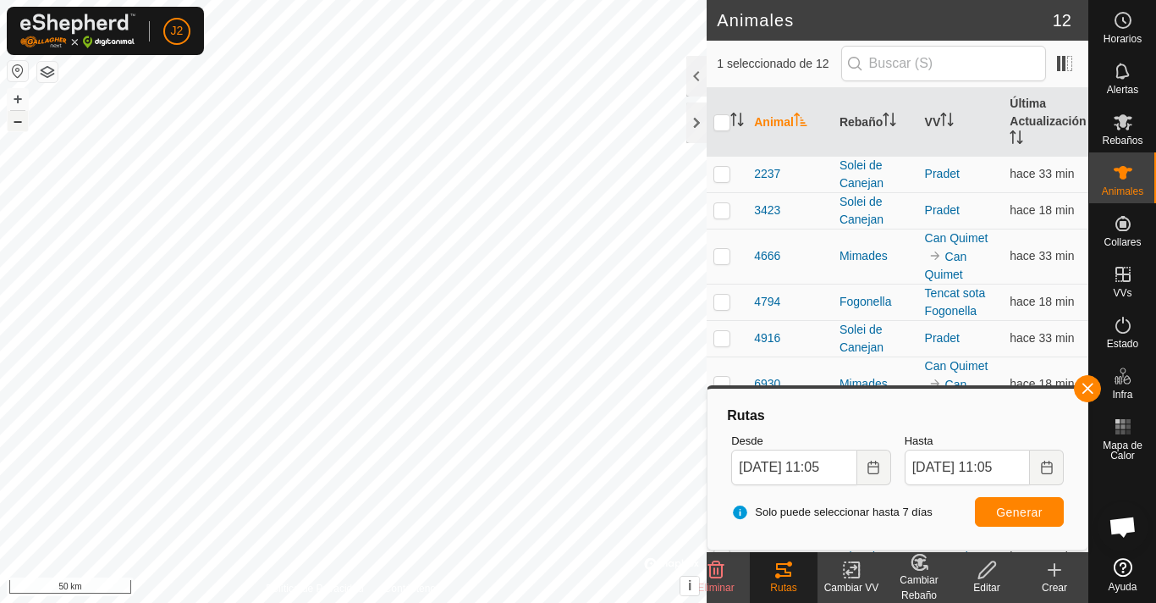
click at [18, 119] on button "–" at bounding box center [18, 121] width 20 height 20
click at [19, 102] on button "+" at bounding box center [18, 99] width 20 height 20
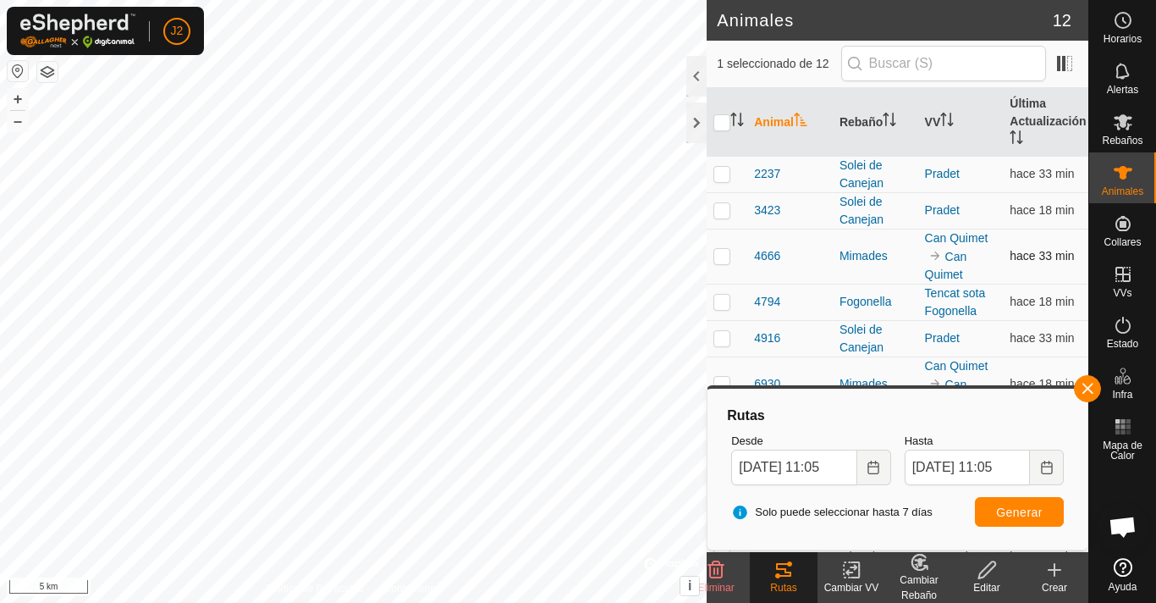
click at [725, 248] on div "Animales 12 1 seleccionado de 12 Animal Rebaño VV Última Actualización 2237 Sol…" at bounding box center [544, 301] width 1089 height 603
click at [126, 602] on html "J2 Horarios Alertas Rebaños Animales Collares VVs Estado Infra Mapa de Calor Ay…" at bounding box center [578, 301] width 1156 height 603
click at [293, 602] on html "J2 Horarios Alertas Rebaños Animales Collares VVs Estado Infra Mapa de Calor Ay…" at bounding box center [578, 301] width 1156 height 603
click at [67, 602] on html "J2 Horarios Alertas Rebaños Animales Collares VVs Estado Infra Mapa de Calor Ay…" at bounding box center [578, 301] width 1156 height 603
click at [242, 602] on html "J2 Horarios Alertas Rebaños Animales Collares VVs Estado Infra Mapa de Calor Ay…" at bounding box center [578, 301] width 1156 height 603
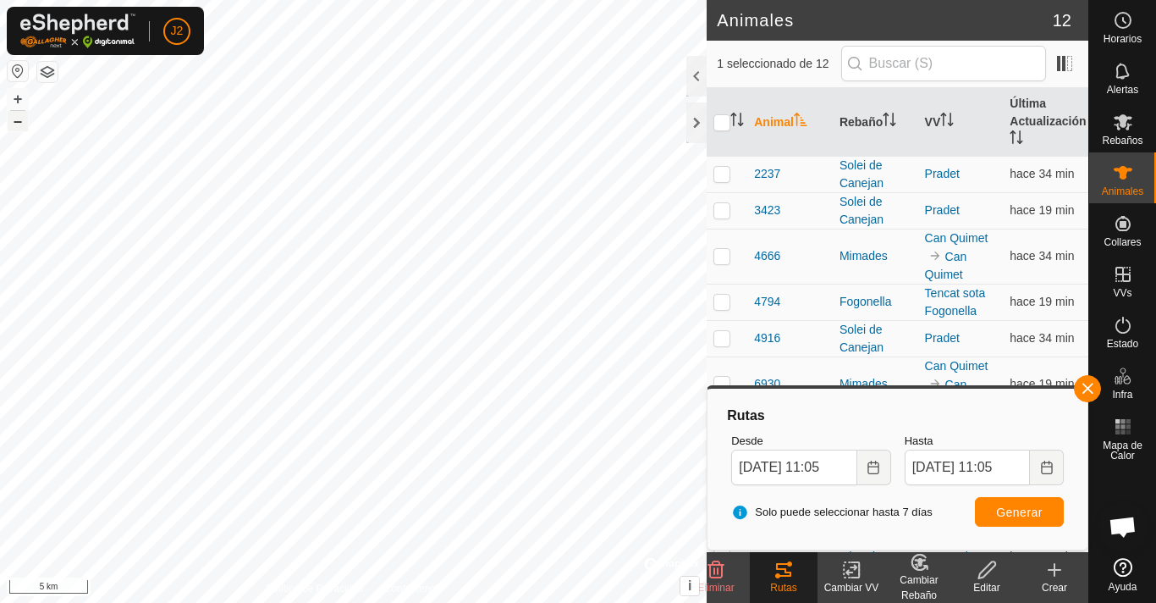
click at [18, 119] on button "–" at bounding box center [18, 121] width 20 height 20
click at [17, 97] on button "+" at bounding box center [18, 99] width 20 height 20
click at [12, 105] on button "+" at bounding box center [18, 99] width 20 height 20
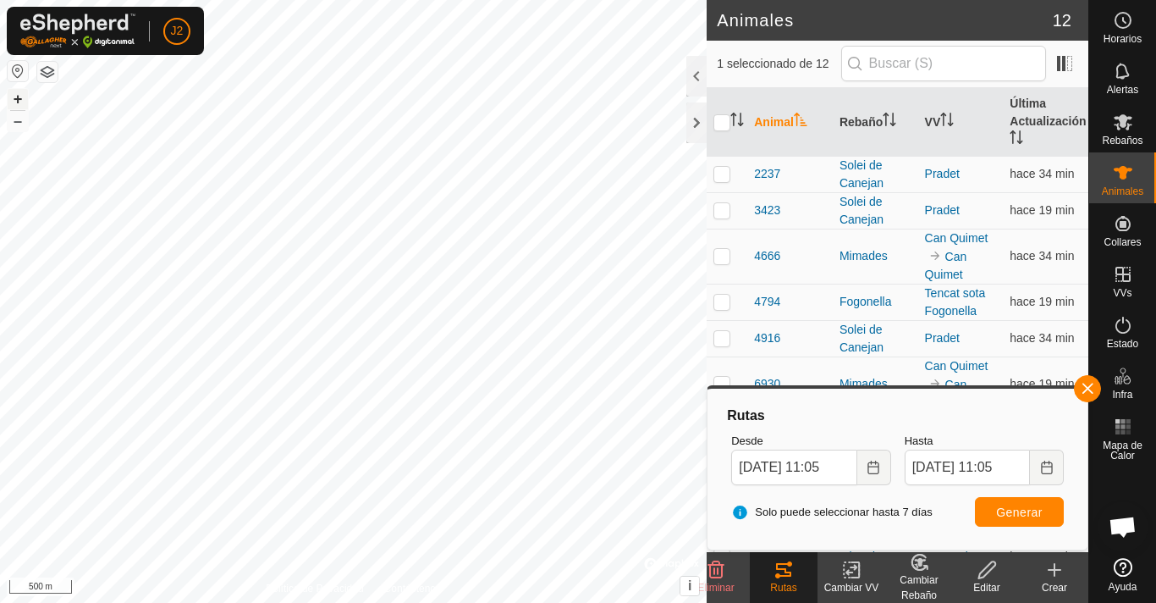
click at [23, 96] on button "+" at bounding box center [18, 99] width 20 height 20
click at [19, 102] on button "+" at bounding box center [18, 99] width 20 height 20
click at [343, 0] on html "J2 Horarios Alertas Rebaños Animales Collares VVs Estado Infra Mapa de Calor Ay…" at bounding box center [578, 301] width 1156 height 603
click at [23, 97] on button "+" at bounding box center [18, 99] width 20 height 20
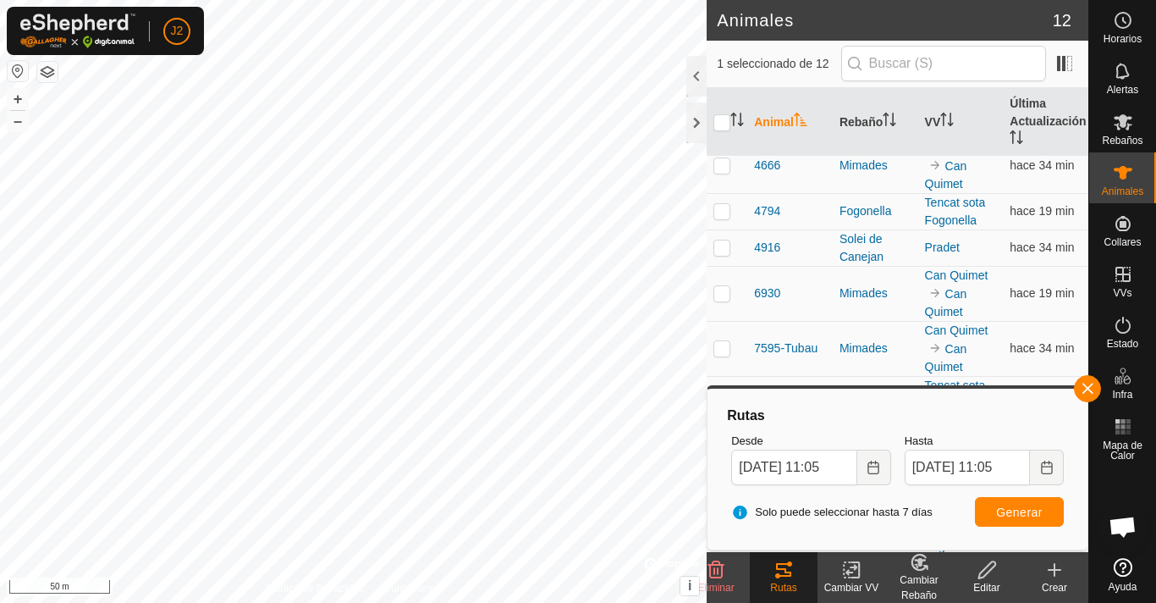
scroll to position [95, 0]
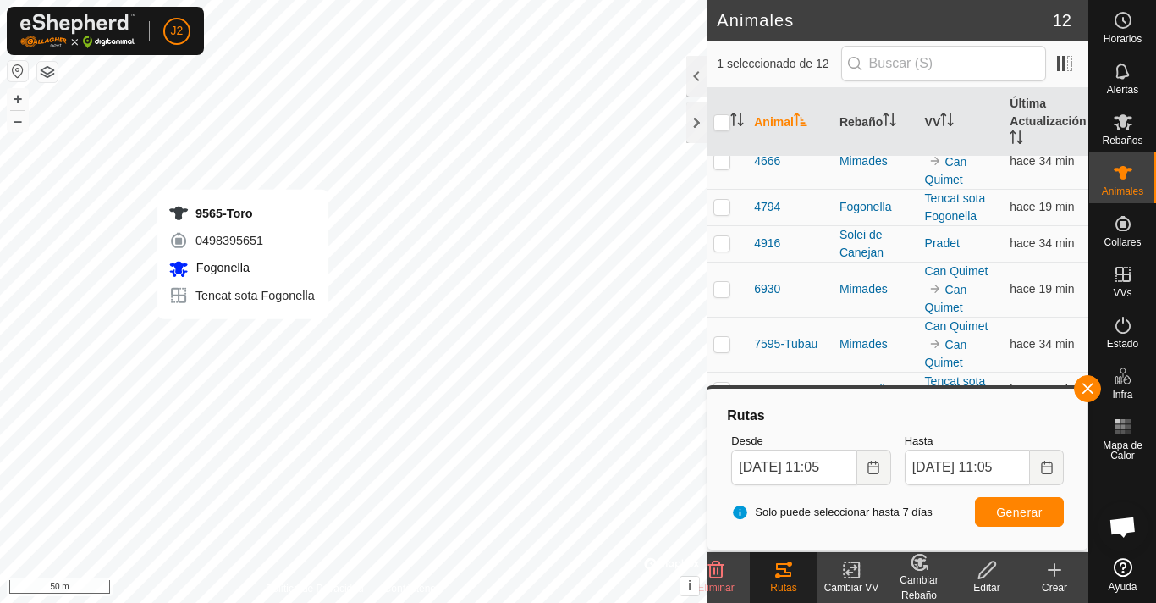
checkbox input "false"
checkbox input "true"
click at [1089, 389] on button "button" at bounding box center [1087, 388] width 27 height 27
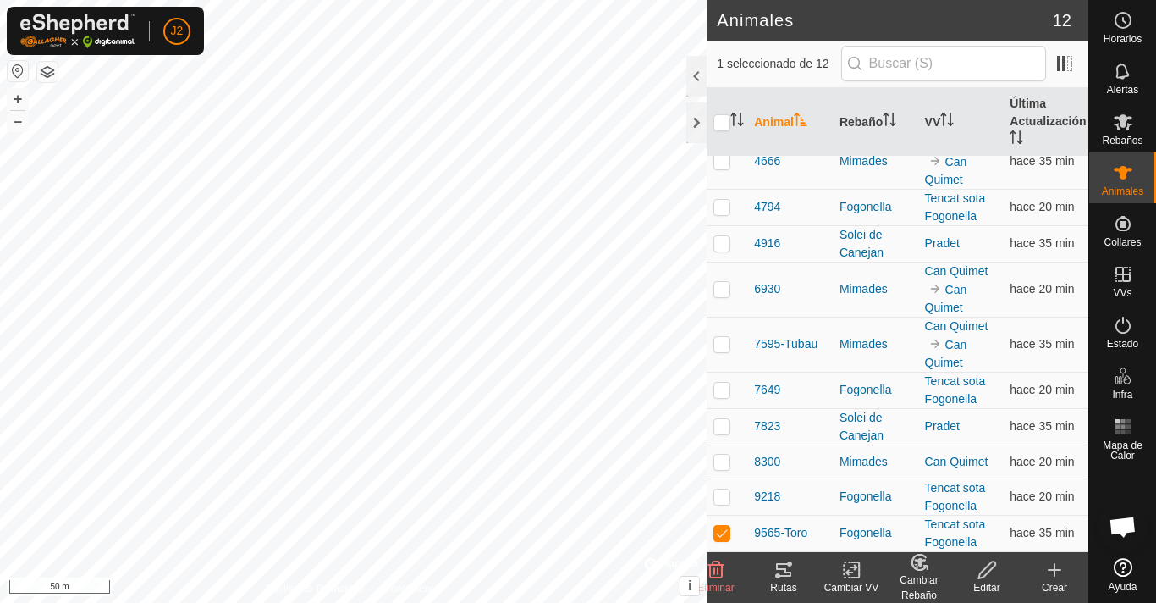
click at [758, 558] on div "Rutas" at bounding box center [784, 577] width 68 height 51
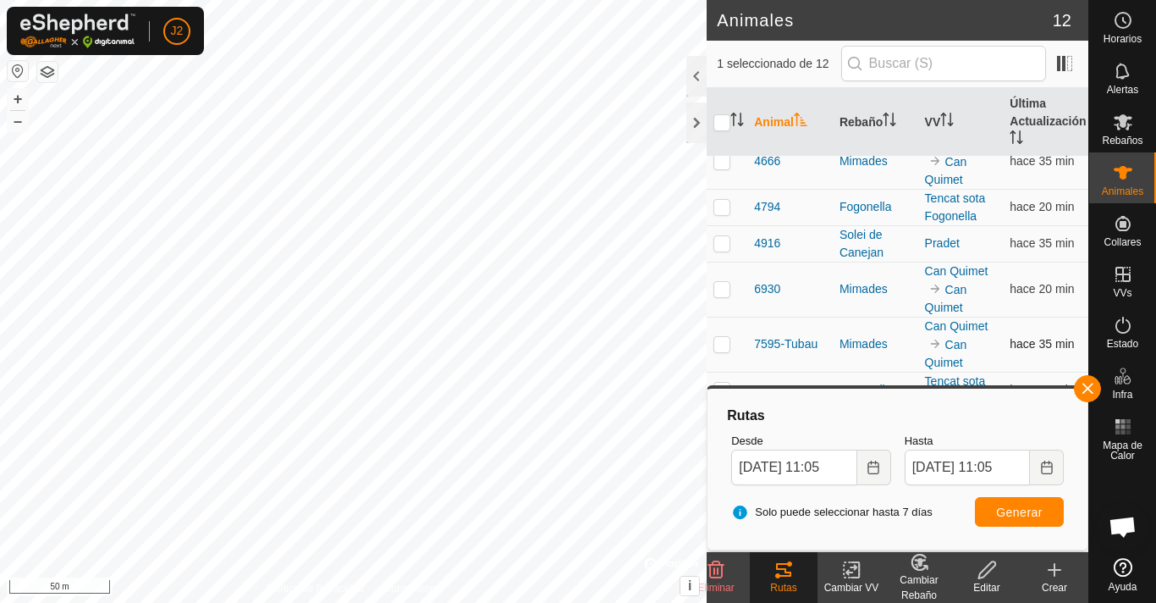
click at [756, 359] on div "Animales 12 1 seleccionado de 12 Animal Rebaño VV Última Actualización 2237 Sol…" at bounding box center [544, 301] width 1089 height 603
checkbox input "true"
checkbox input "false"
click at [1137, 124] on es-mob-svg-icon at bounding box center [1123, 121] width 30 height 27
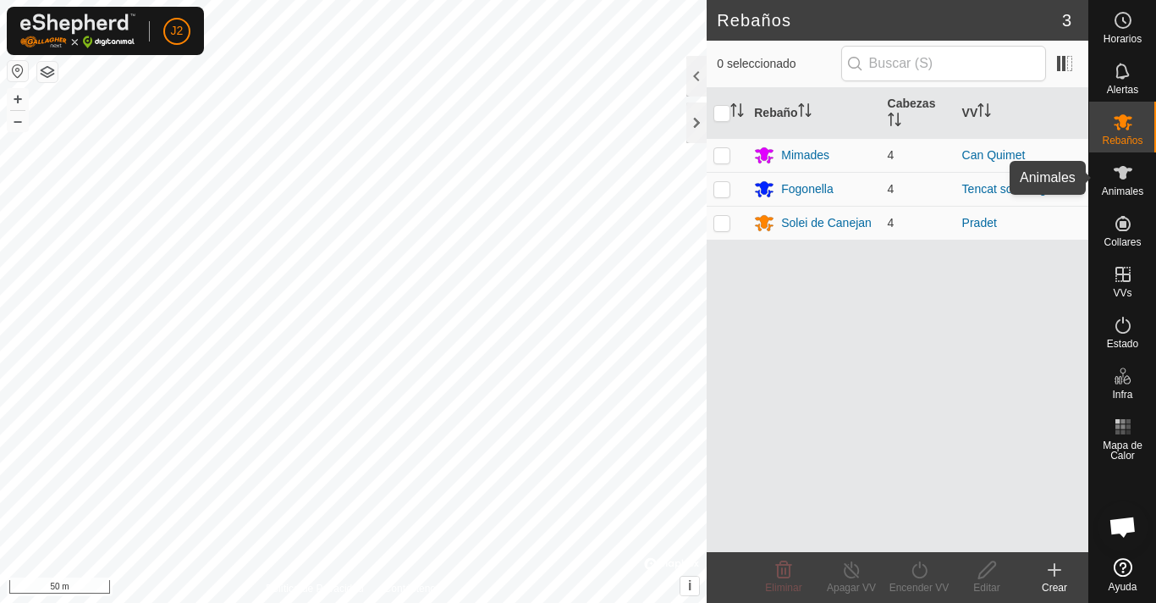
click at [1129, 164] on icon at bounding box center [1123, 173] width 20 height 20
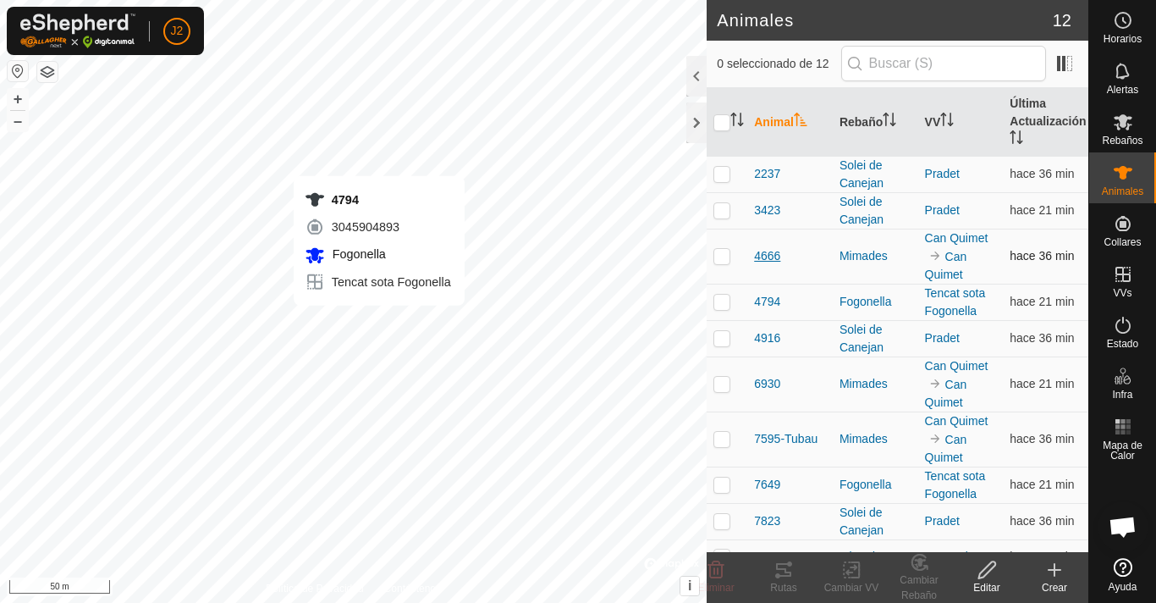
checkbox input "true"
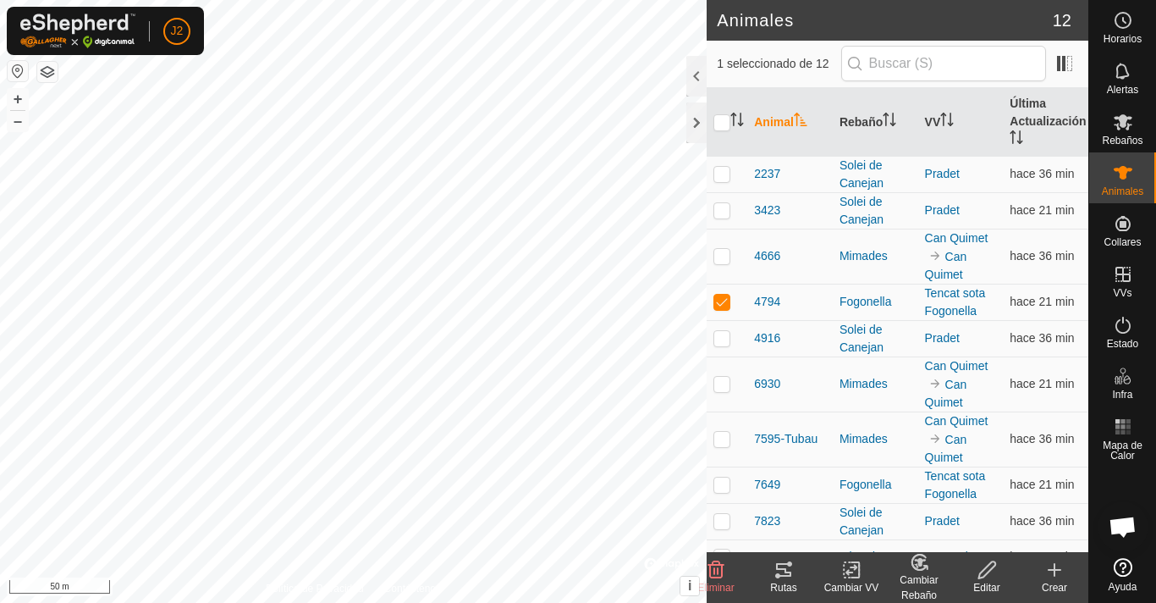
click at [783, 582] on div "Rutas" at bounding box center [784, 587] width 68 height 15
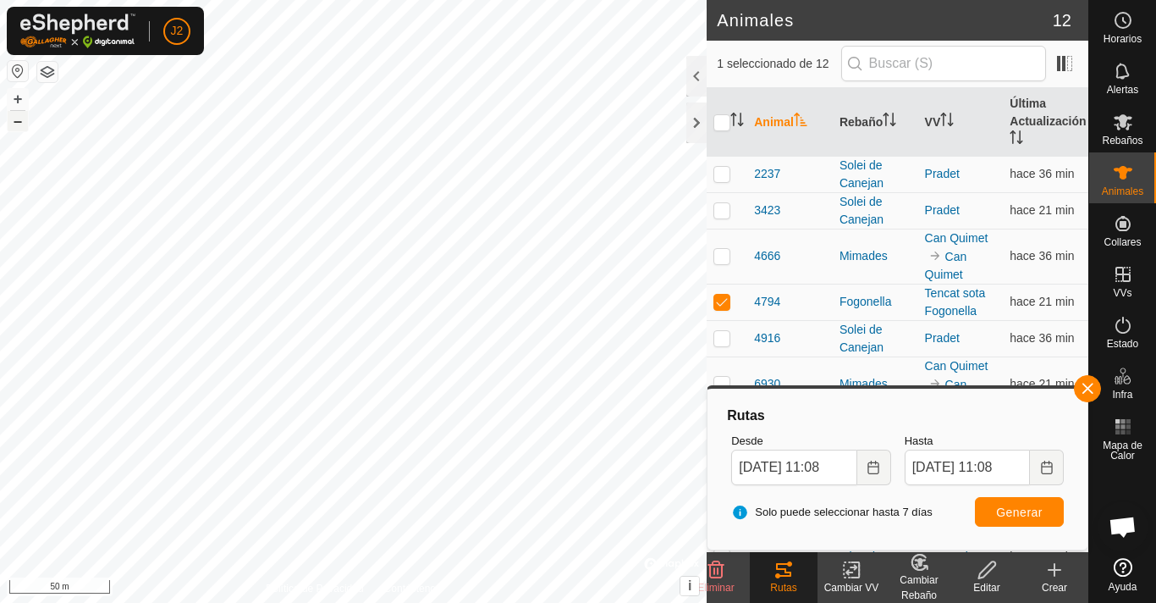
click at [19, 122] on button "–" at bounding box center [18, 121] width 20 height 20
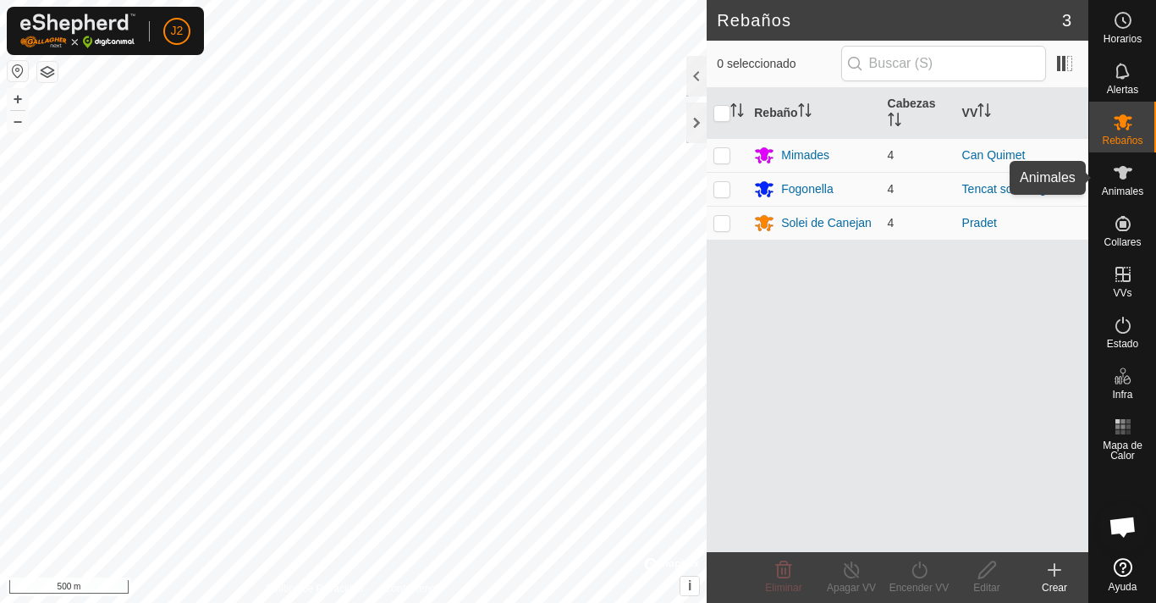
click at [1125, 180] on icon at bounding box center [1123, 173] width 20 height 20
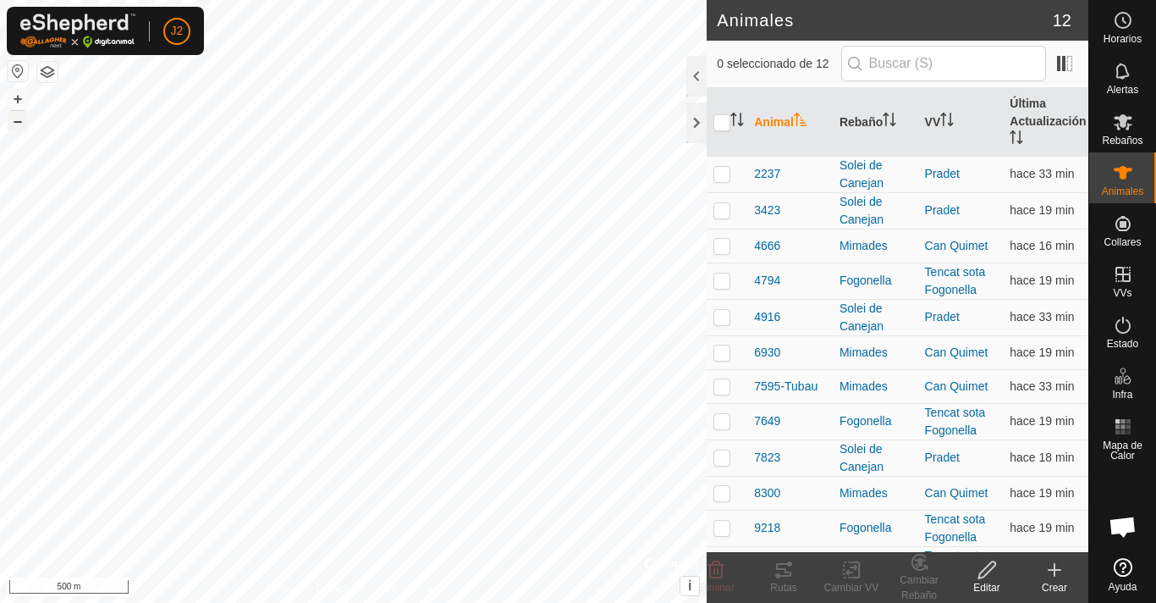
click at [18, 121] on button "–" at bounding box center [18, 121] width 20 height 20
click at [19, 97] on button "+" at bounding box center [18, 99] width 20 height 20
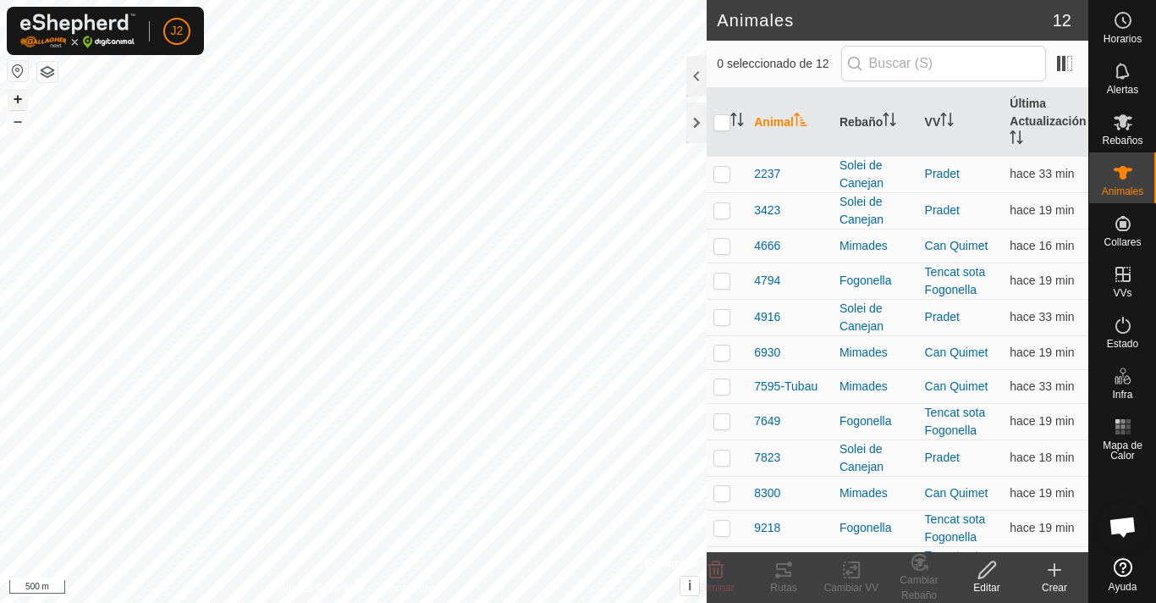
click at [19, 97] on button "+" at bounding box center [18, 99] width 20 height 20
click at [397, 0] on html "J2 Horarios Alertas Rebaños Animales Collares VVs Estado Infra Mapa de Calor Ay…" at bounding box center [578, 301] width 1156 height 603
click at [23, 103] on button "+" at bounding box center [18, 99] width 20 height 20
click at [23, 102] on button "+" at bounding box center [18, 99] width 20 height 20
click at [19, 93] on button "+" at bounding box center [18, 99] width 20 height 20
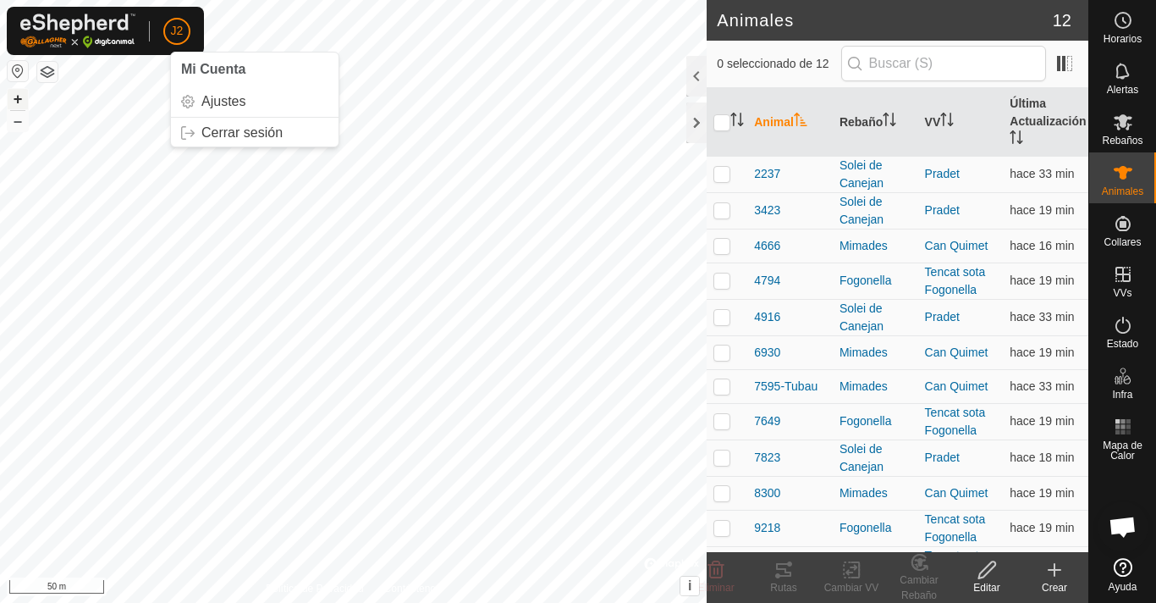
click at [20, 96] on button "+" at bounding box center [18, 99] width 20 height 20
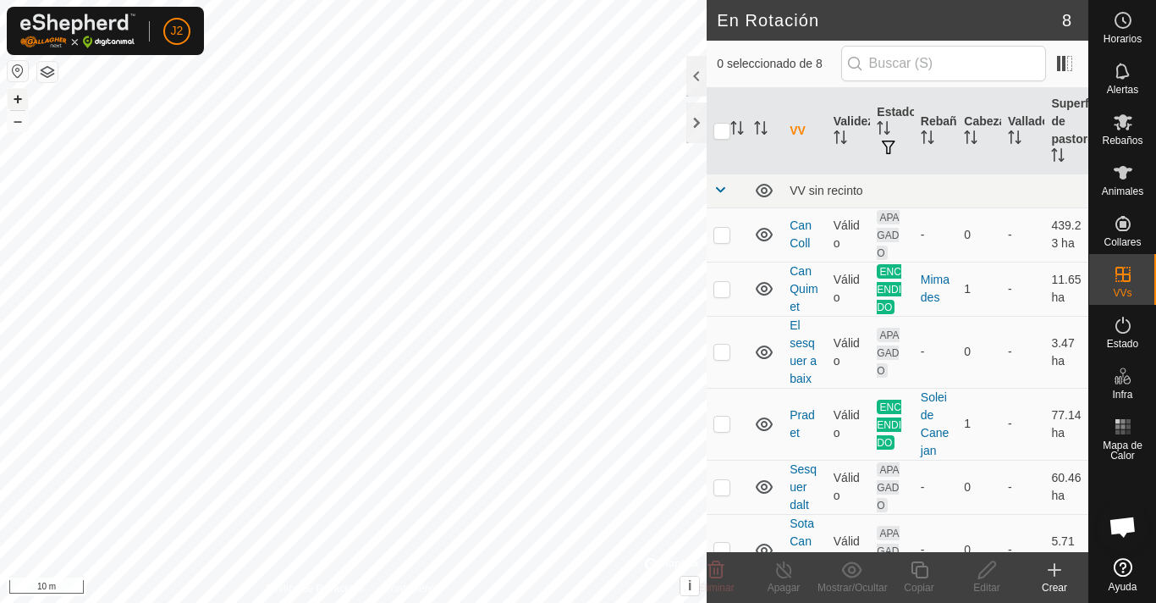
checkbox input "true"
click at [781, 576] on icon at bounding box center [784, 570] width 21 height 20
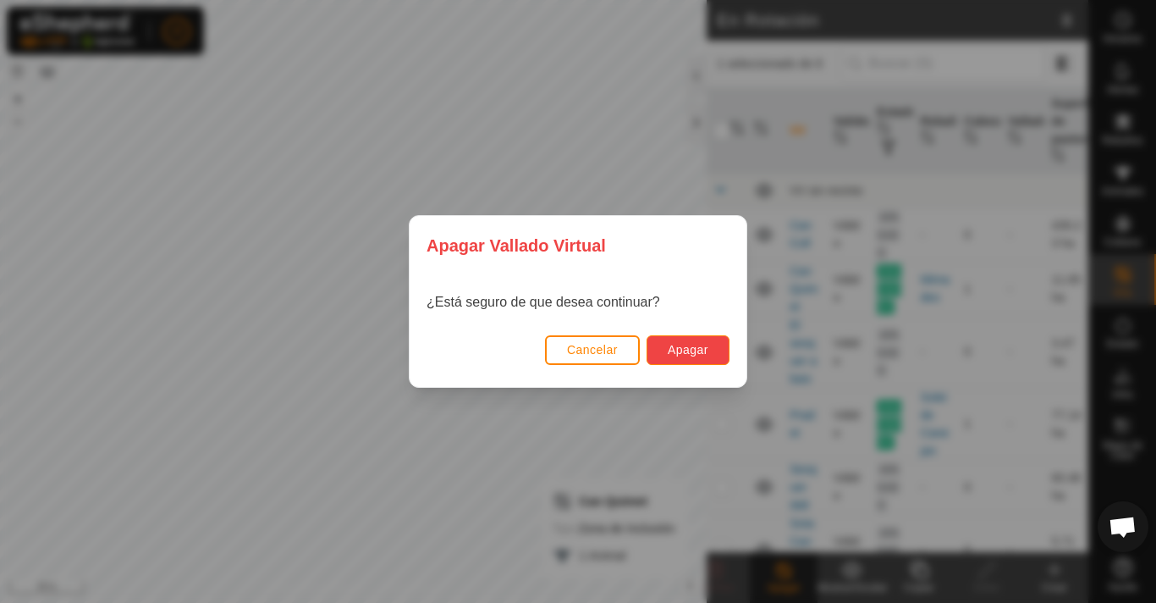
click at [715, 344] on button "Apagar" at bounding box center [688, 350] width 83 height 30
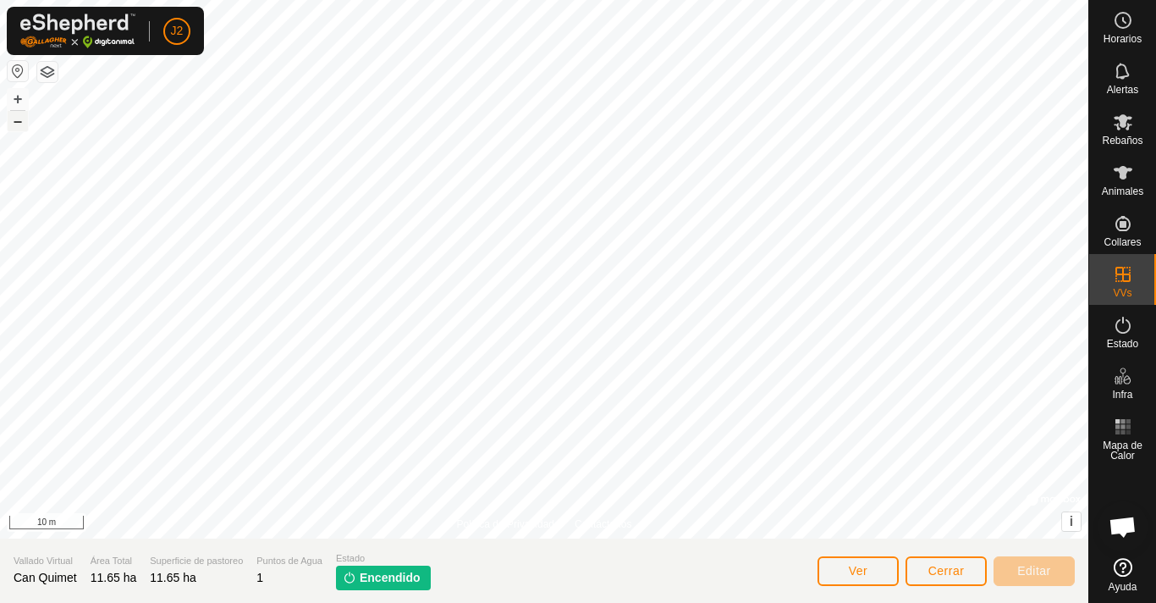
click at [19, 115] on button "–" at bounding box center [18, 121] width 20 height 20
click at [1125, 184] on es-animals-svg-icon at bounding box center [1123, 172] width 30 height 27
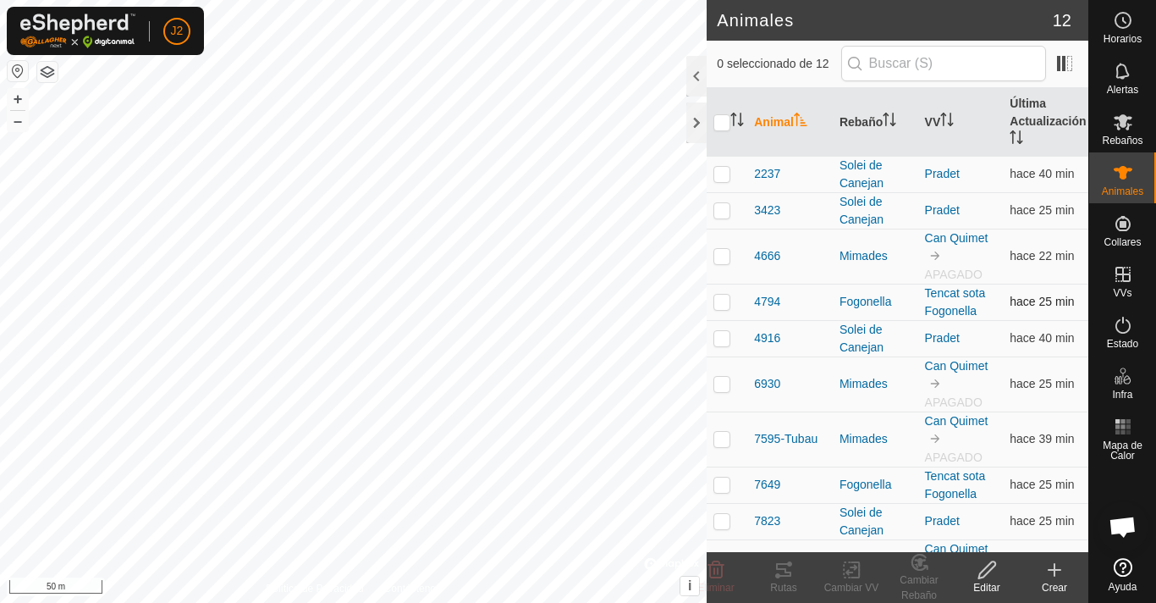
click at [722, 305] on p-checkbox at bounding box center [722, 302] width 17 height 14
checkbox input "true"
click at [858, 571] on icon at bounding box center [856, 569] width 8 height 15
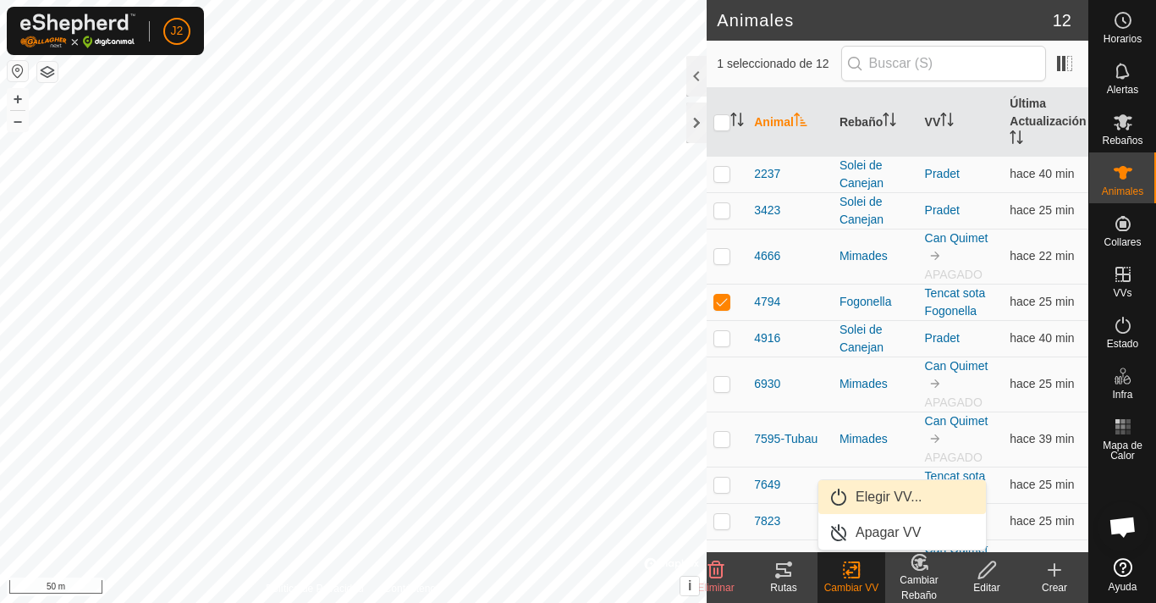
click at [885, 491] on link "Elegir VV..." at bounding box center [903, 497] width 168 height 34
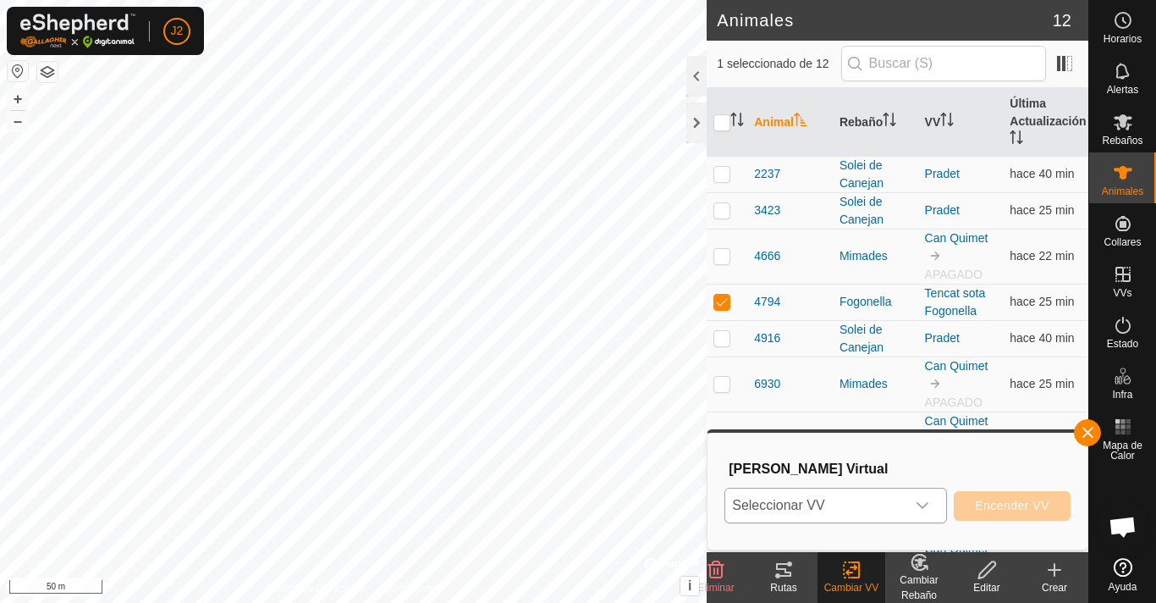
click at [929, 505] on icon "dropdown trigger" at bounding box center [923, 506] width 14 height 14
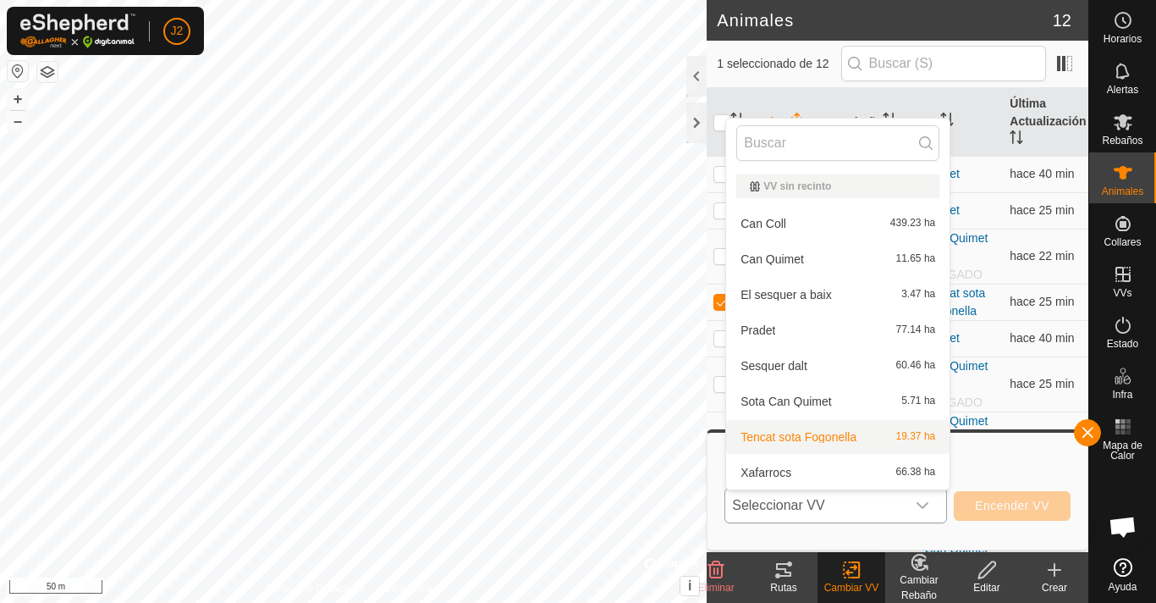
click at [824, 442] on li "Tencat sota Fogonella 19.37 ha" at bounding box center [837, 437] width 223 height 34
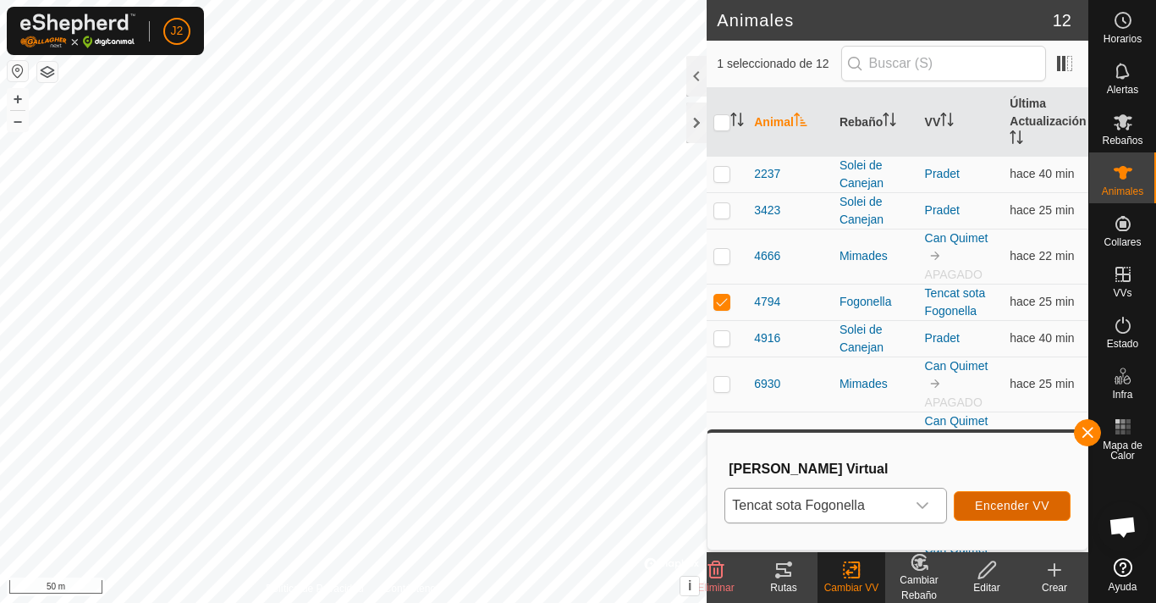
click at [1030, 507] on span "Encender VV" at bounding box center [1012, 506] width 74 height 14
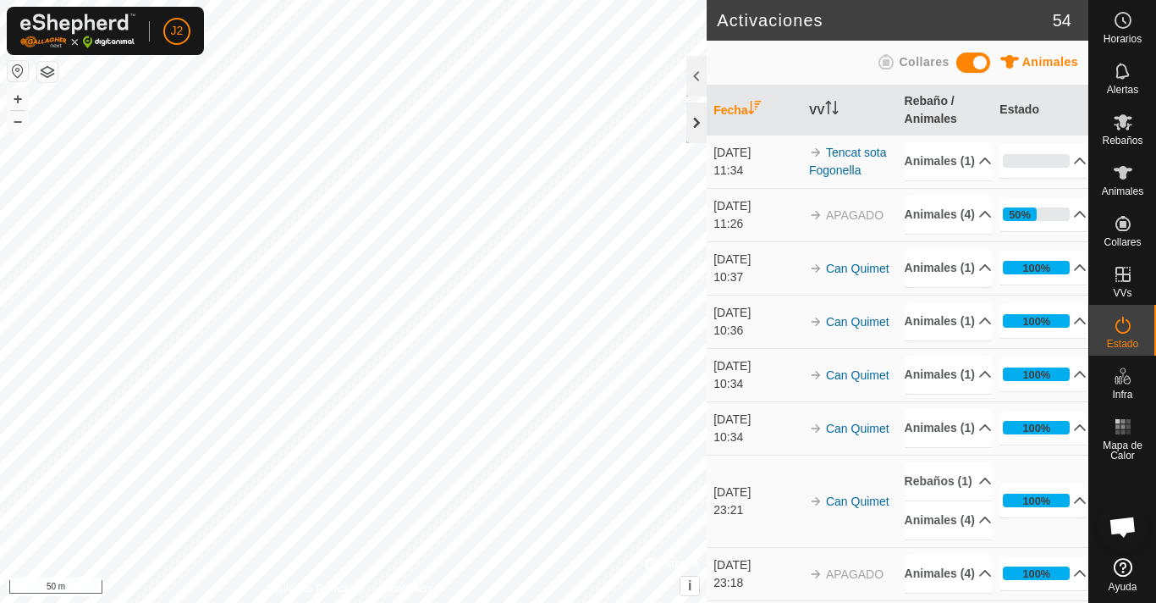
click at [698, 128] on div at bounding box center [697, 122] width 20 height 41
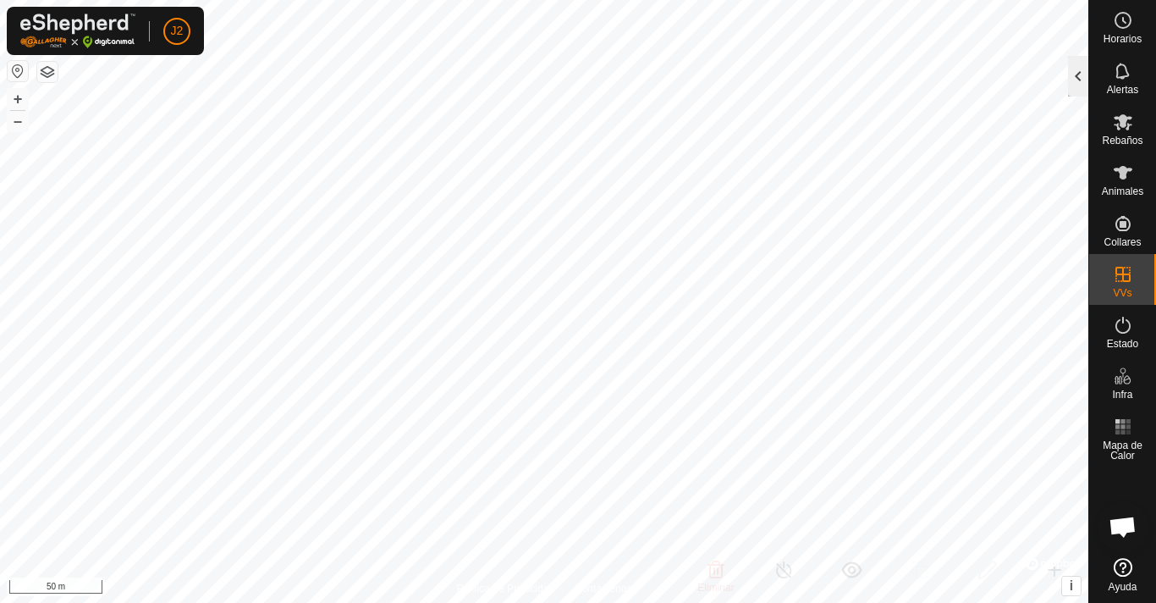
click at [1078, 91] on div at bounding box center [1078, 76] width 20 height 41
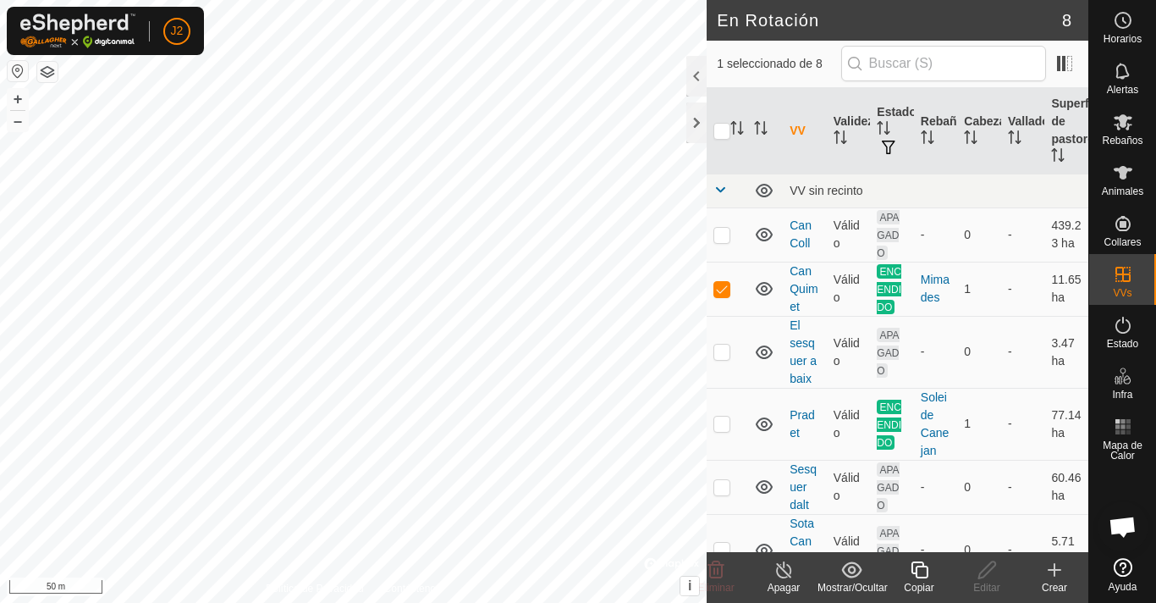
click at [786, 576] on icon at bounding box center [783, 569] width 15 height 17
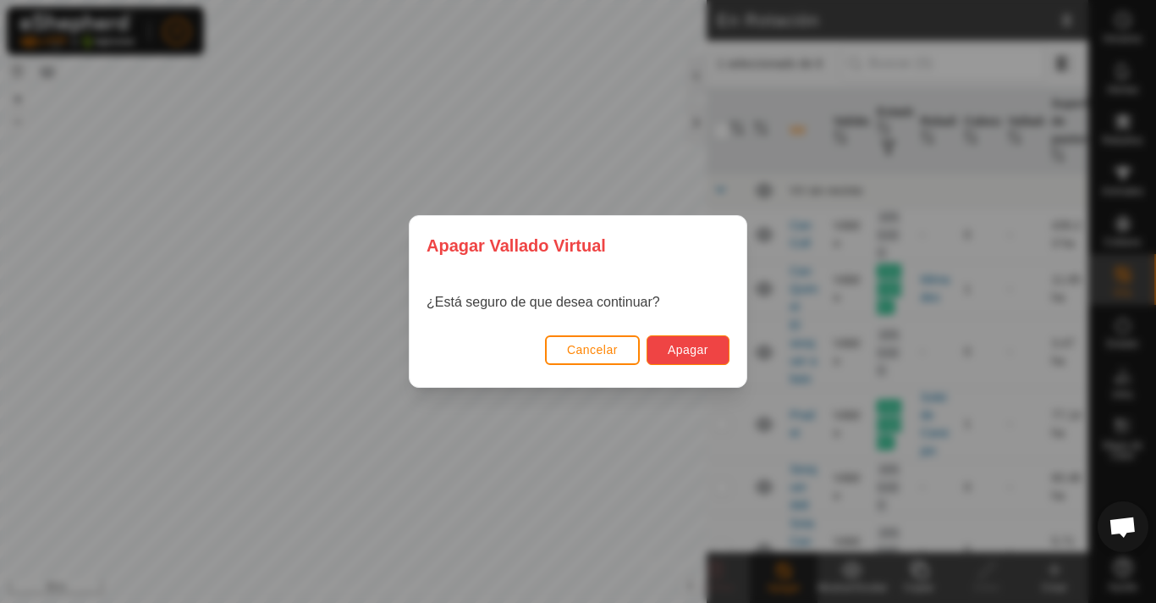
click at [690, 345] on span "Apagar" at bounding box center [688, 350] width 41 height 14
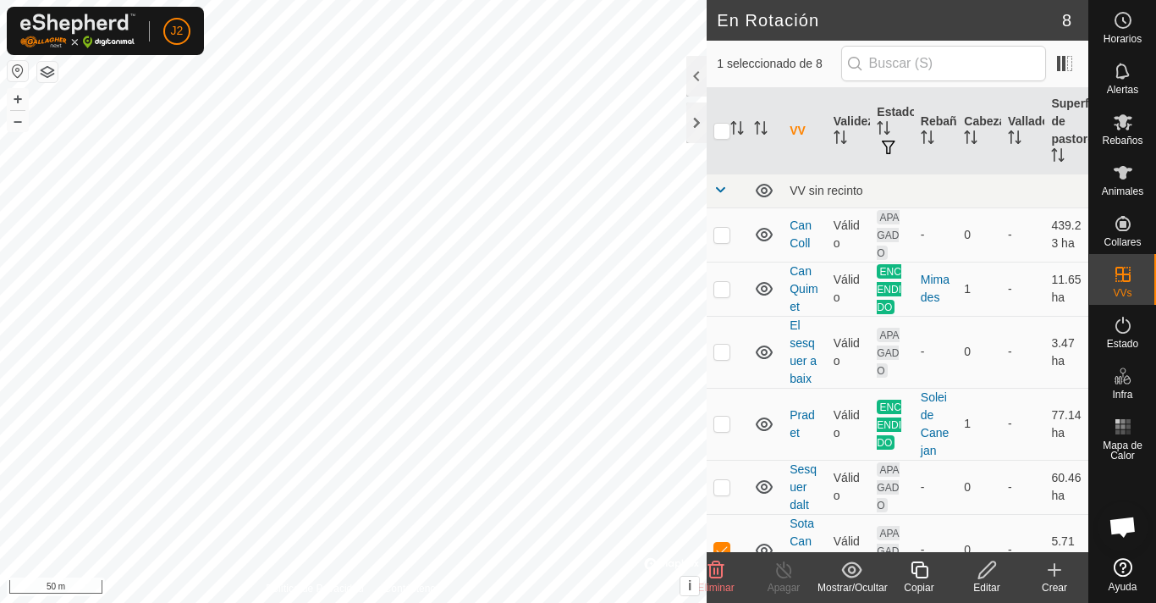
checkbox input "true"
checkbox input "false"
click at [789, 578] on icon at bounding box center [784, 570] width 21 height 20
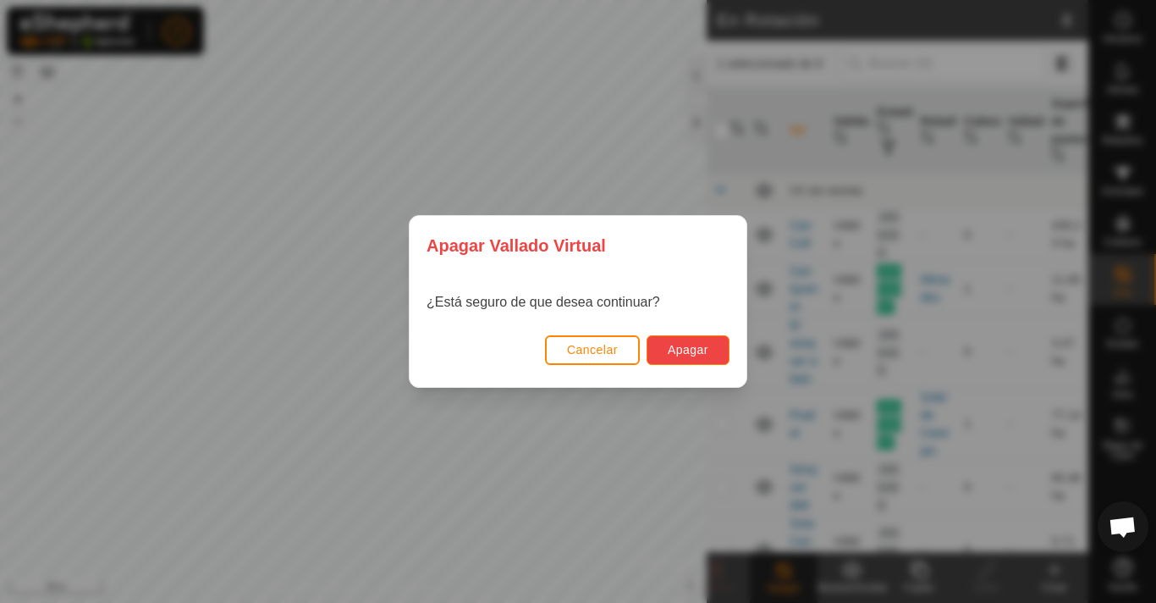
click at [687, 354] on span "Apagar" at bounding box center [688, 350] width 41 height 14
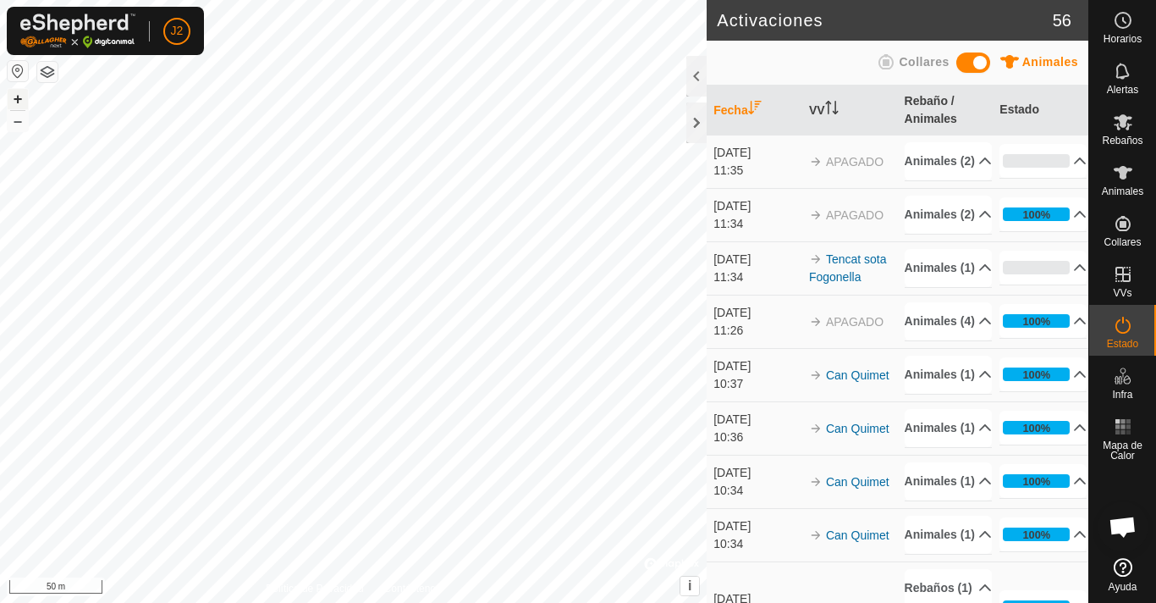
click at [20, 100] on button "+" at bounding box center [18, 99] width 20 height 20
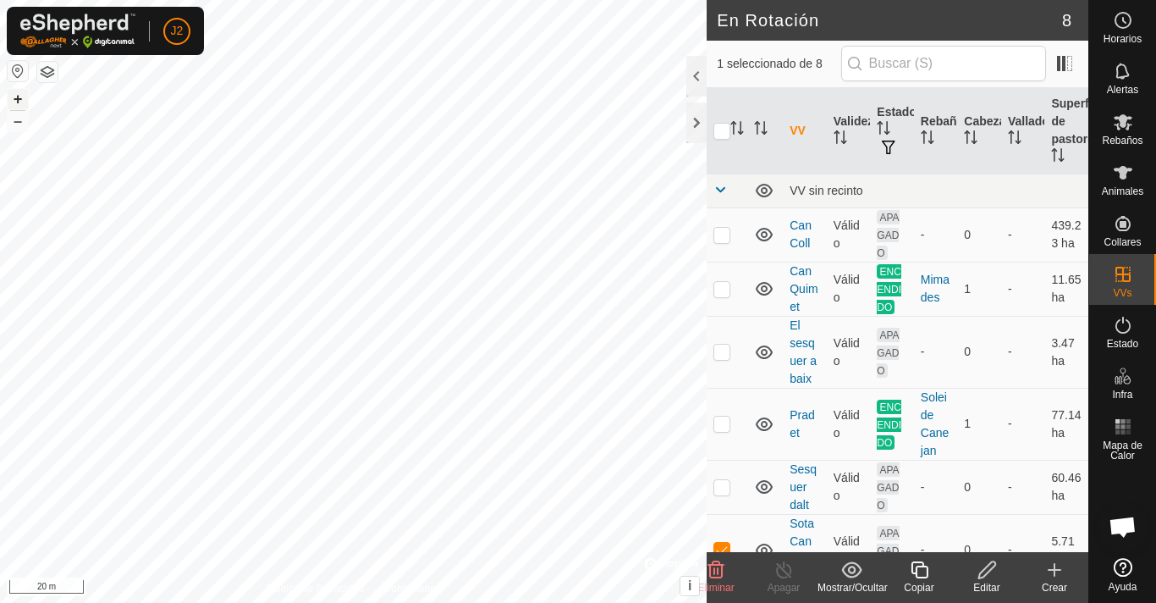
checkbox input "true"
checkbox input "false"
checkbox input "true"
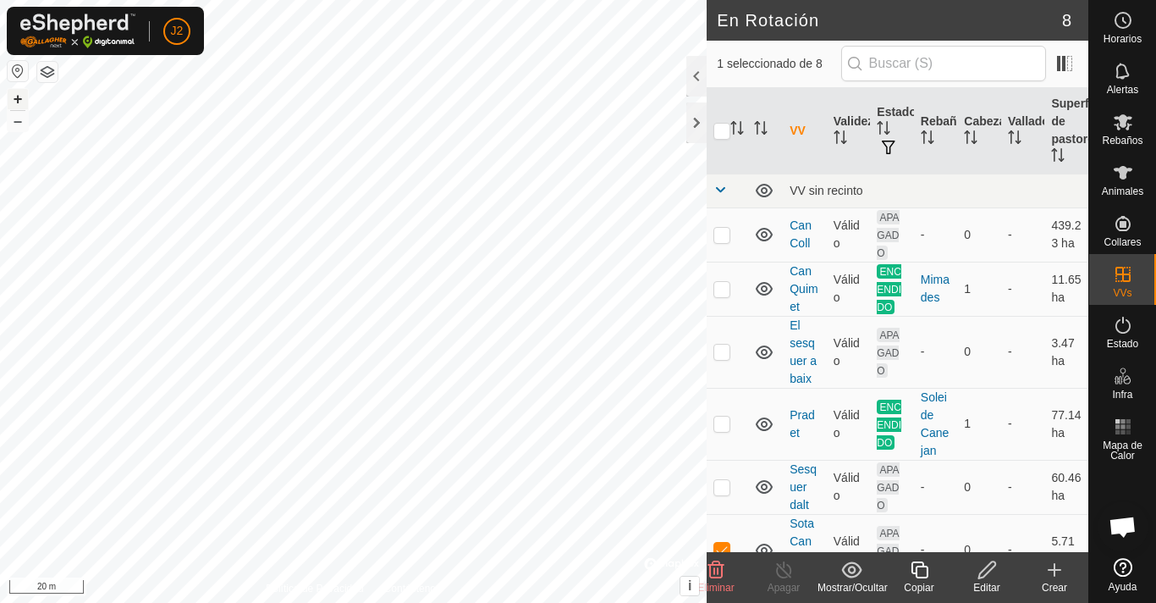
checkbox input "false"
click at [781, 576] on icon at bounding box center [784, 570] width 21 height 20
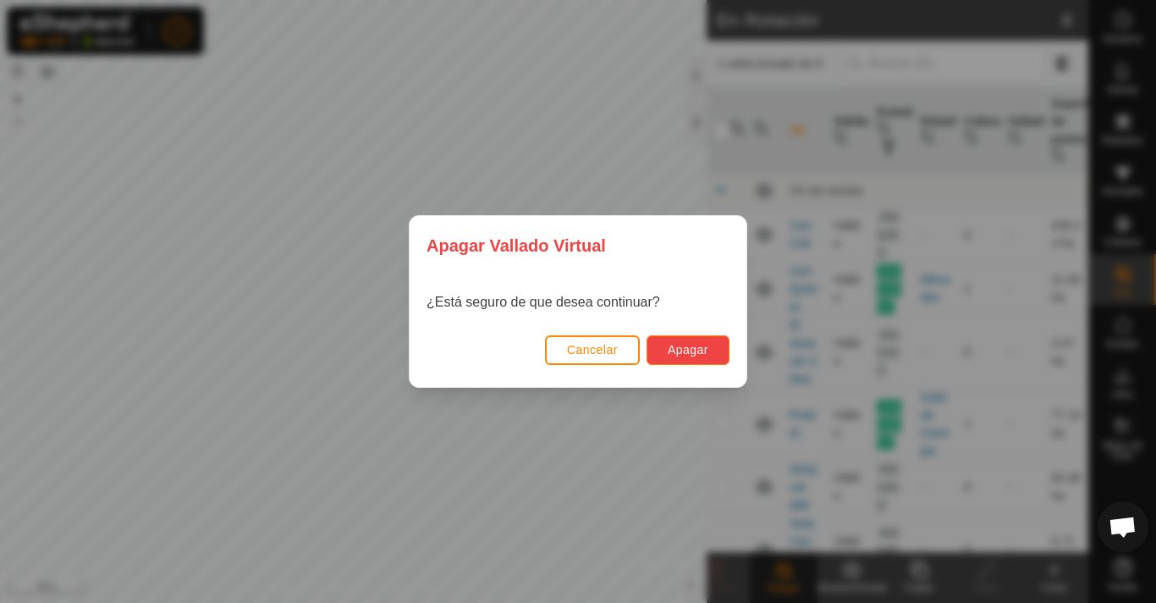
click at [680, 357] on button "Apagar" at bounding box center [688, 350] width 83 height 30
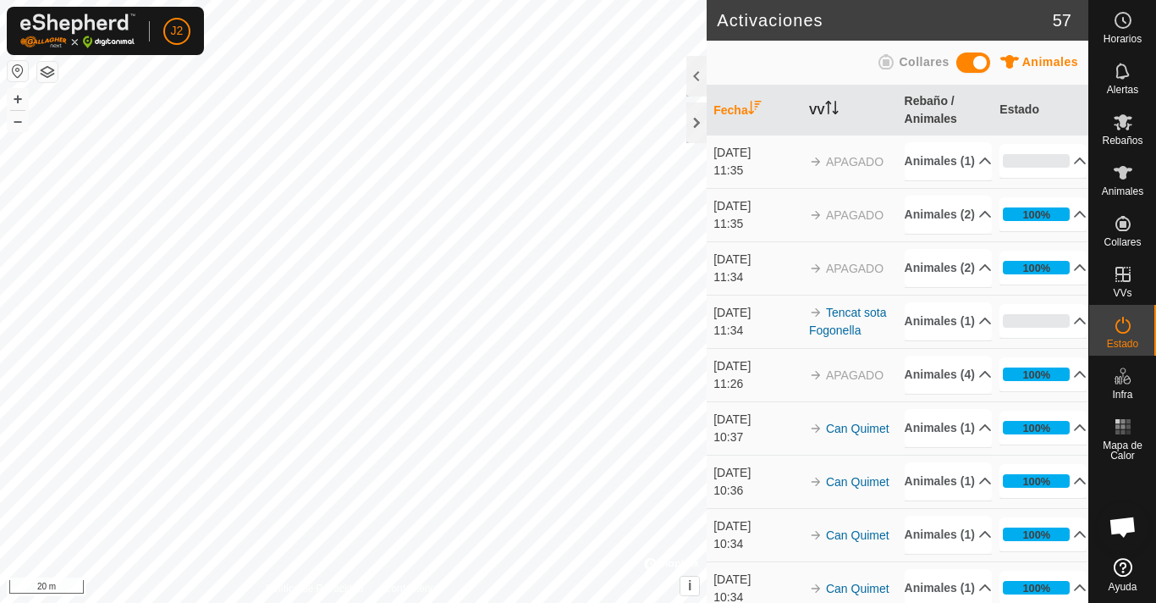
click at [823, 118] on th "VV" at bounding box center [850, 110] width 96 height 50
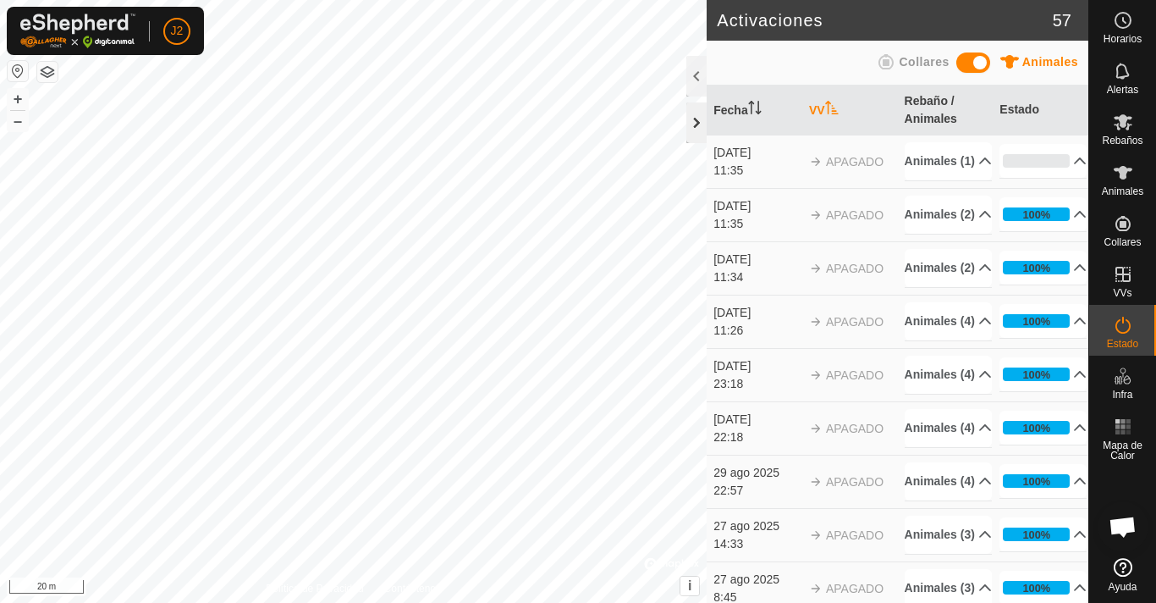
click at [692, 115] on div at bounding box center [697, 122] width 20 height 41
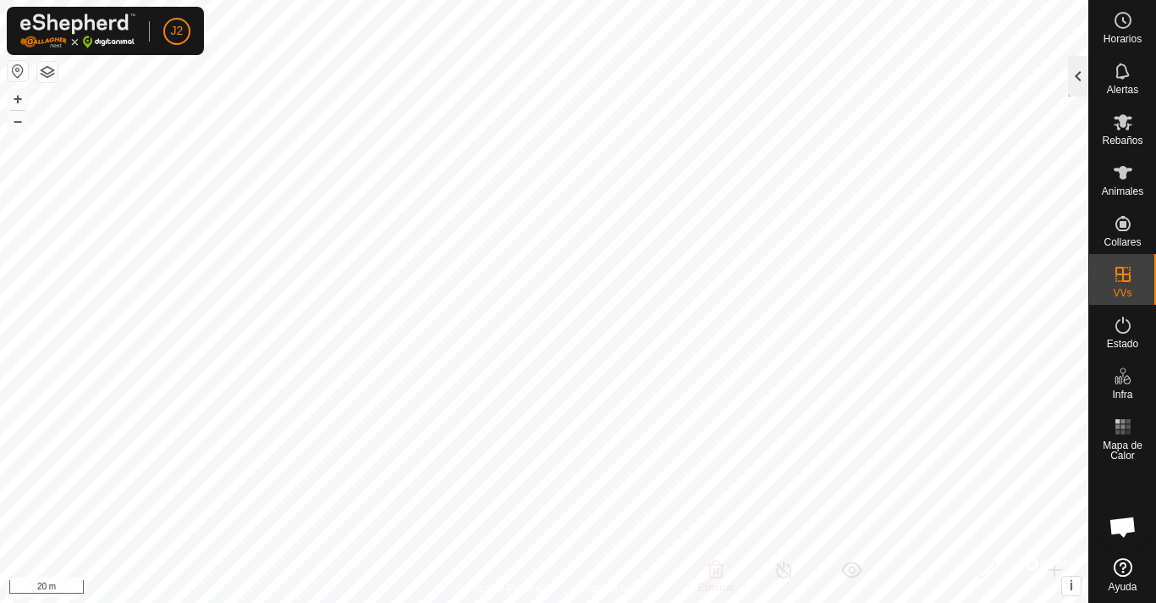
click at [1080, 75] on div at bounding box center [1078, 76] width 20 height 41
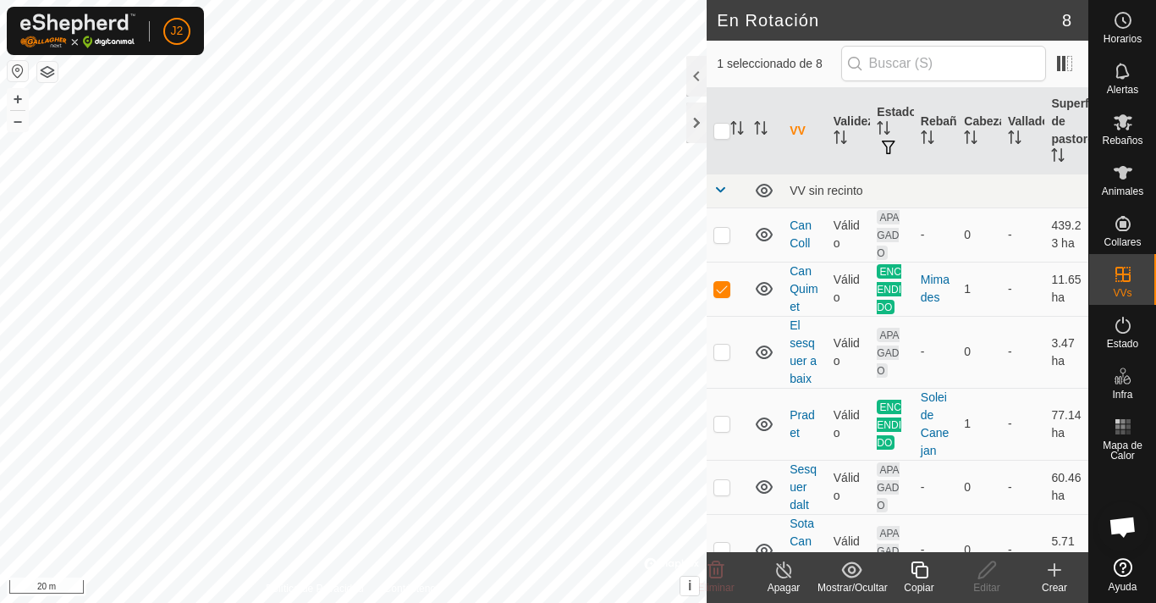
click at [787, 561] on icon at bounding box center [784, 570] width 21 height 20
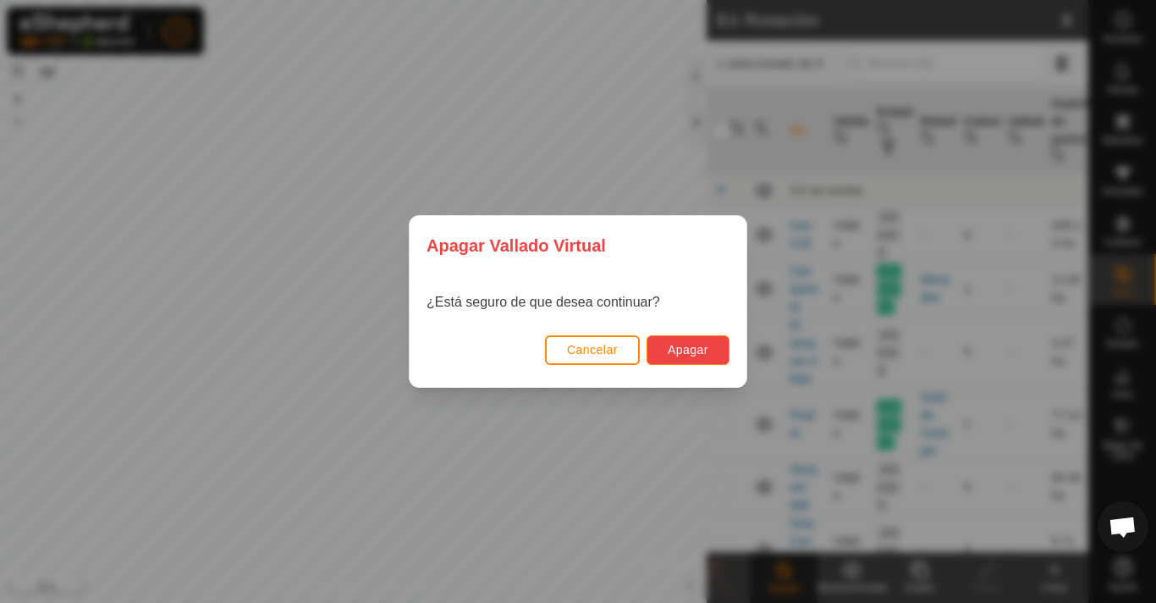
click at [706, 350] on span "Apagar" at bounding box center [688, 350] width 41 height 14
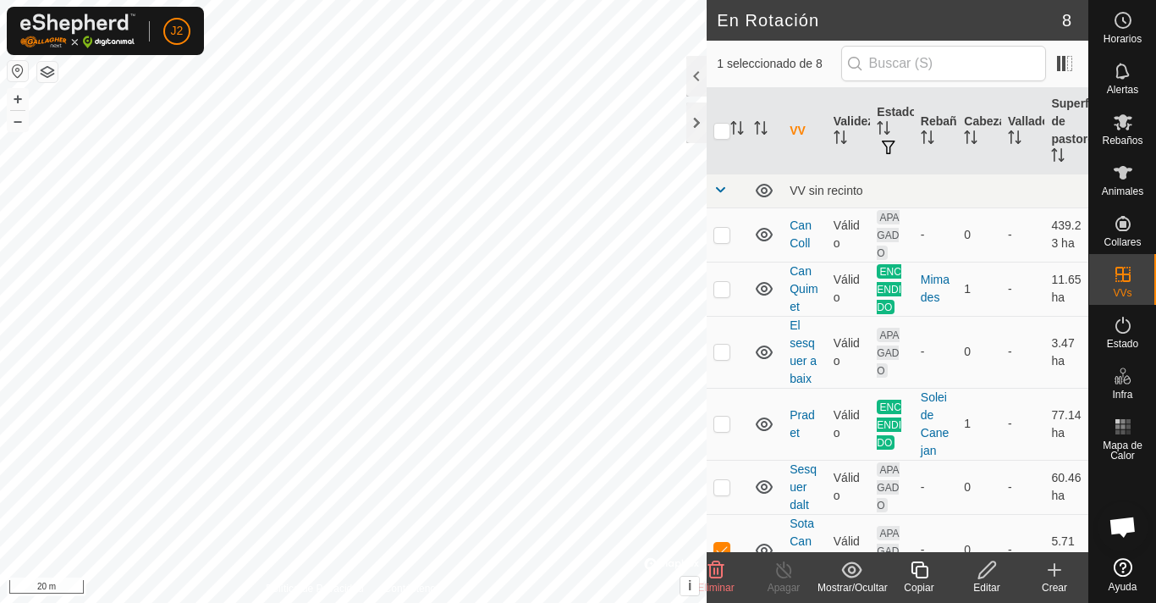
checkbox input "true"
checkbox input "false"
click at [693, 119] on div at bounding box center [697, 122] width 20 height 41
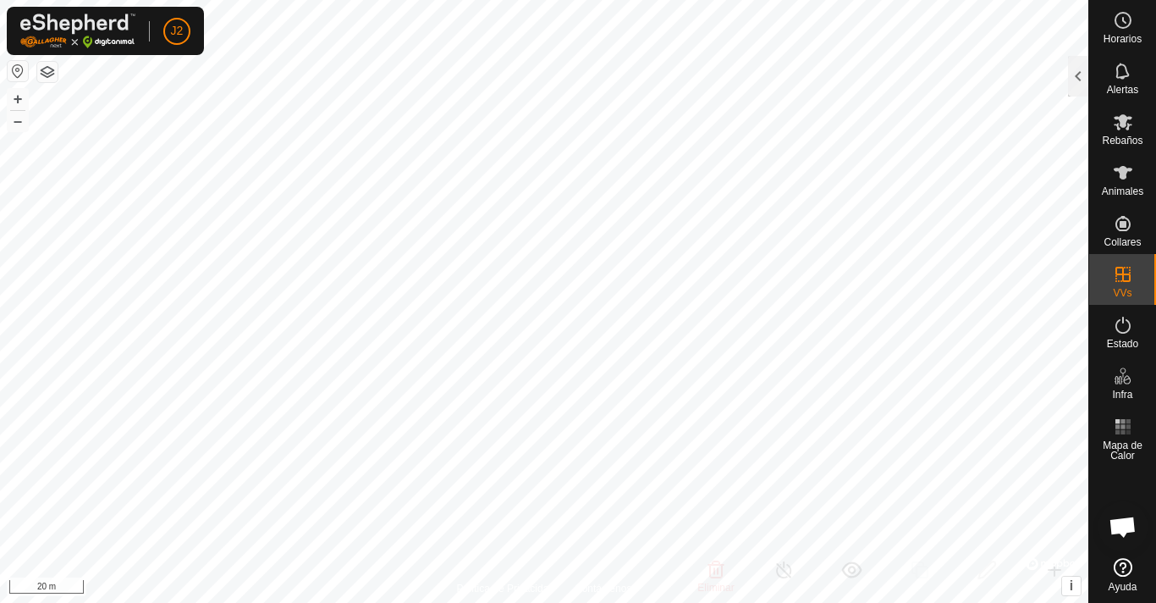
checkbox input "false"
checkbox input "true"
checkbox input "false"
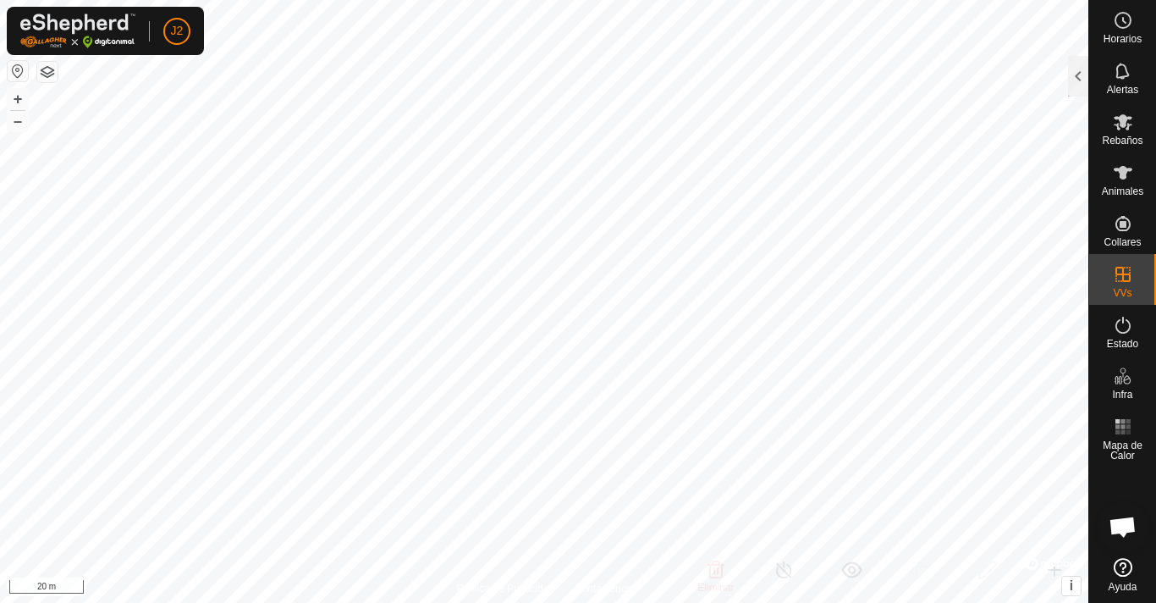
checkbox input "true"
checkbox input "false"
checkbox input "true"
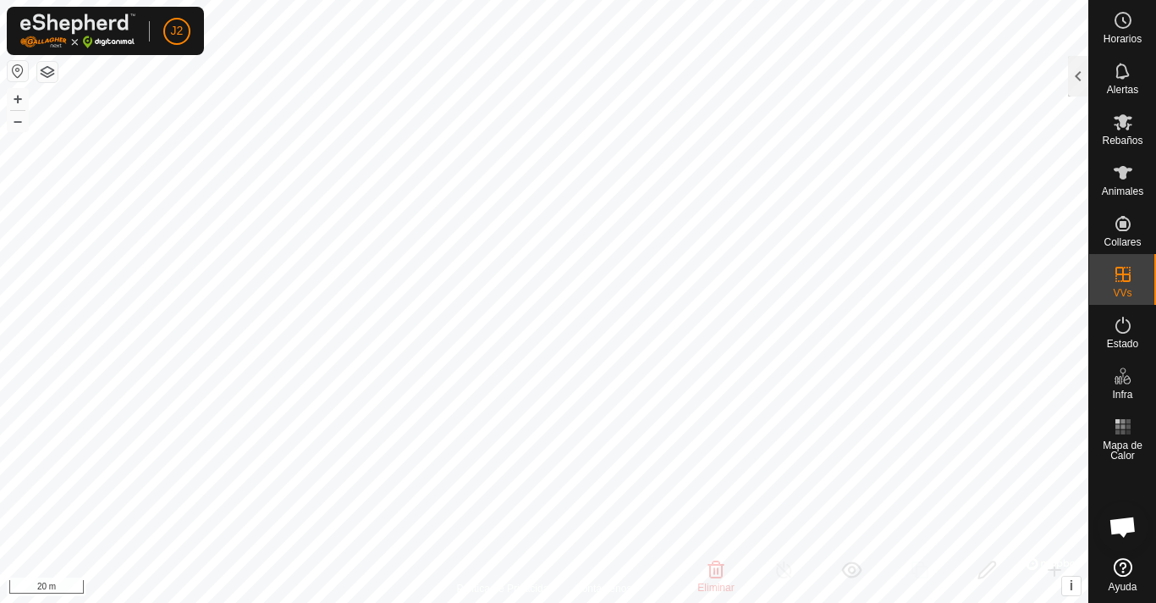
checkbox input "true"
checkbox input "false"
click at [16, 98] on button "+" at bounding box center [18, 99] width 20 height 20
click at [15, 123] on button "–" at bounding box center [18, 121] width 20 height 20
